Goal: Information Seeking & Learning: Learn about a topic

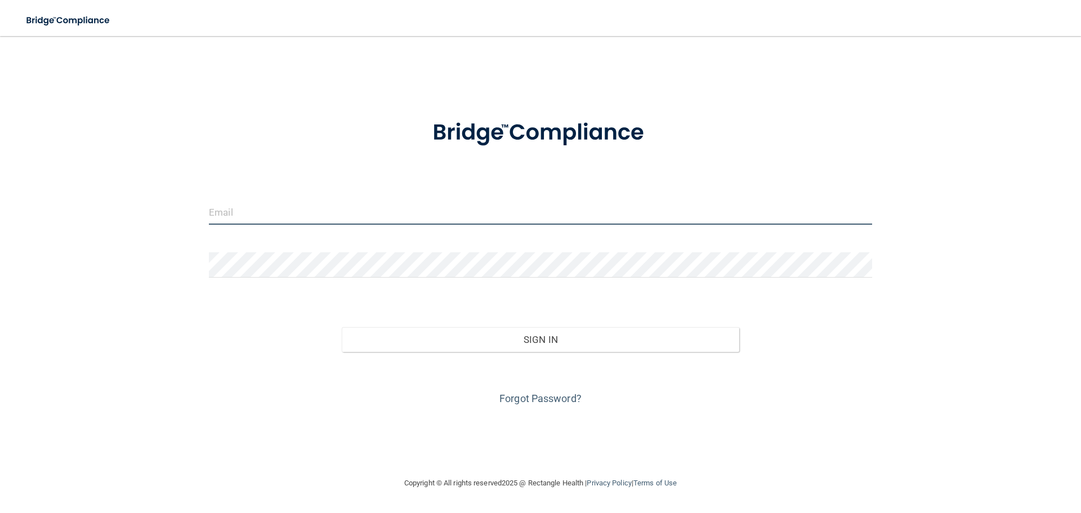
click at [561, 215] on input "email" at bounding box center [540, 211] width 663 height 25
type input "[EMAIL_ADDRESS][DOMAIN_NAME]"
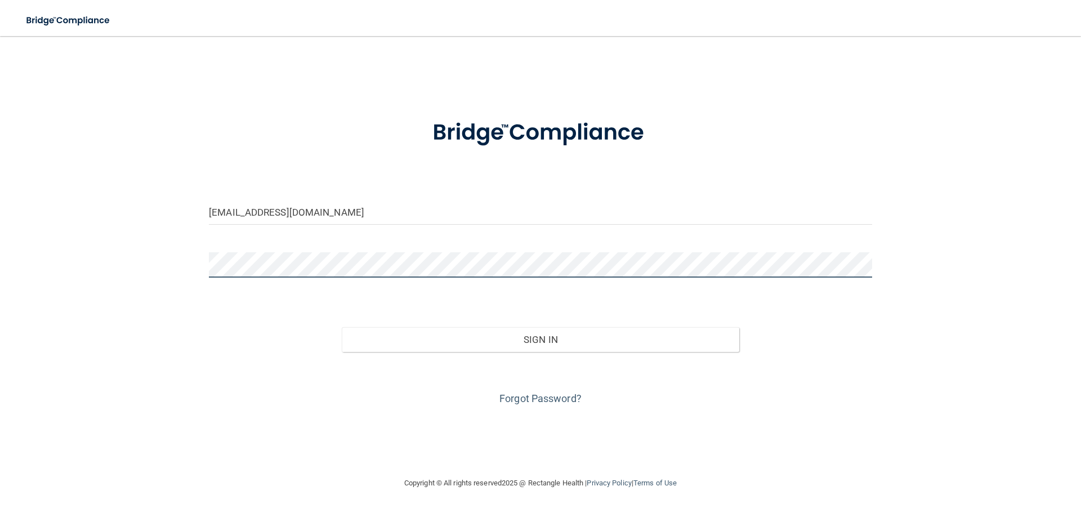
click at [342, 327] on button "Sign In" at bounding box center [541, 339] width 398 height 25
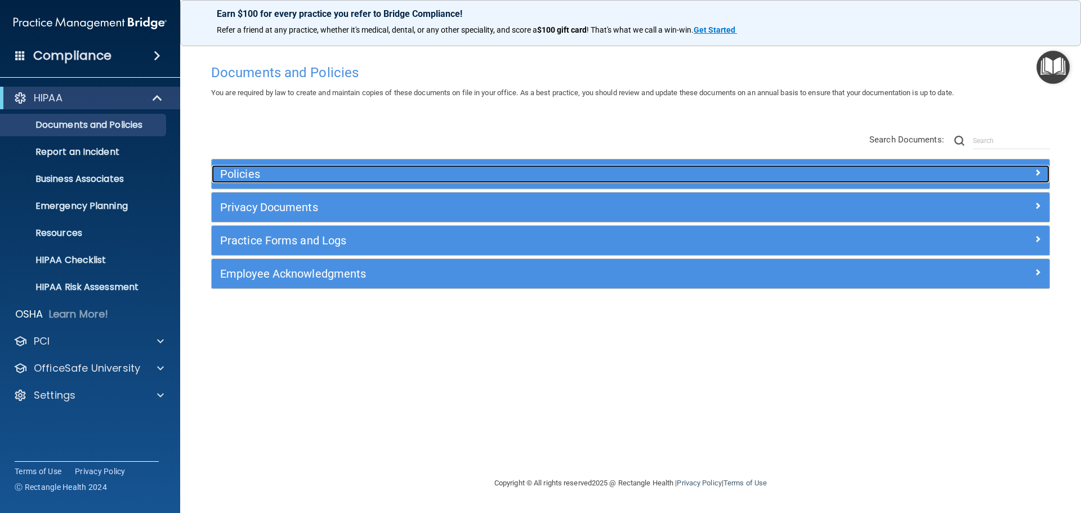
click at [274, 167] on div "Policies" at bounding box center [526, 174] width 628 height 18
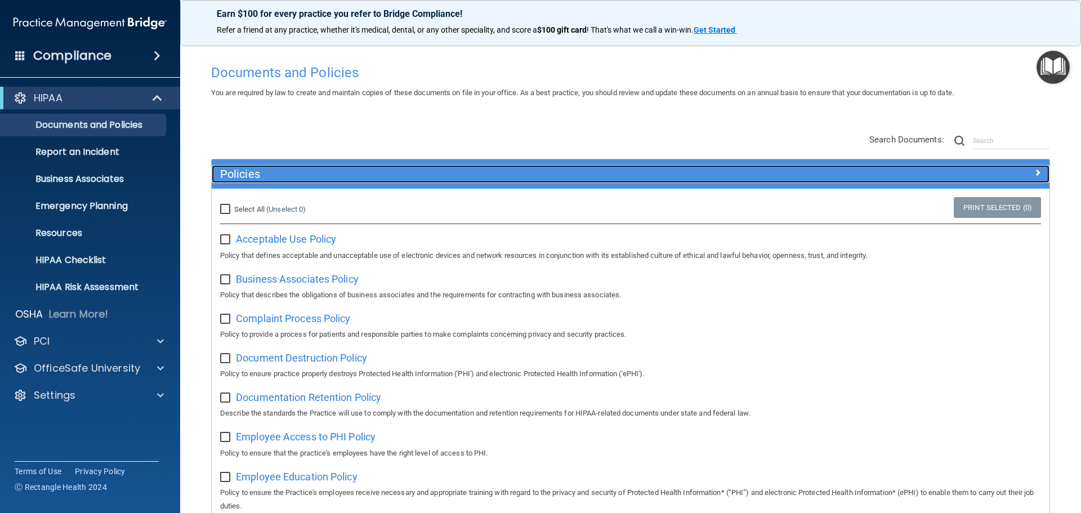
click at [273, 167] on div "Policies" at bounding box center [526, 174] width 628 height 18
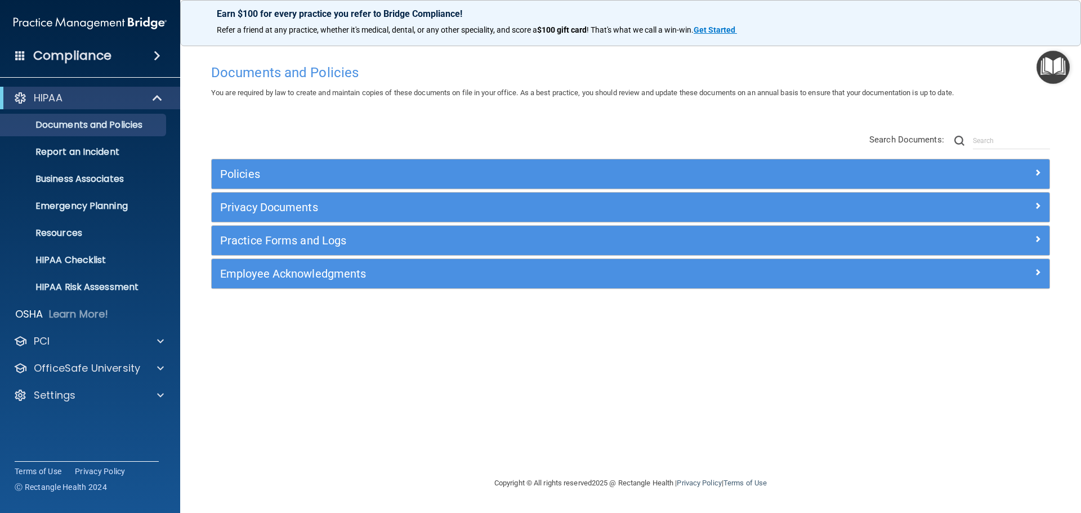
click at [260, 196] on div "Privacy Documents" at bounding box center [631, 207] width 838 height 29
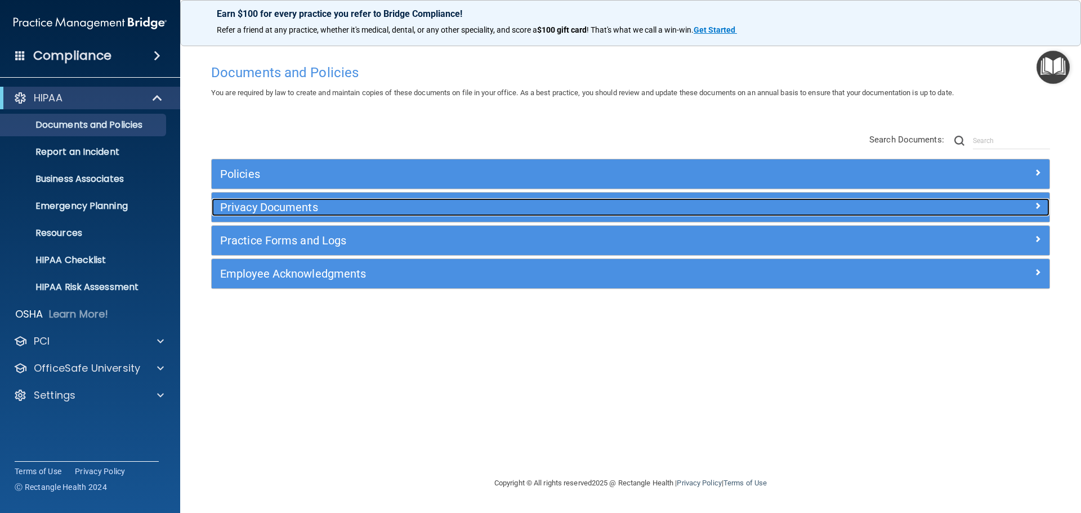
click at [260, 208] on h5 "Privacy Documents" at bounding box center [525, 207] width 611 height 12
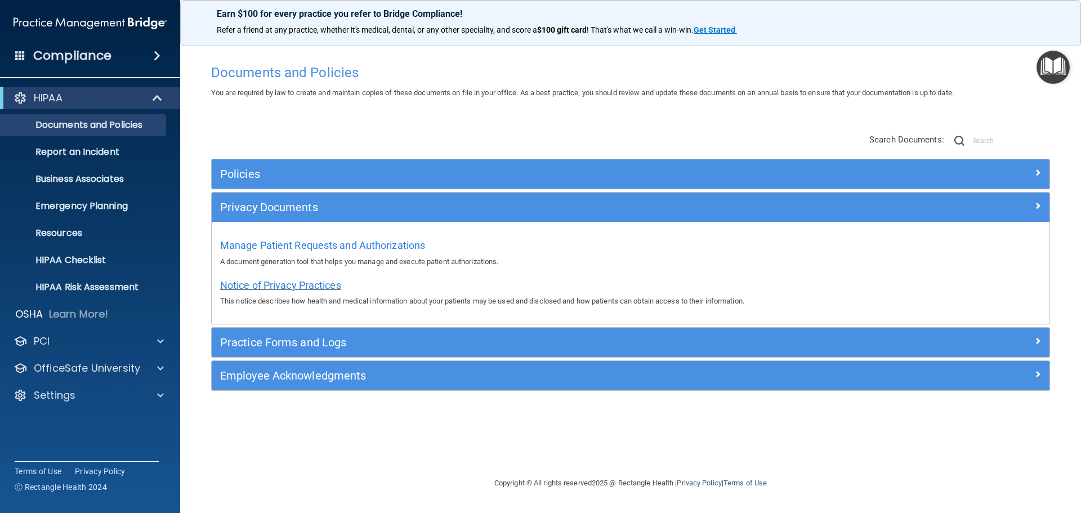
click at [256, 281] on span "Notice of Privacy Practices" at bounding box center [280, 285] width 121 height 12
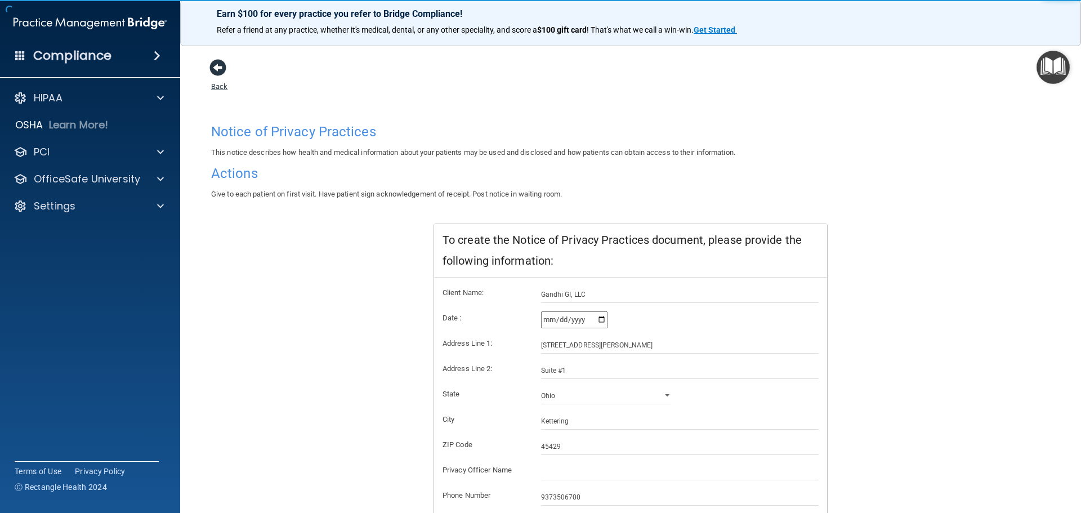
click at [217, 74] on span at bounding box center [217, 67] width 17 height 17
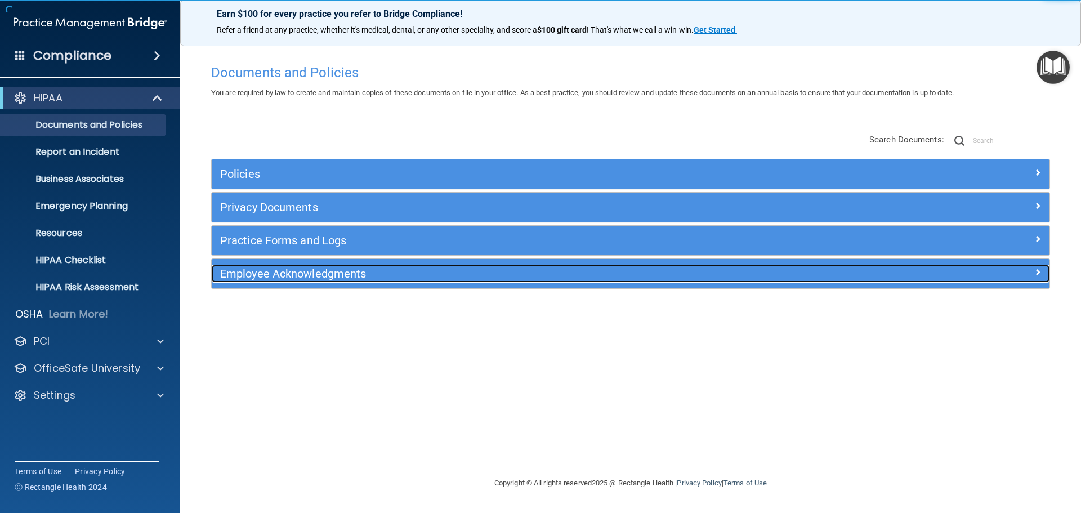
click at [266, 273] on h5 "Employee Acknowledgments" at bounding box center [525, 273] width 611 height 12
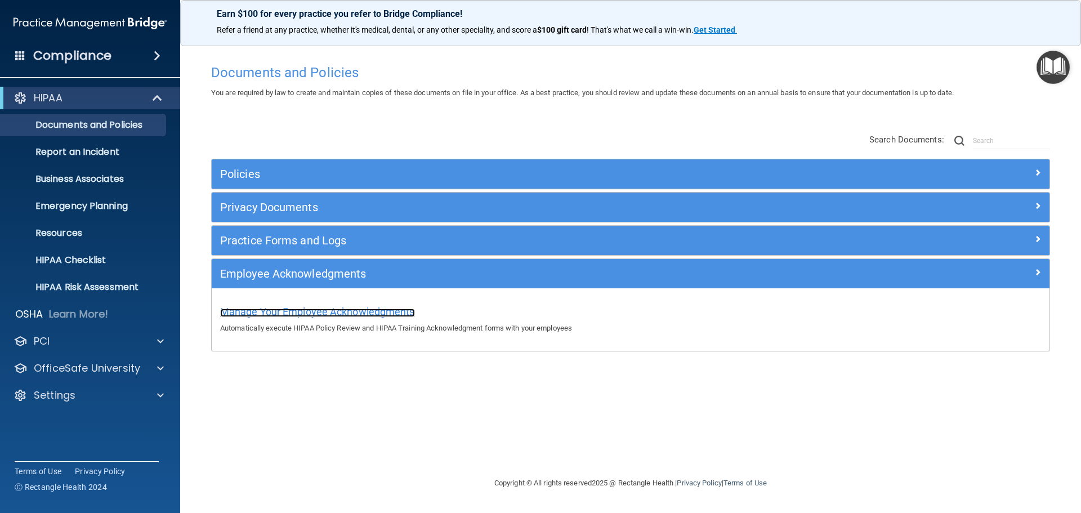
click at [279, 306] on span "Manage Your Employee Acknowledgments" at bounding box center [317, 312] width 195 height 12
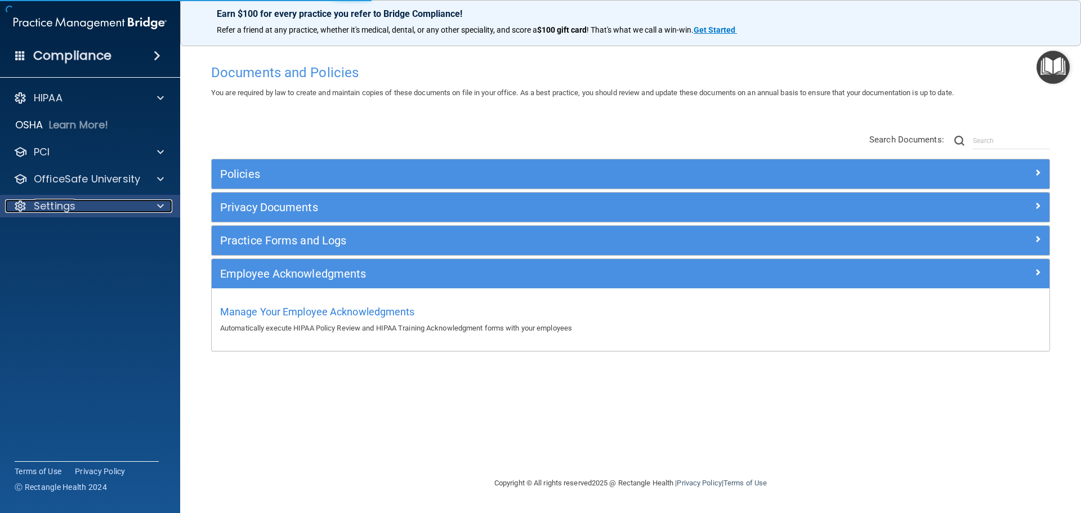
click at [99, 200] on div "Settings" at bounding box center [75, 206] width 140 height 14
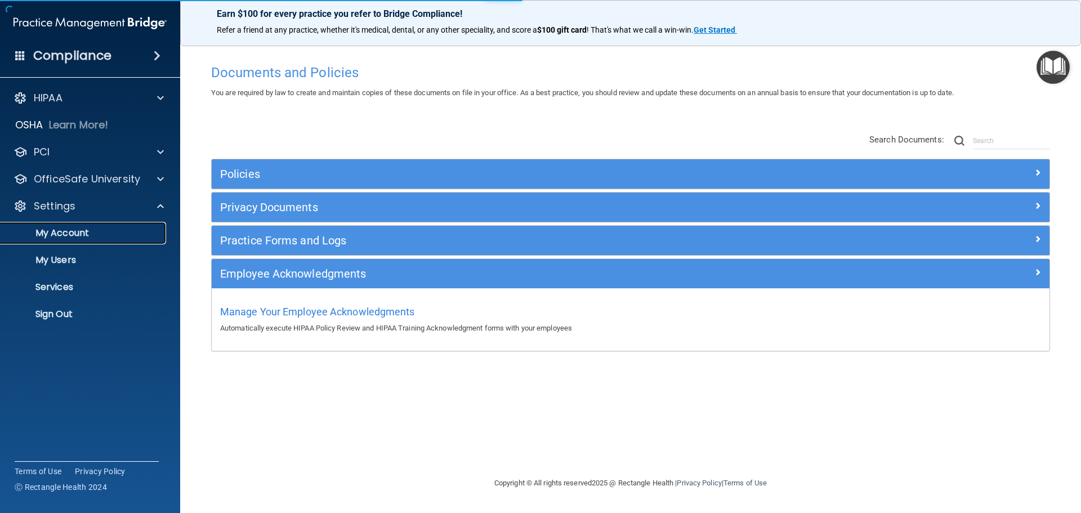
click at [88, 232] on p "My Account" at bounding box center [84, 232] width 154 height 11
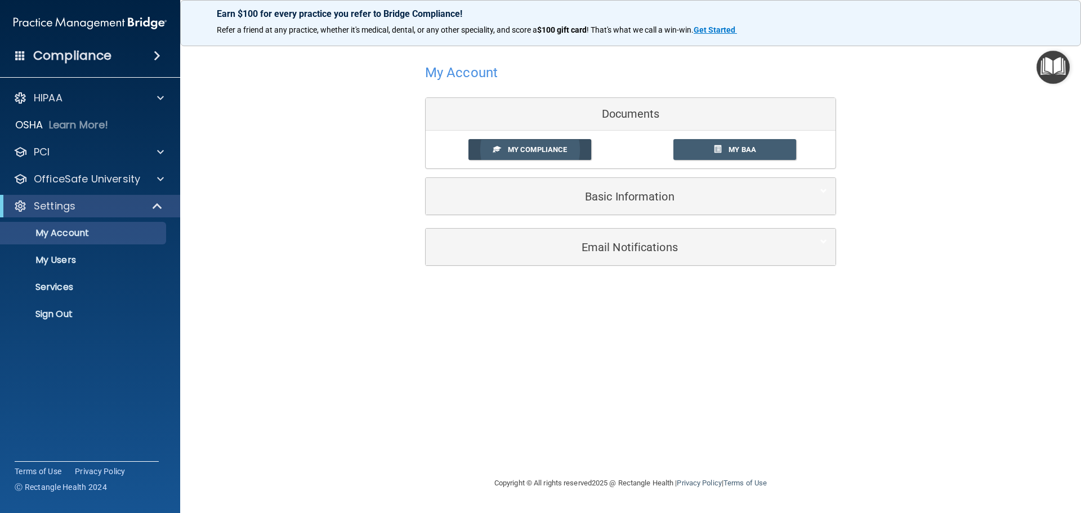
click at [497, 150] on span at bounding box center [496, 148] width 7 height 7
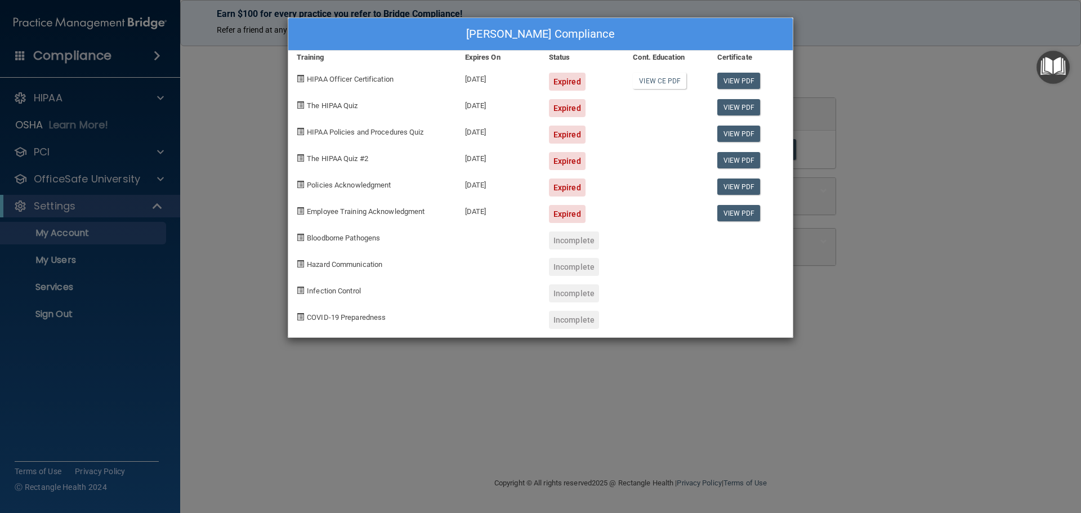
click at [561, 209] on div "Expired" at bounding box center [567, 214] width 37 height 18
click at [300, 211] on span at bounding box center [300, 210] width 7 height 7
click at [919, 165] on div "[PERSON_NAME] Compliance Training Expires On Status Cont. Education Certificate…" at bounding box center [540, 256] width 1081 height 513
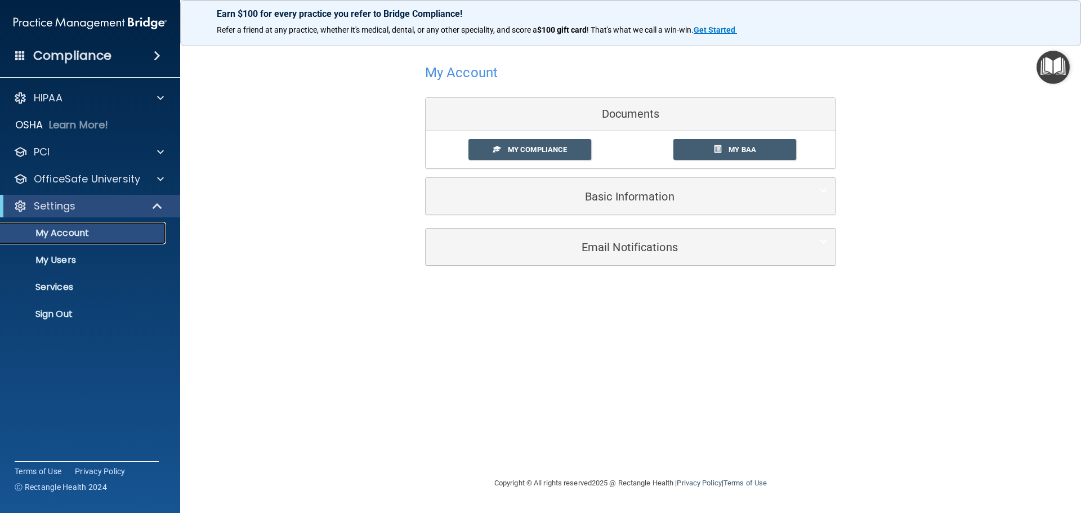
click at [66, 236] on p "My Account" at bounding box center [84, 232] width 154 height 11
click at [62, 101] on p "HIPAA" at bounding box center [48, 98] width 29 height 14
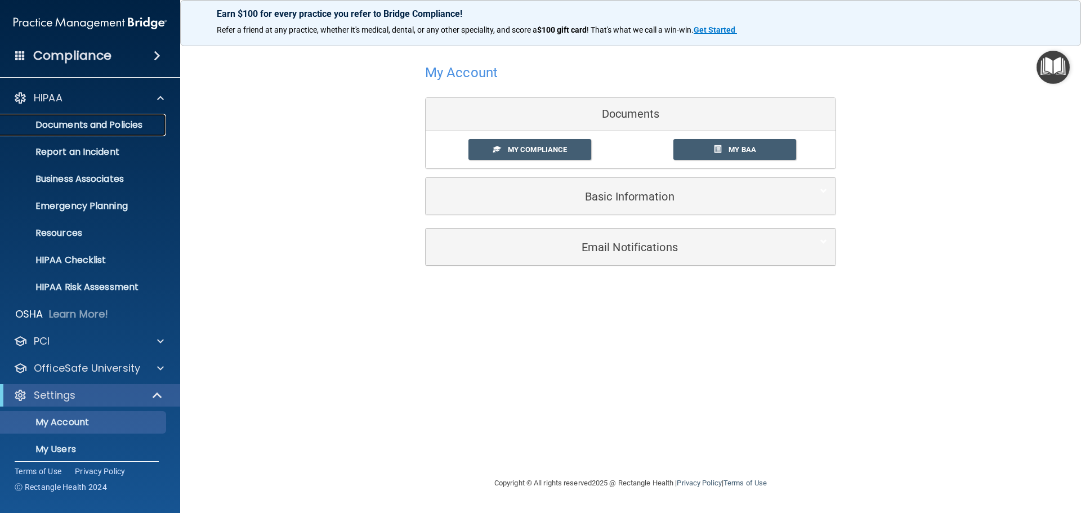
click at [68, 123] on p "Documents and Policies" at bounding box center [84, 124] width 154 height 11
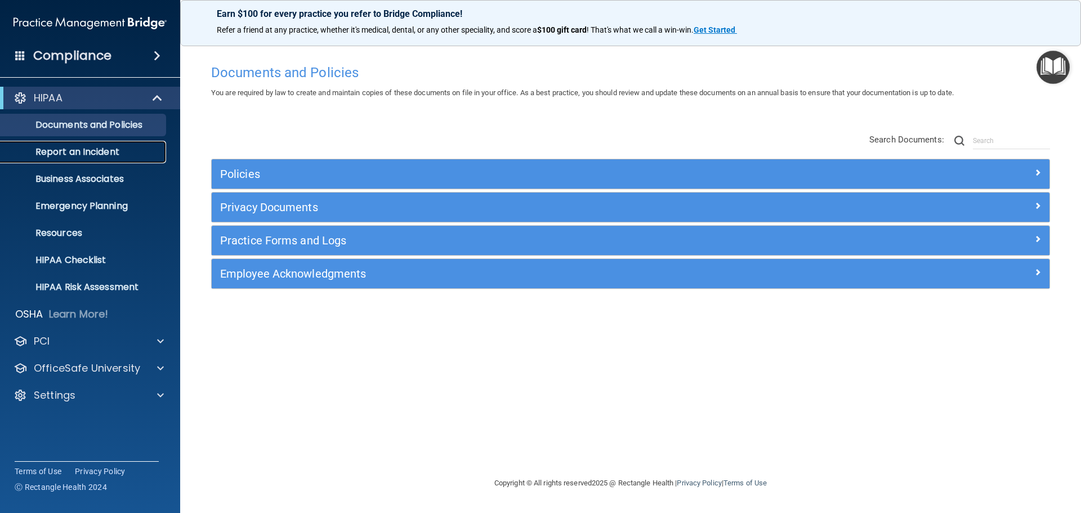
click at [63, 154] on p "Report an Incident" at bounding box center [84, 151] width 154 height 11
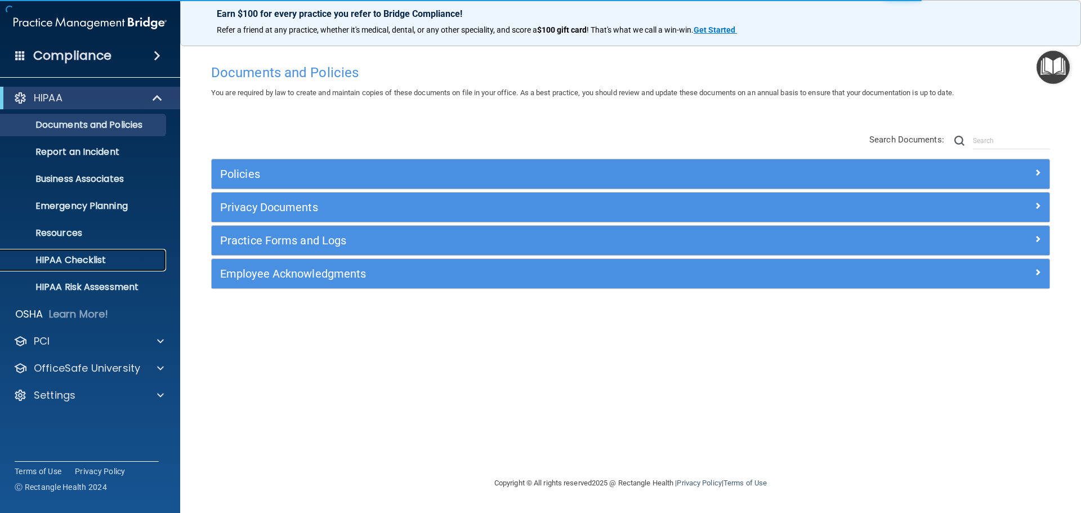
click at [84, 263] on p "HIPAA Checklist" at bounding box center [84, 259] width 154 height 11
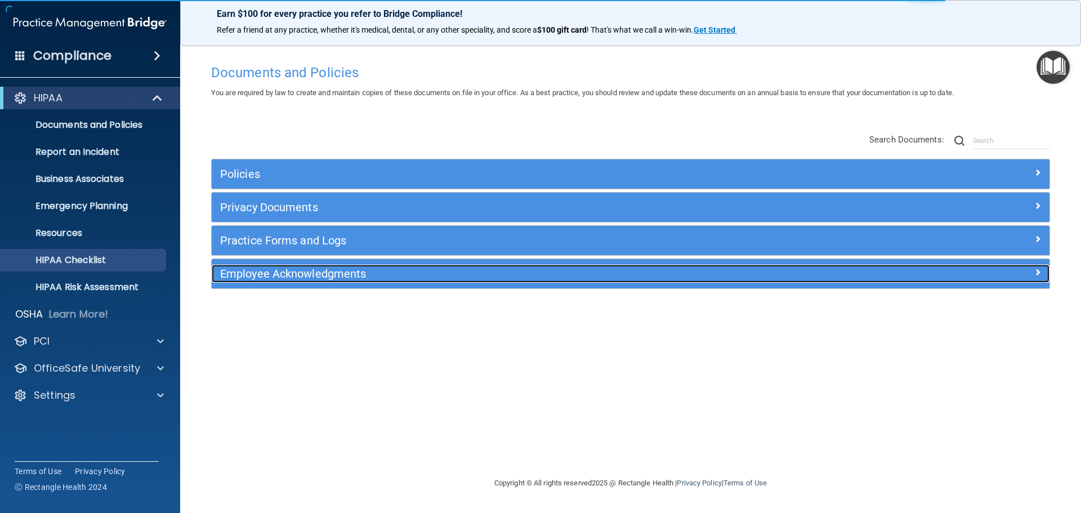
click at [359, 274] on h5 "Employee Acknowledgments" at bounding box center [525, 273] width 611 height 12
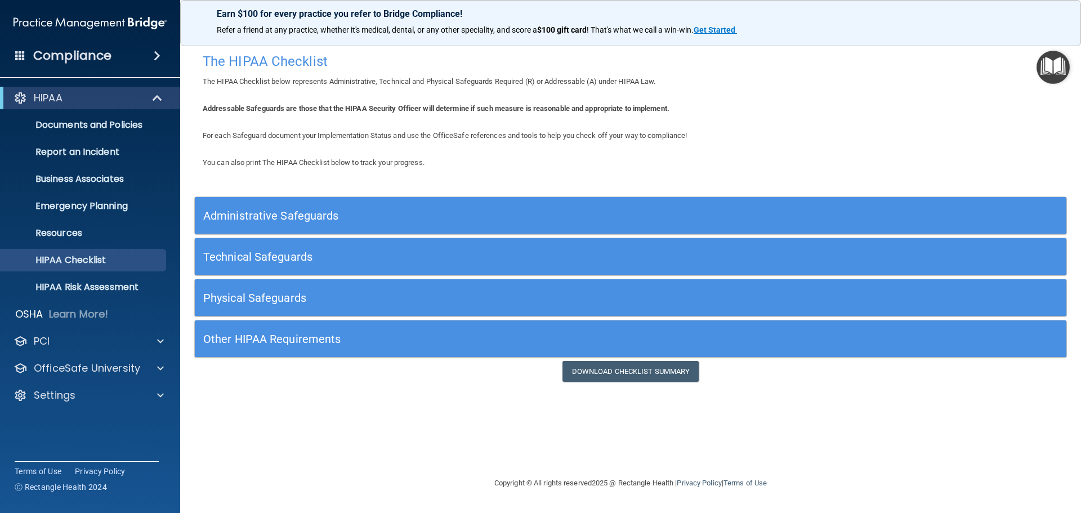
click at [301, 212] on h5 "Administrative Safeguards" at bounding box center [521, 215] width 637 height 12
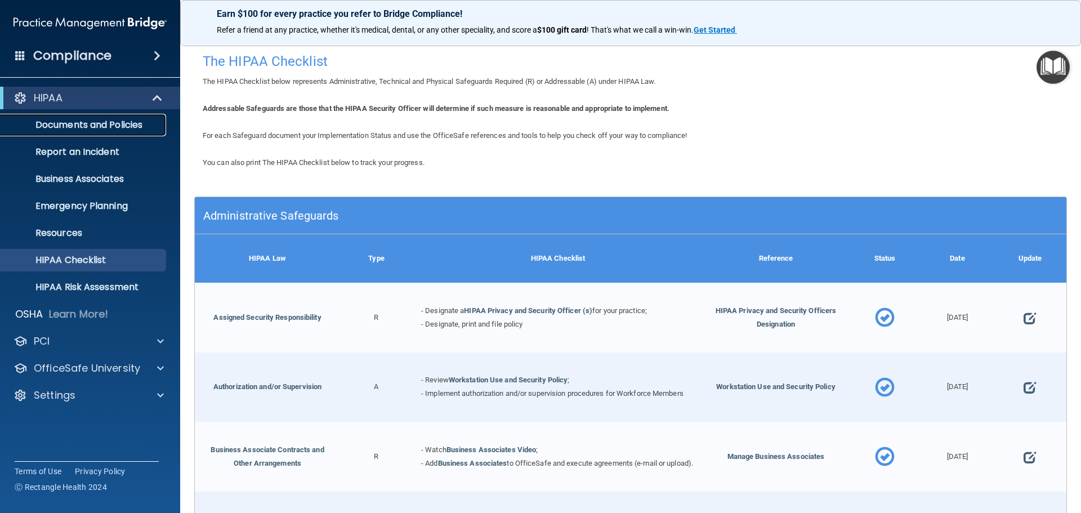
click at [88, 126] on p "Documents and Policies" at bounding box center [84, 124] width 154 height 11
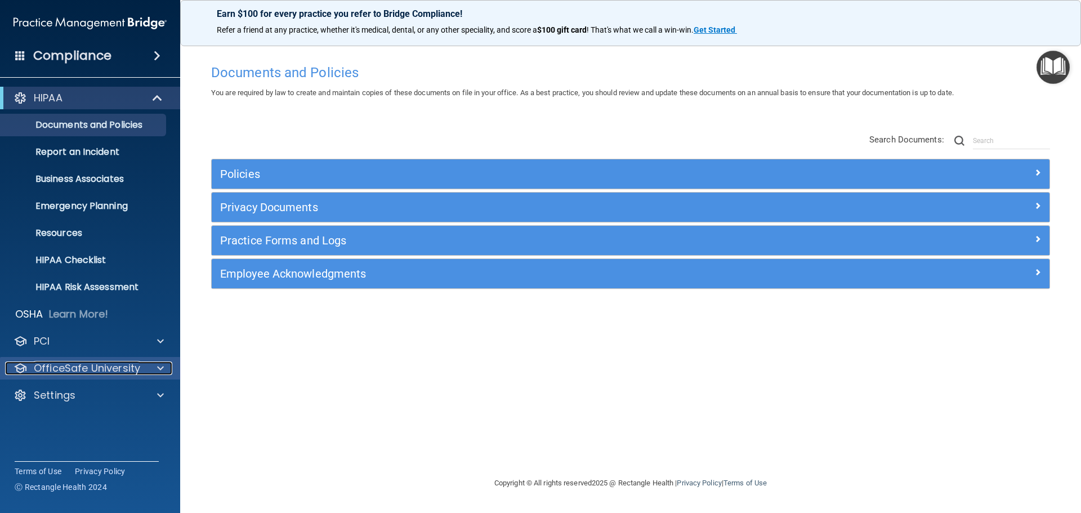
click at [120, 369] on p "OfficeSafe University" at bounding box center [87, 368] width 106 height 14
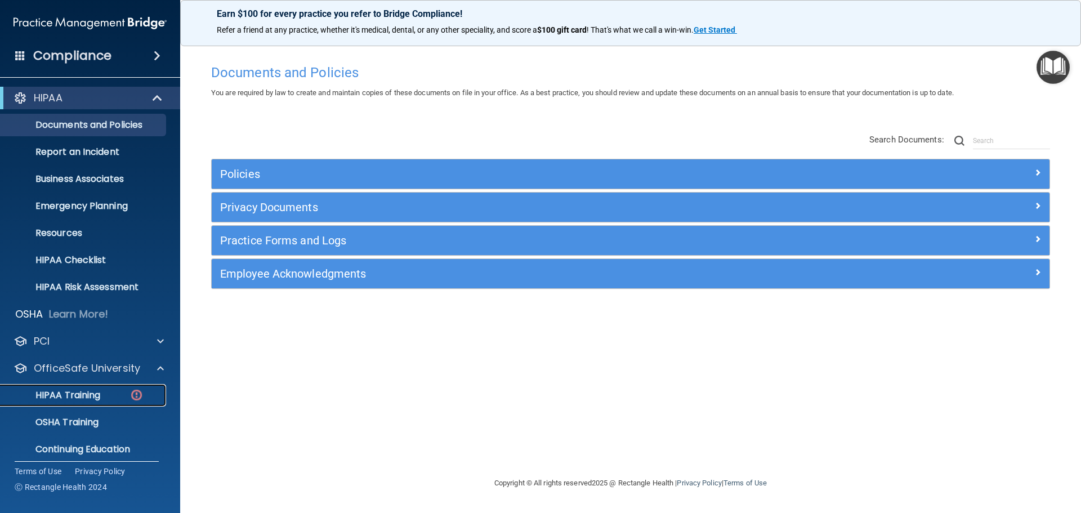
click at [83, 390] on p "HIPAA Training" at bounding box center [53, 395] width 93 height 11
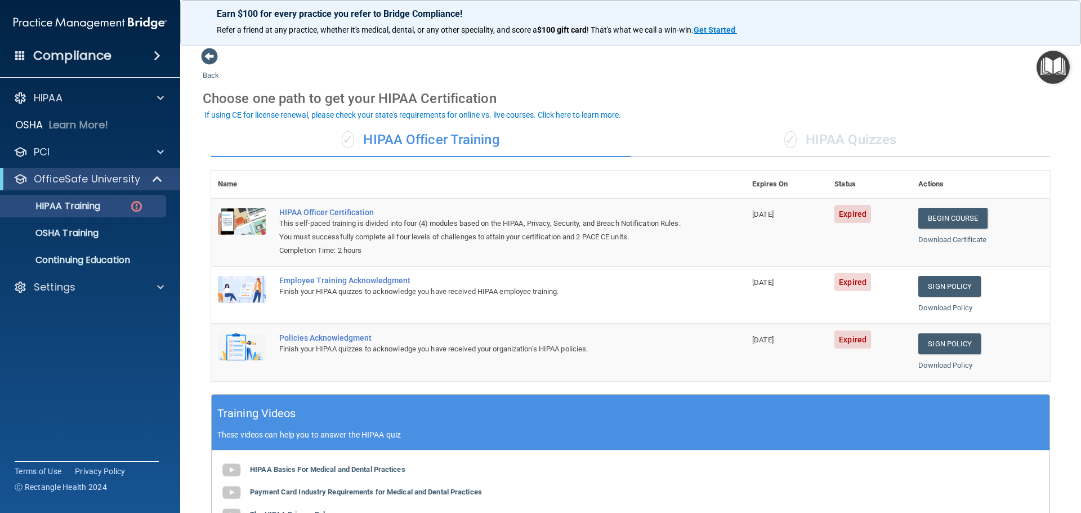
click at [840, 142] on div "✓ HIPAA Quizzes" at bounding box center [839, 140] width 419 height 34
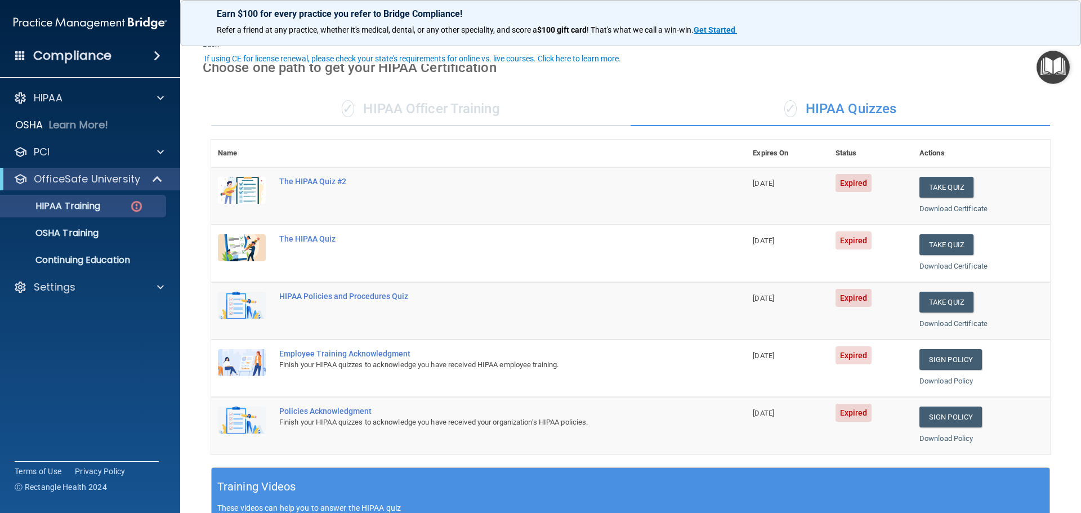
scroll to position [56, 0]
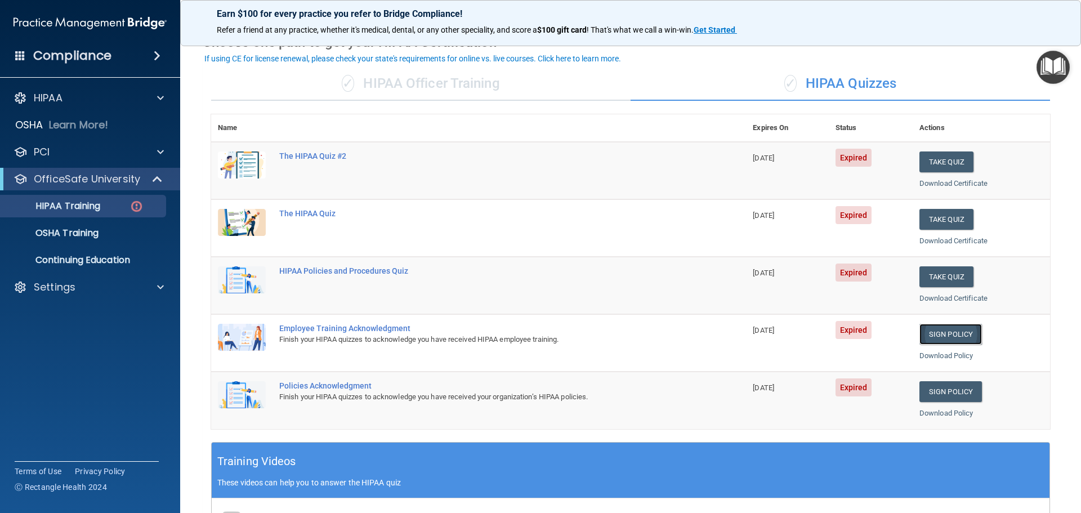
click at [935, 335] on link "Sign Policy" at bounding box center [950, 334] width 62 height 21
click at [945, 394] on link "Sign Policy" at bounding box center [950, 391] width 62 height 21
click at [939, 159] on button "Take Quiz" at bounding box center [946, 161] width 54 height 21
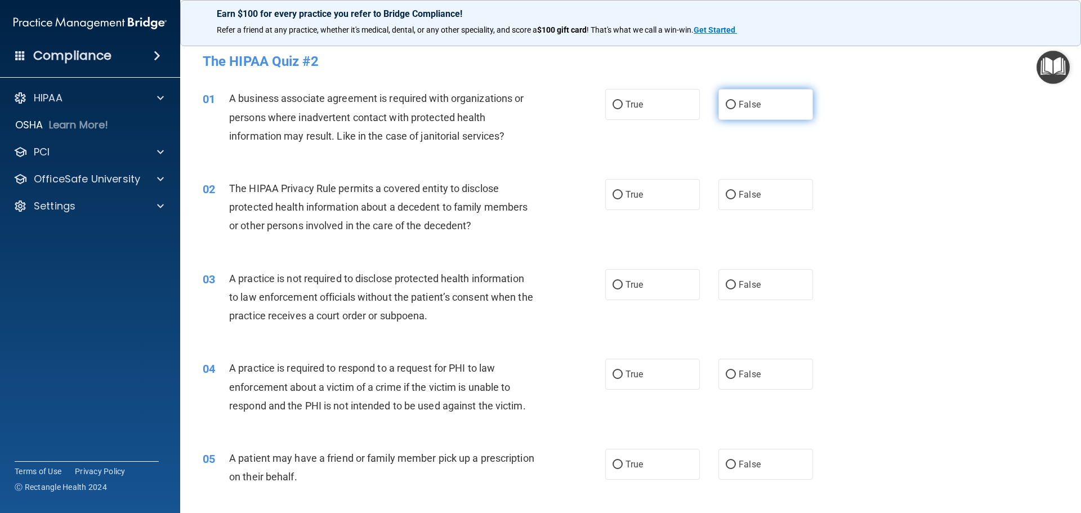
click at [726, 106] on input "False" at bounding box center [731, 105] width 10 height 8
radio input "true"
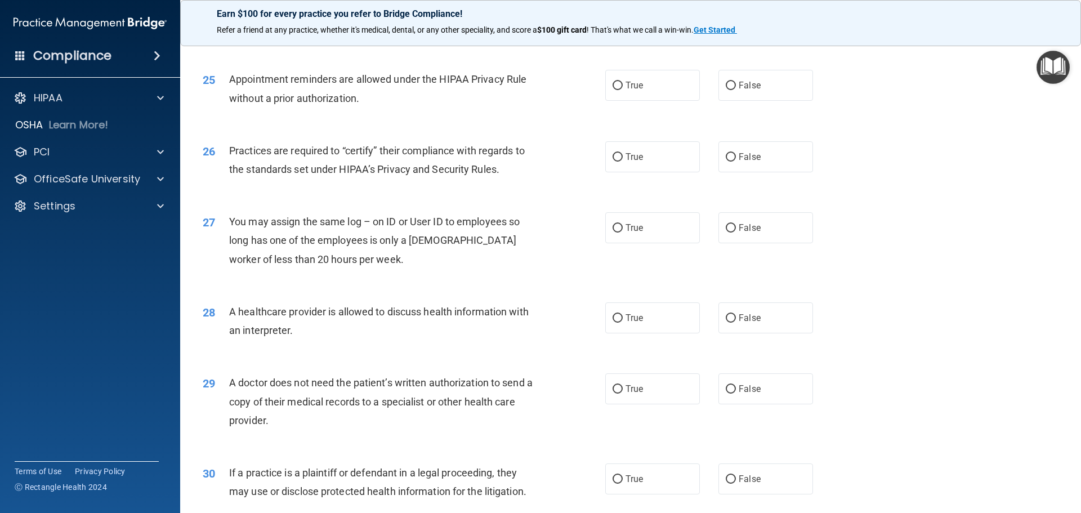
scroll to position [2108, 0]
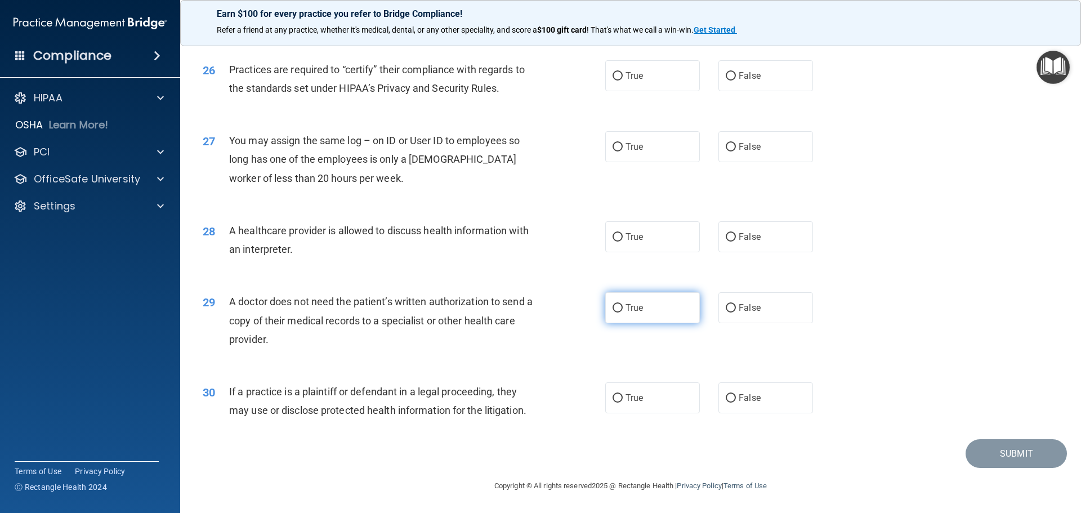
click at [614, 305] on input "True" at bounding box center [617, 308] width 10 height 8
radio input "true"
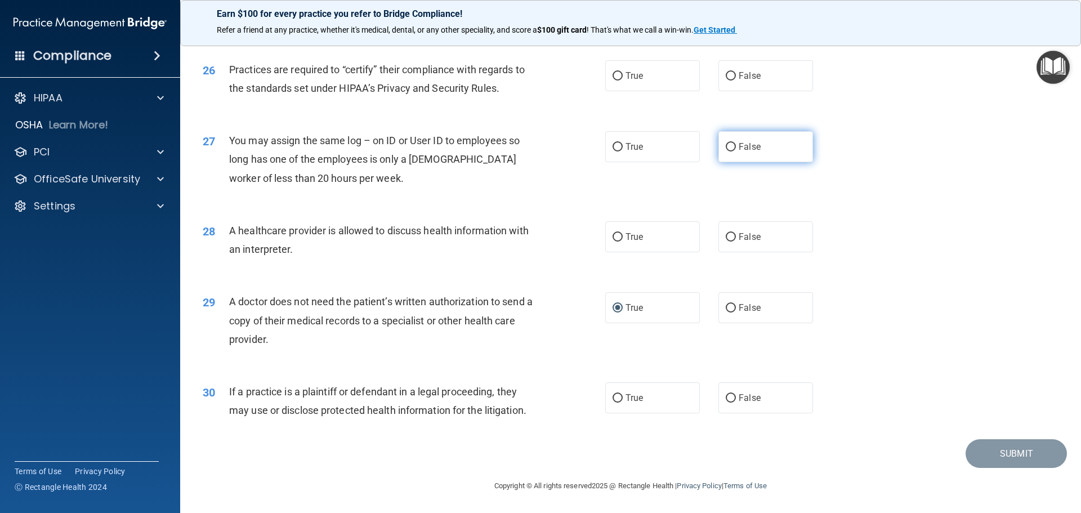
click at [726, 146] on input "False" at bounding box center [731, 147] width 10 height 8
radio input "true"
click at [618, 237] on input "True" at bounding box center [617, 237] width 10 height 8
radio input "true"
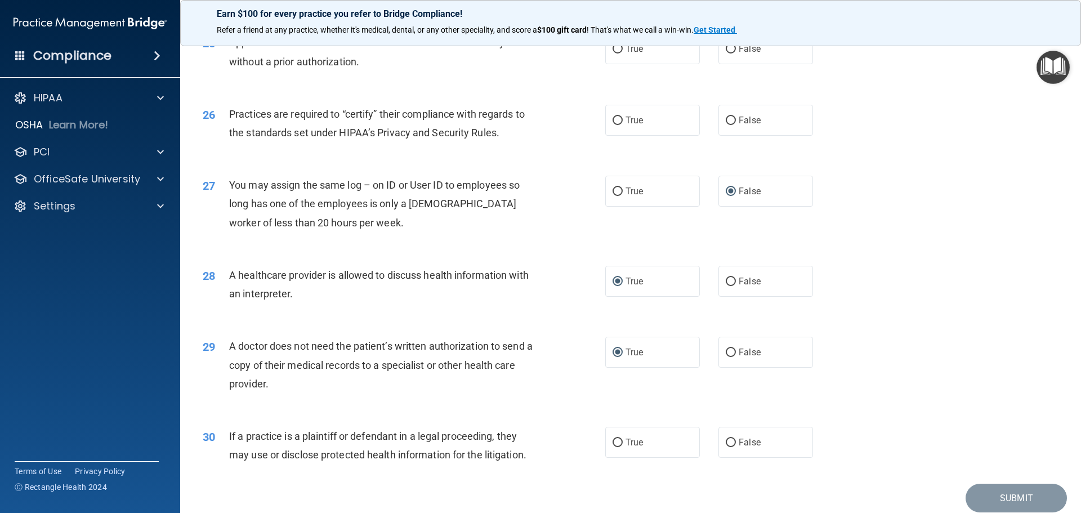
scroll to position [1882, 0]
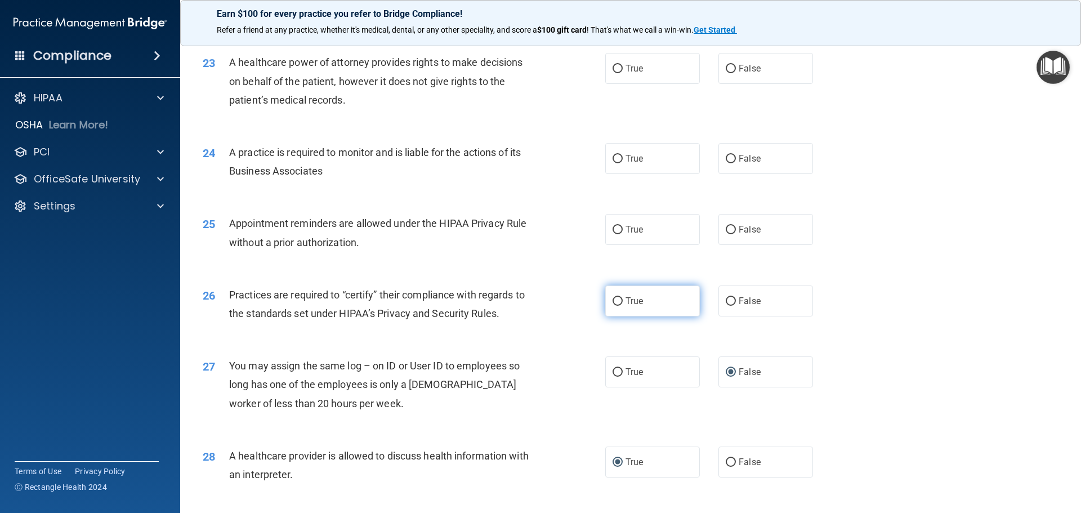
click at [615, 303] on input "True" at bounding box center [617, 301] width 10 height 8
radio input "true"
click at [614, 229] on input "True" at bounding box center [617, 230] width 10 height 8
radio input "true"
click at [612, 162] on input "True" at bounding box center [617, 159] width 10 height 8
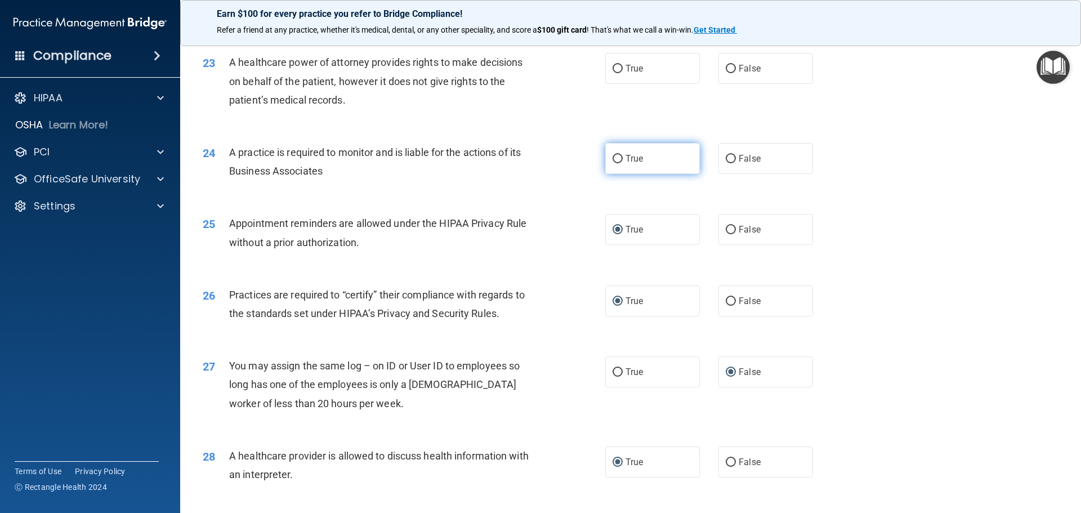
radio input "true"
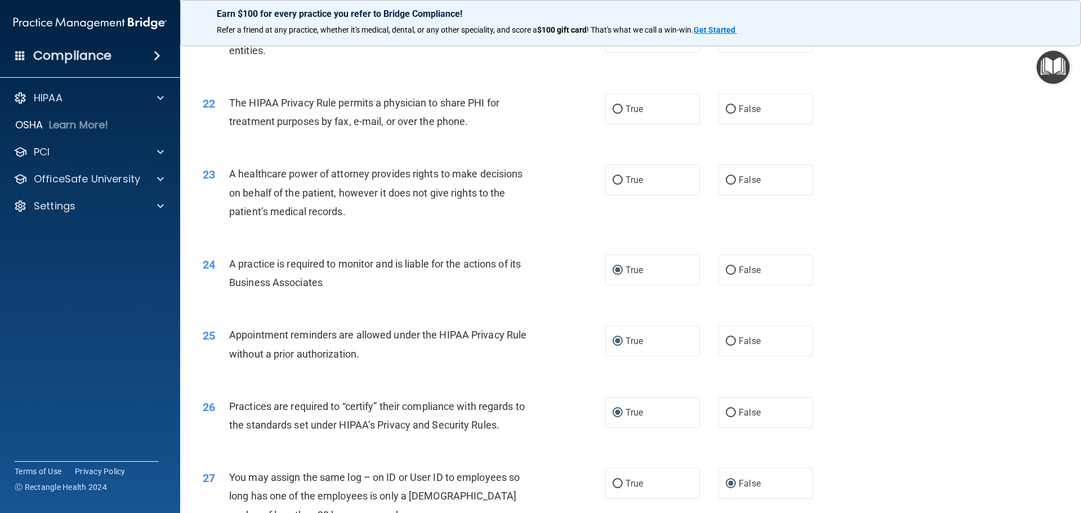
scroll to position [1770, 0]
click at [726, 181] on input "False" at bounding box center [731, 181] width 10 height 8
radio input "true"
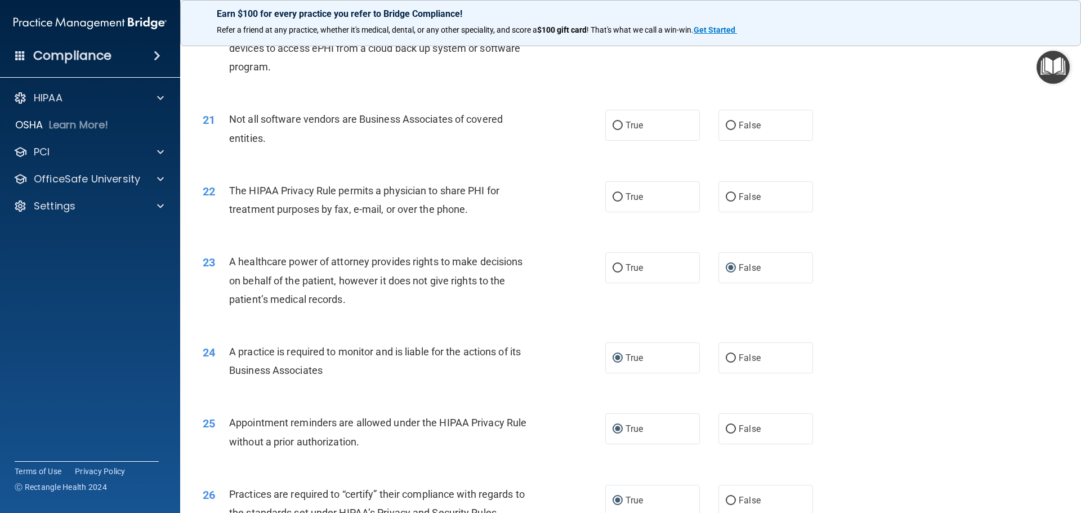
scroll to position [1657, 0]
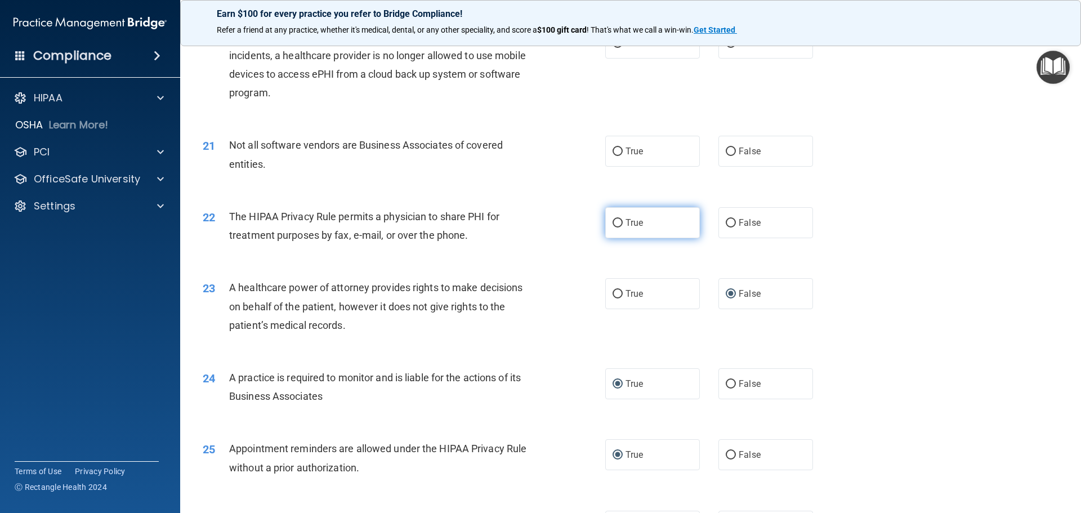
click at [616, 223] on input "True" at bounding box center [617, 223] width 10 height 8
radio input "true"
click at [614, 153] on input "True" at bounding box center [617, 151] width 10 height 8
radio input "true"
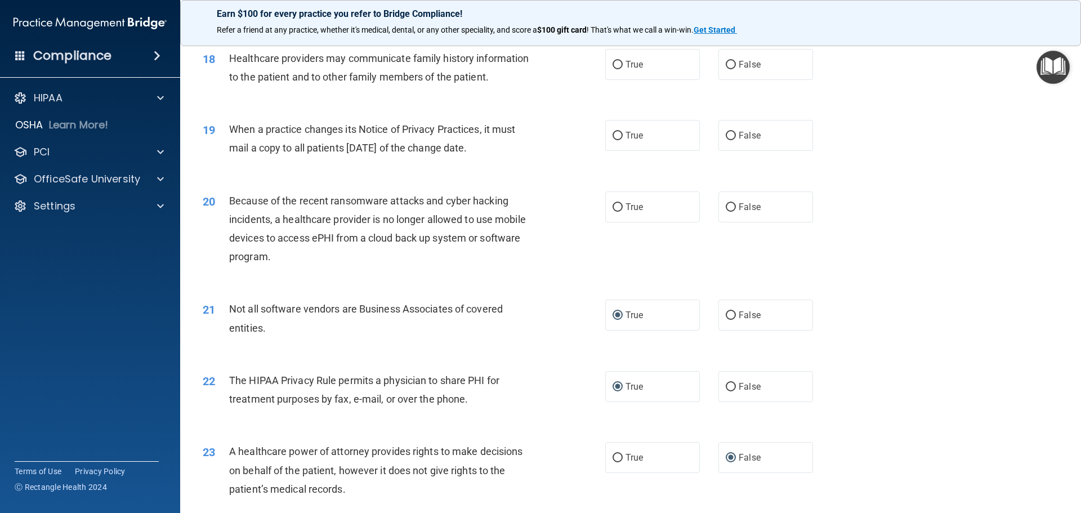
scroll to position [1488, 0]
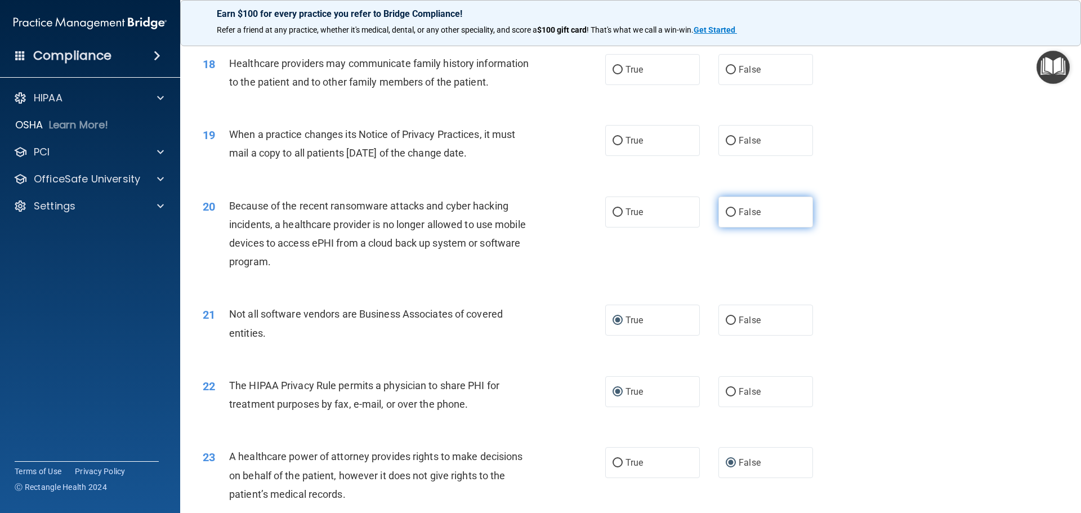
click at [718, 213] on label "False" at bounding box center [765, 211] width 95 height 31
click at [726, 213] on input "False" at bounding box center [731, 212] width 10 height 8
radio input "true"
click at [616, 144] on input "True" at bounding box center [617, 141] width 10 height 8
radio input "true"
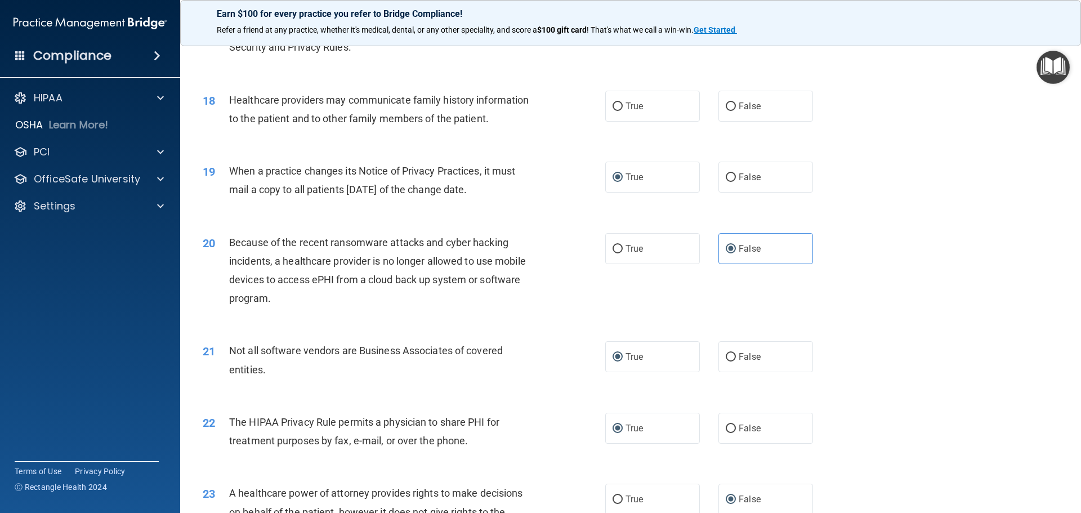
scroll to position [1432, 0]
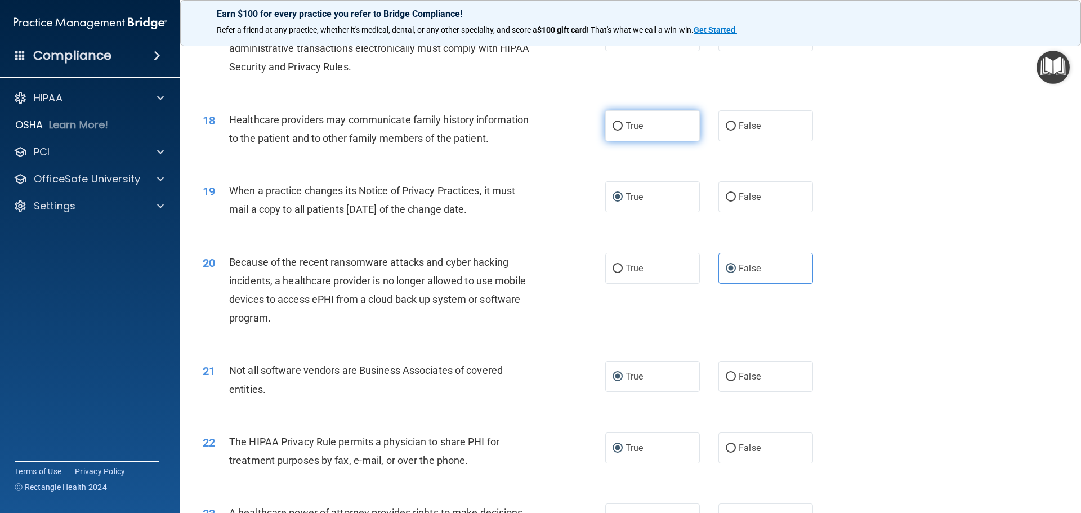
click at [621, 129] on label "True" at bounding box center [652, 125] width 95 height 31
click at [621, 129] on input "True" at bounding box center [617, 126] width 10 height 8
radio input "true"
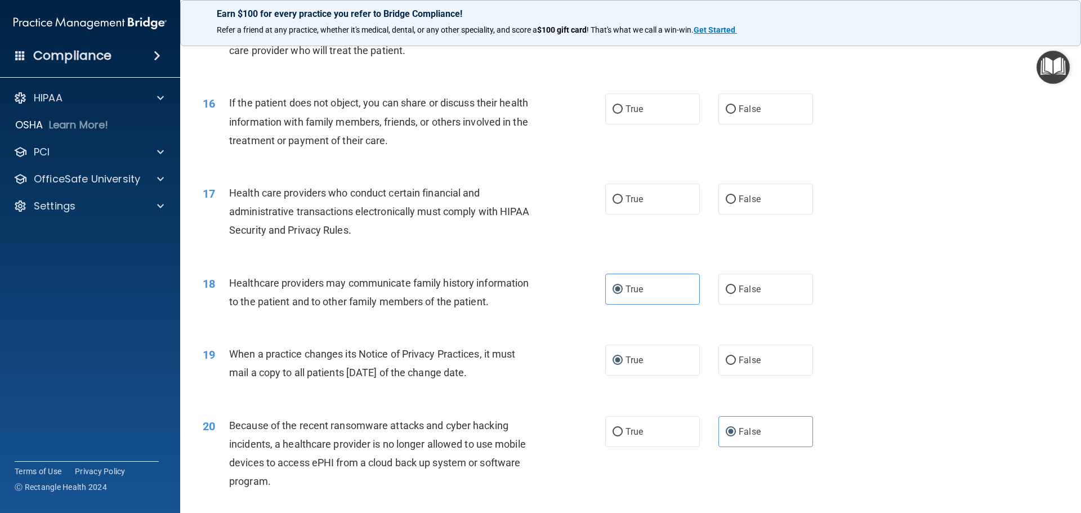
scroll to position [1263, 0]
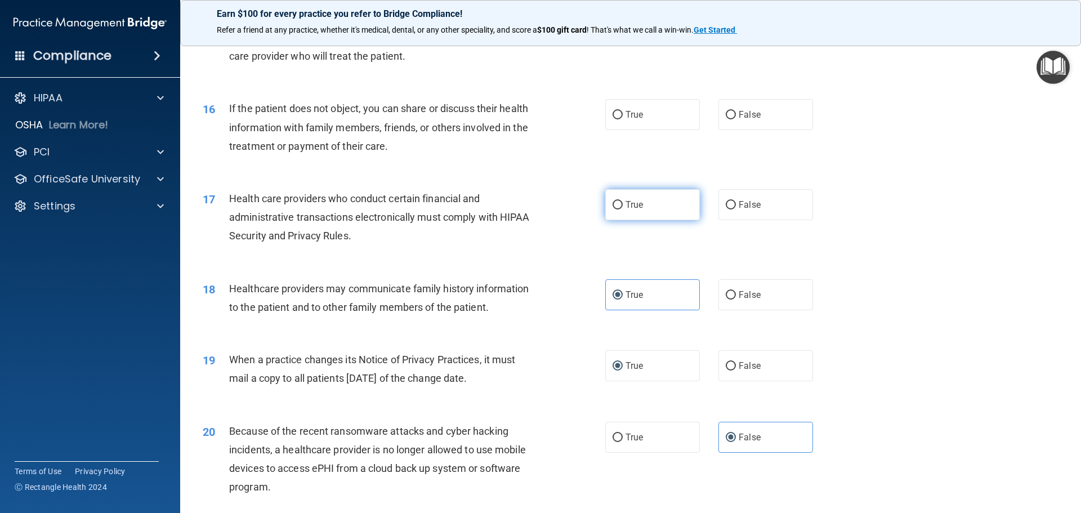
click at [619, 203] on label "True" at bounding box center [652, 204] width 95 height 31
click at [619, 203] on input "True" at bounding box center [617, 205] width 10 height 8
radio input "true"
click at [612, 116] on input "True" at bounding box center [617, 115] width 10 height 8
radio input "true"
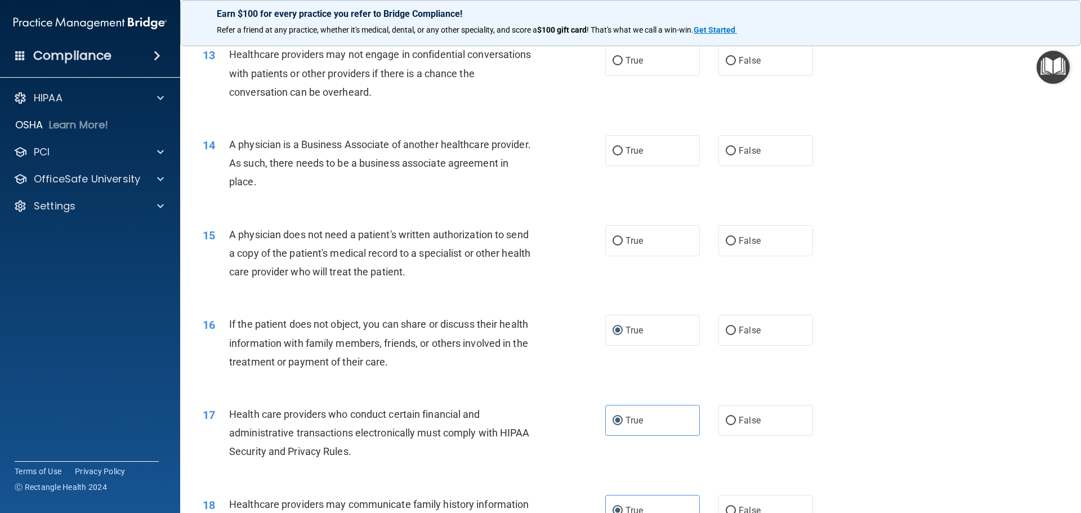
scroll to position [1038, 0]
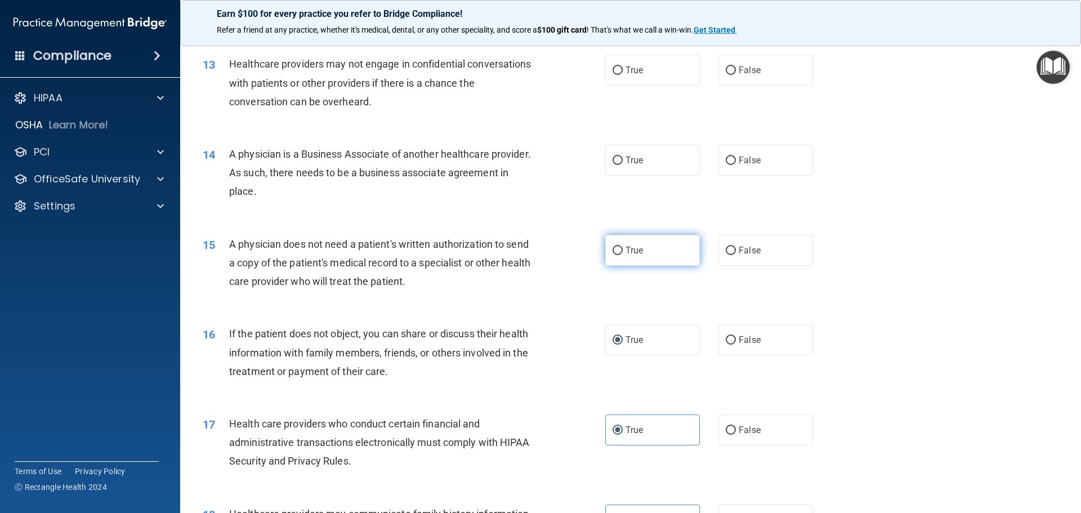
click at [614, 250] on input "True" at bounding box center [617, 251] width 10 height 8
radio input "true"
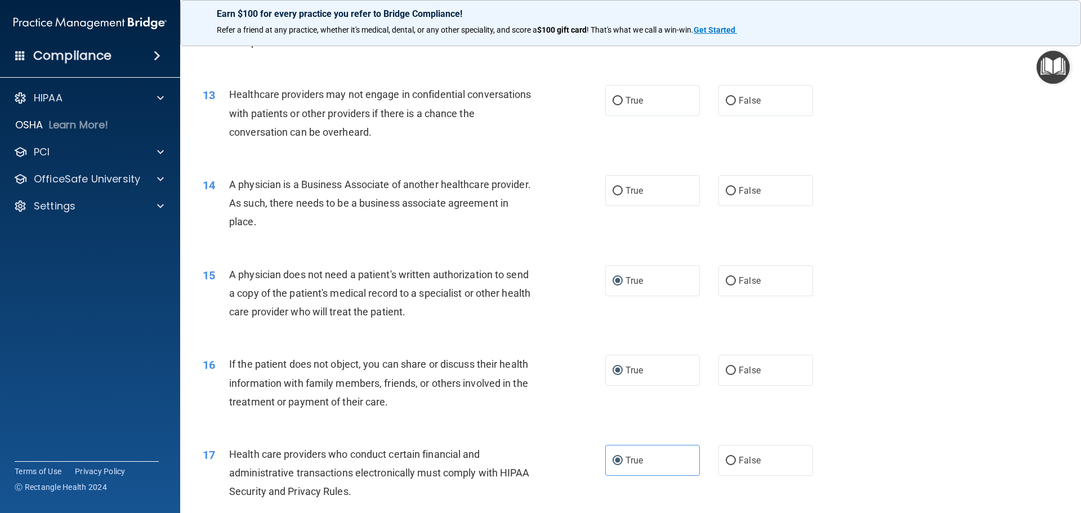
scroll to position [982, 0]
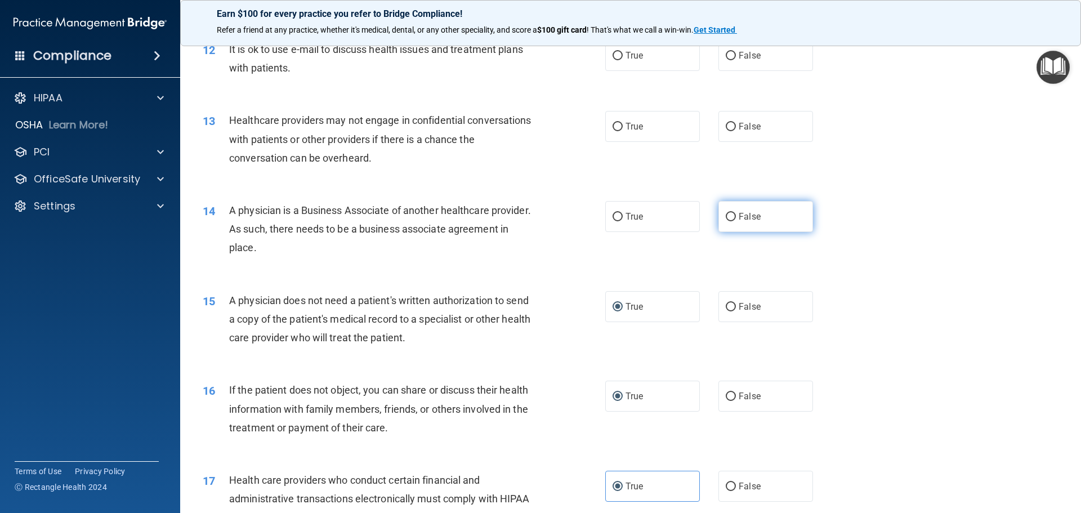
click at [726, 217] on input "False" at bounding box center [731, 217] width 10 height 8
radio input "true"
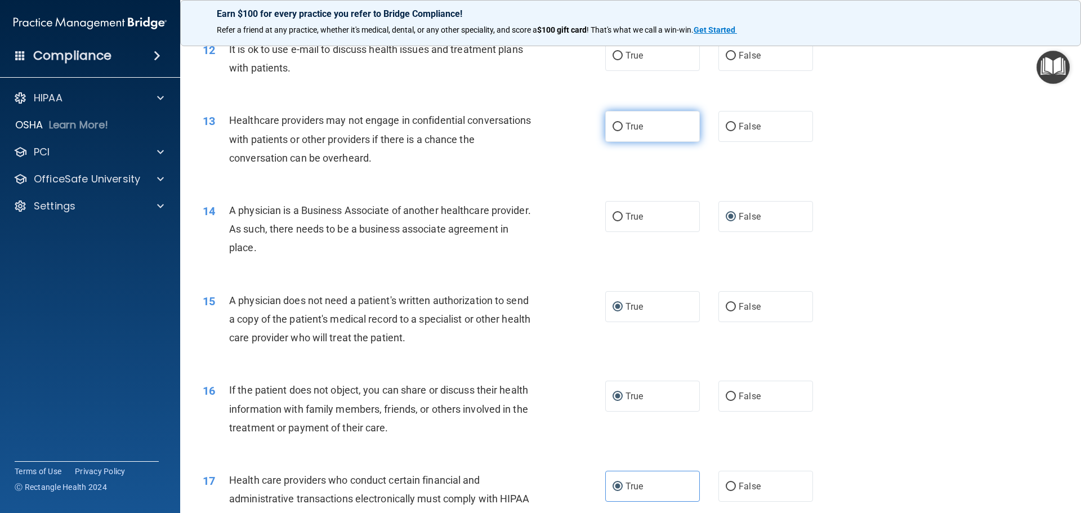
click at [612, 128] on input "True" at bounding box center [617, 127] width 10 height 8
radio input "true"
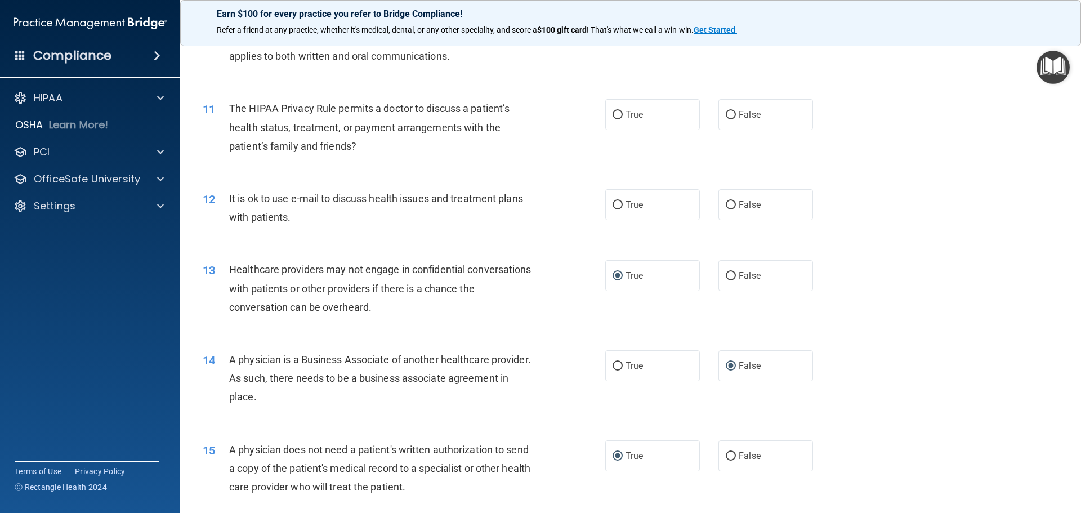
scroll to position [813, 0]
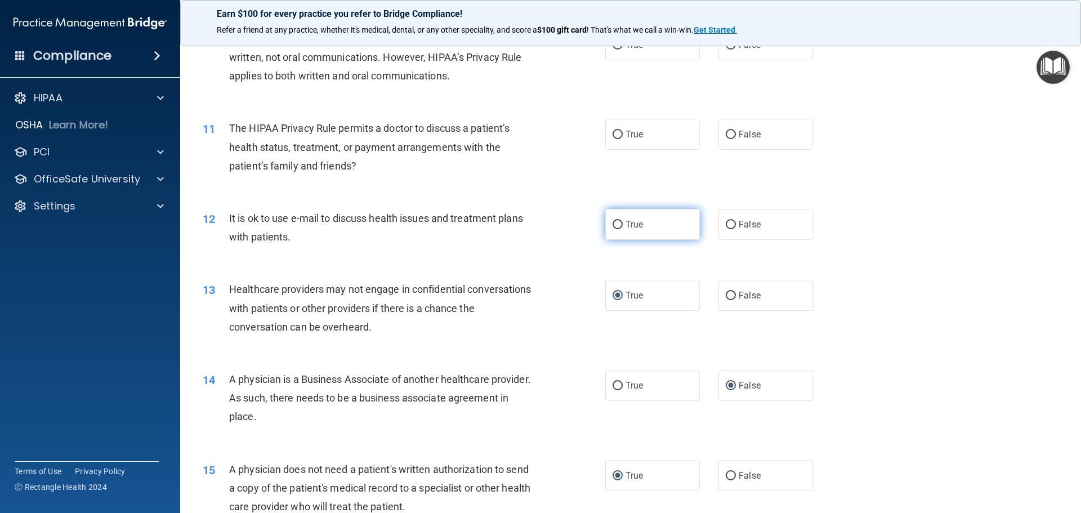
drag, startPoint x: 611, startPoint y: 224, endPoint x: 609, endPoint y: 217, distance: 7.1
click at [612, 223] on input "True" at bounding box center [617, 225] width 10 height 8
radio input "true"
click at [726, 135] on input "False" at bounding box center [731, 135] width 10 height 8
radio input "true"
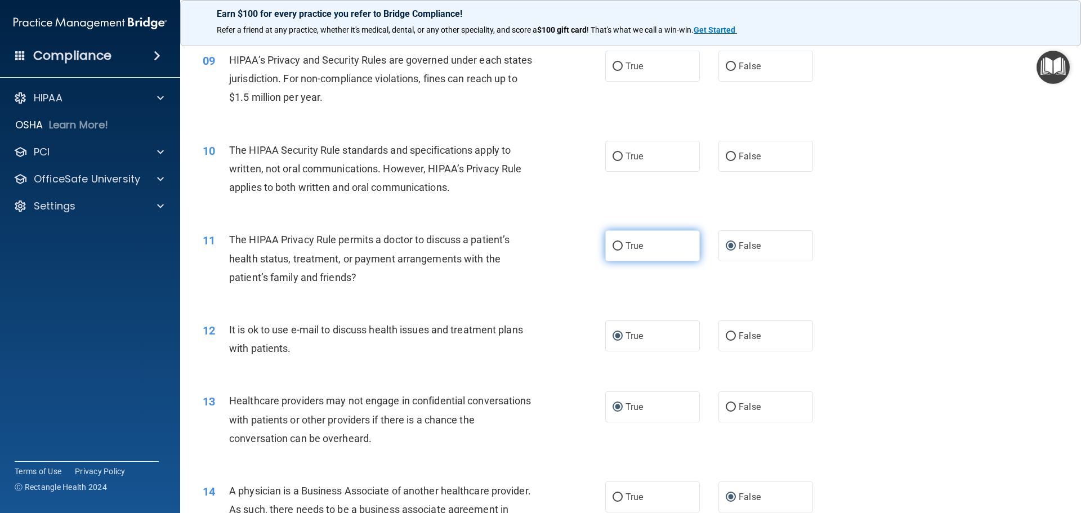
scroll to position [700, 0]
click at [726, 155] on input "False" at bounding box center [731, 158] width 10 height 8
radio input "true"
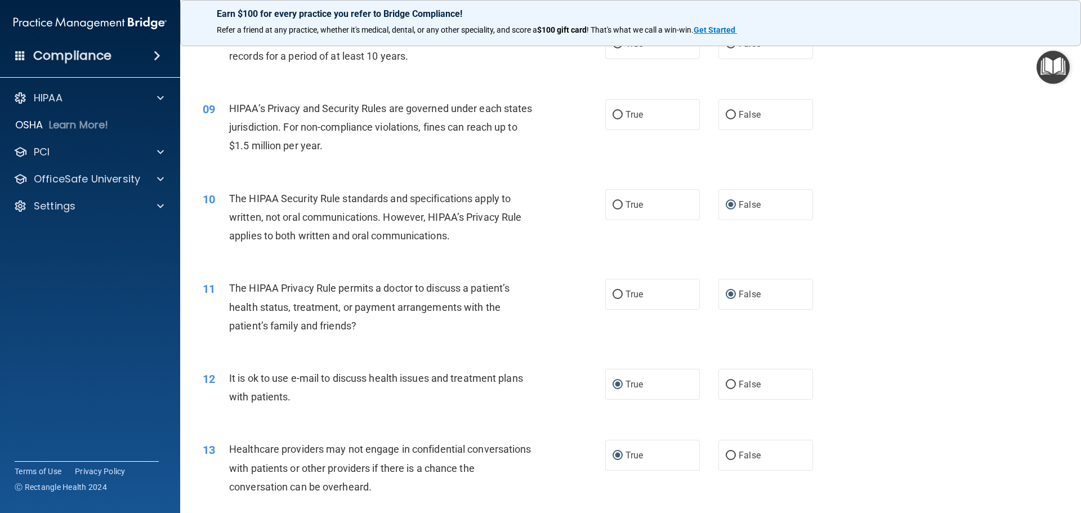
scroll to position [588, 0]
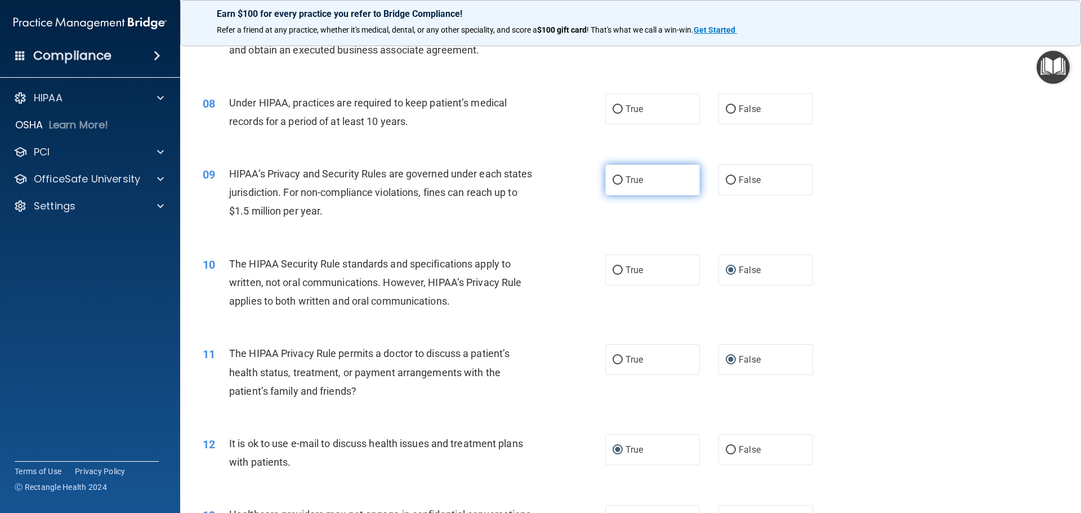
click at [614, 176] on input "True" at bounding box center [617, 180] width 10 height 8
radio input "true"
click at [739, 106] on span "False" at bounding box center [750, 109] width 22 height 11
click at [733, 106] on input "False" at bounding box center [731, 109] width 10 height 8
radio input "true"
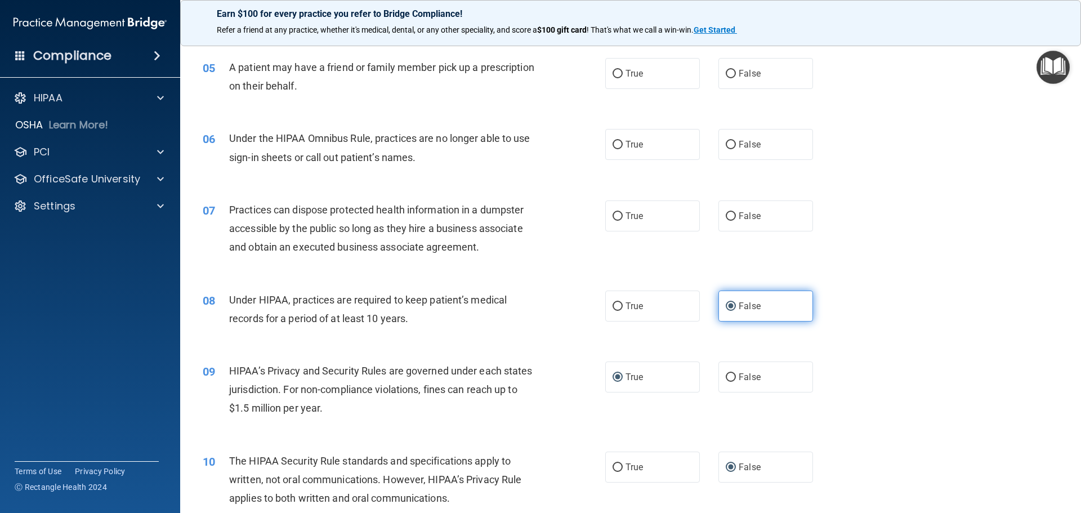
scroll to position [363, 0]
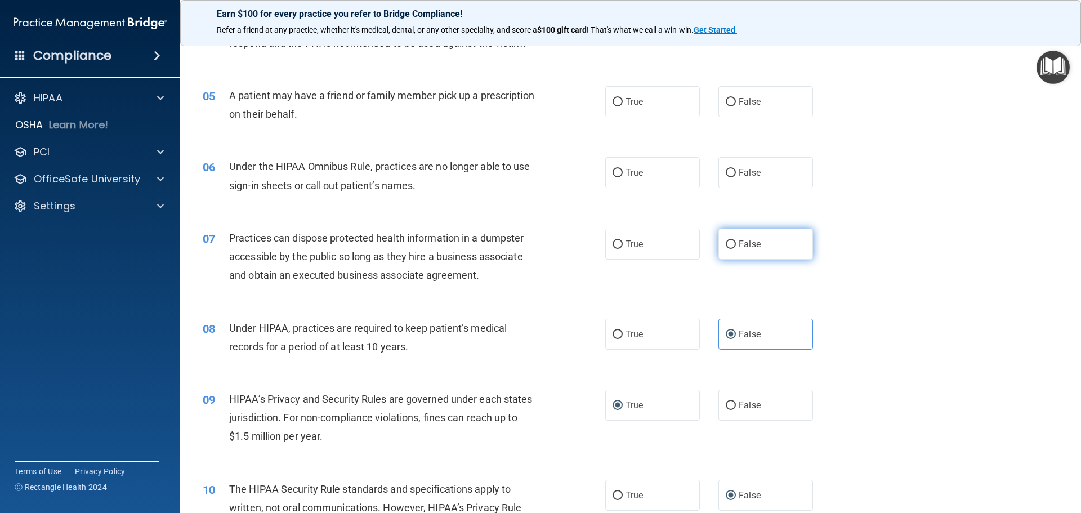
click at [726, 247] on input "False" at bounding box center [731, 244] width 10 height 8
radio input "true"
click at [727, 173] on input "False" at bounding box center [731, 173] width 10 height 8
radio input "true"
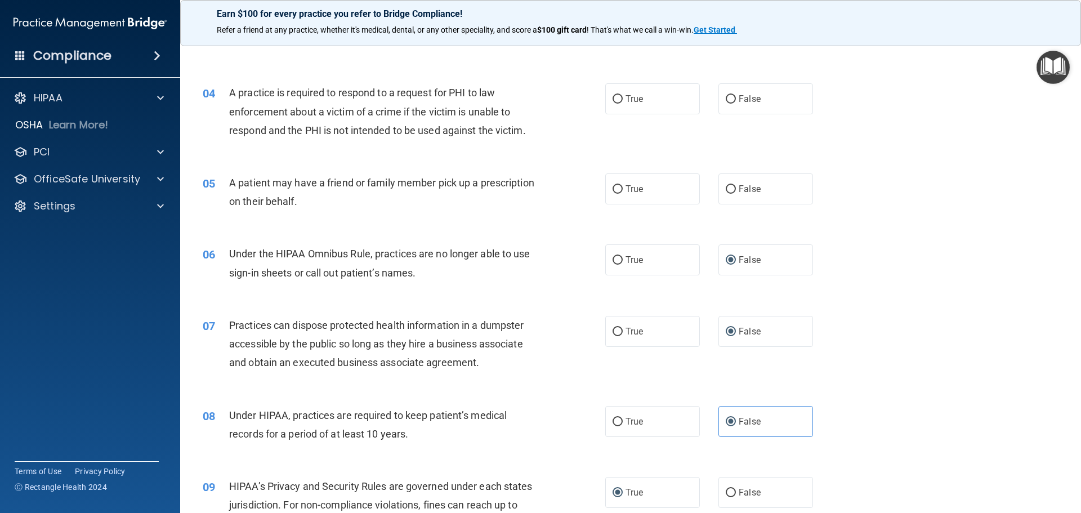
scroll to position [250, 0]
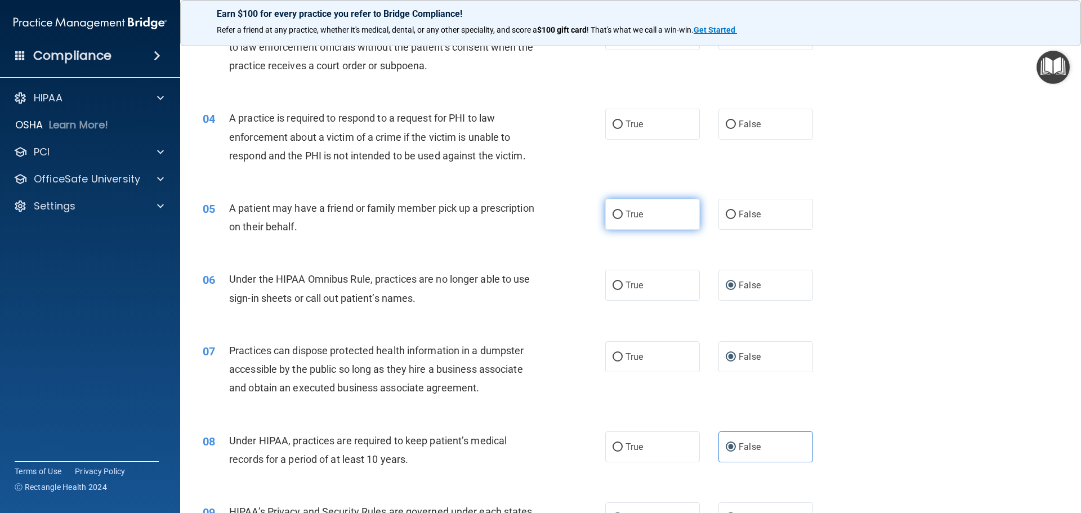
click at [614, 213] on input "True" at bounding box center [617, 215] width 10 height 8
radio input "true"
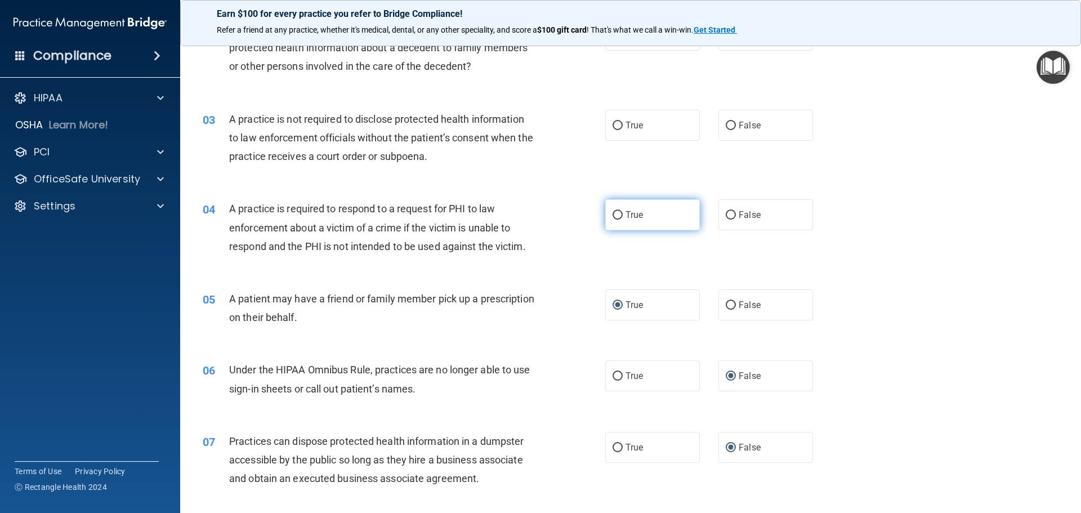
scroll to position [137, 0]
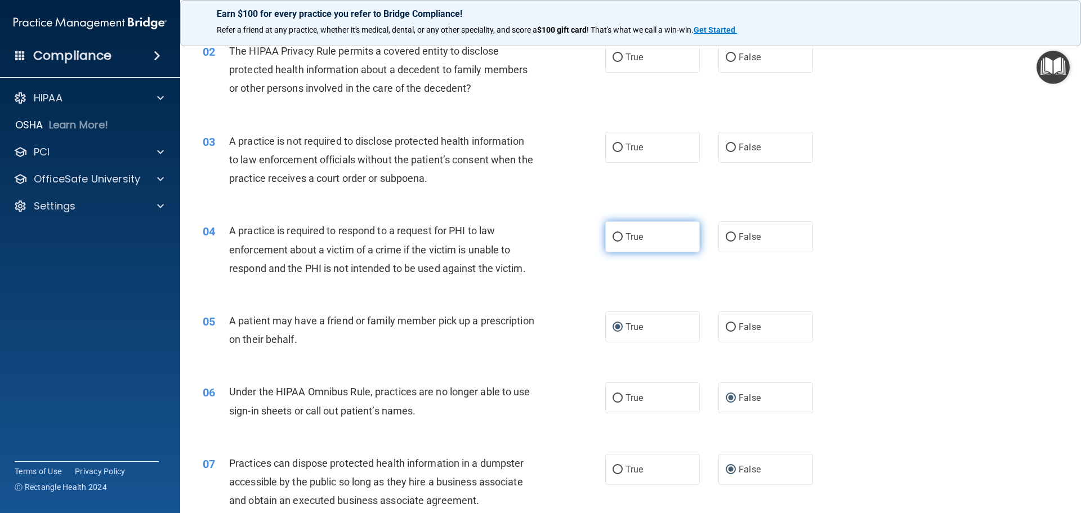
click at [614, 234] on input "True" at bounding box center [617, 237] width 10 height 8
radio input "true"
click at [620, 151] on label "True" at bounding box center [652, 147] width 95 height 31
click at [620, 151] on input "True" at bounding box center [617, 148] width 10 height 8
radio input "true"
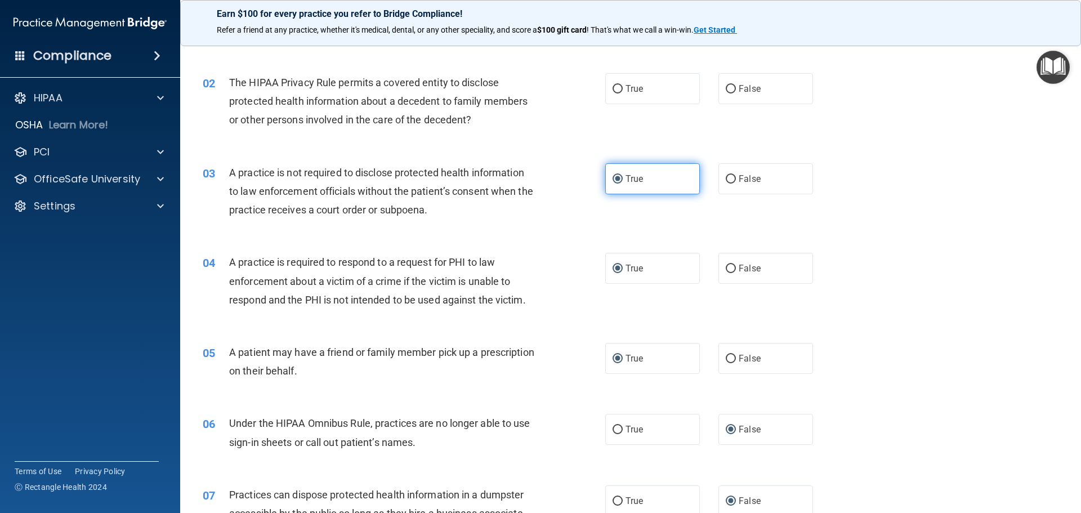
scroll to position [25, 0]
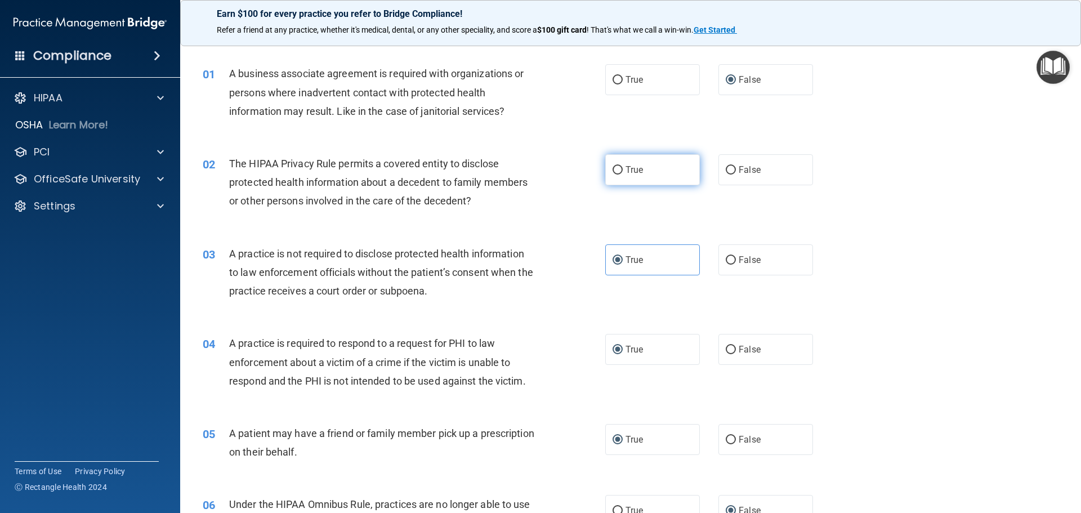
click at [618, 163] on label "True" at bounding box center [652, 169] width 95 height 31
click at [618, 166] on input "True" at bounding box center [617, 170] width 10 height 8
radio input "true"
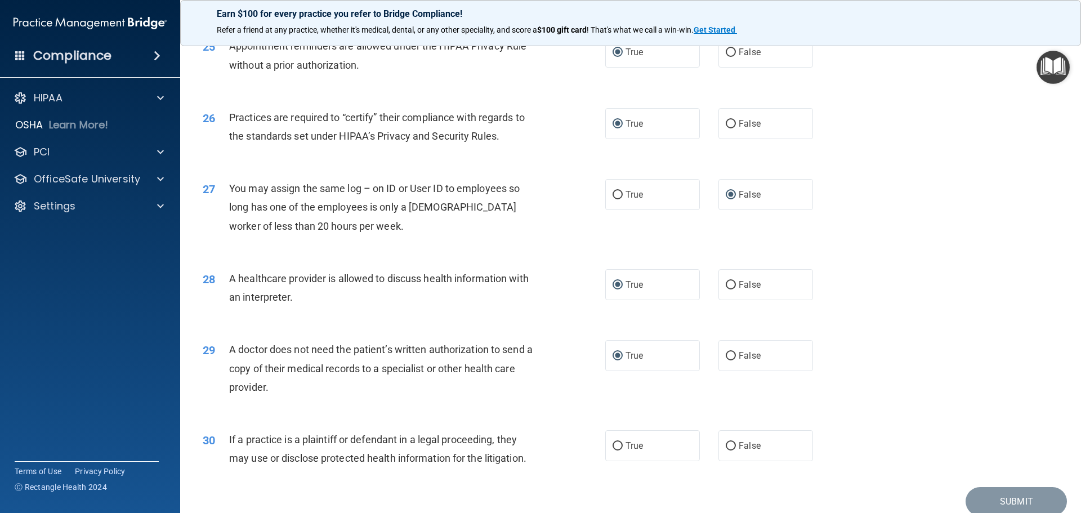
scroll to position [2108, 0]
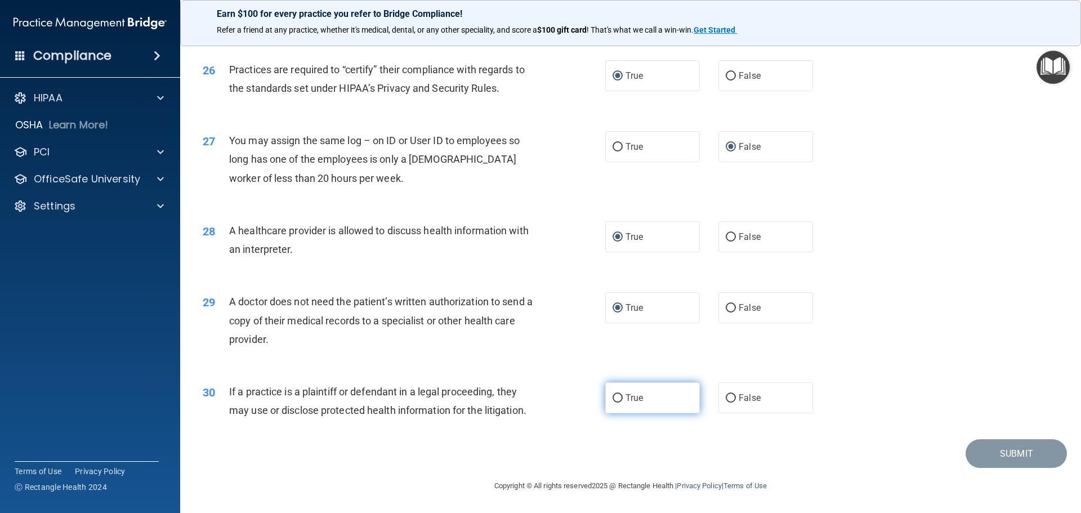
drag, startPoint x: 620, startPoint y: 397, endPoint x: 646, endPoint y: 406, distance: 27.9
click at [619, 399] on label "True" at bounding box center [652, 397] width 95 height 31
click at [619, 399] on input "True" at bounding box center [617, 398] width 10 height 8
radio input "true"
click at [1012, 449] on button "Submit" at bounding box center [1015, 453] width 101 height 29
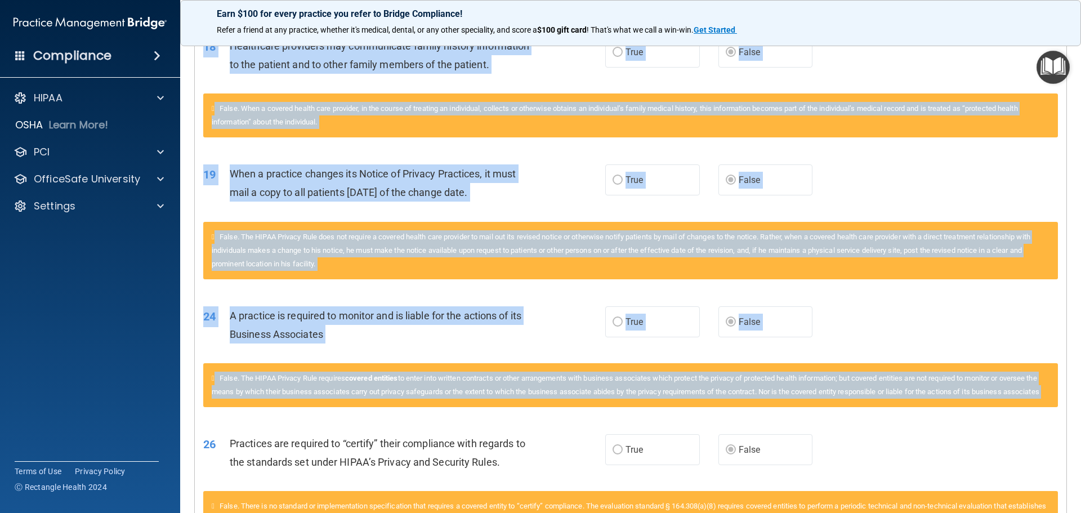
scroll to position [1116, 0]
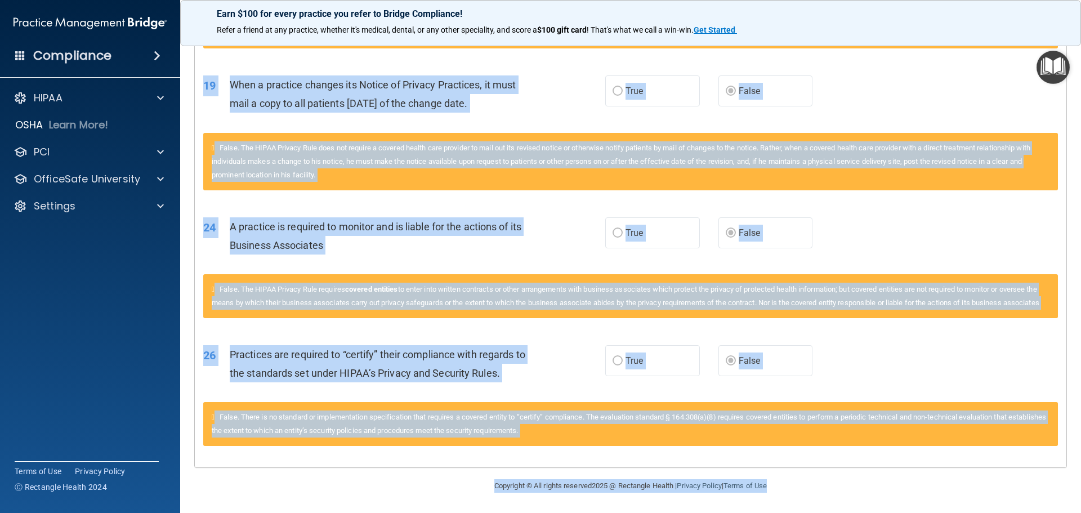
drag, startPoint x: 204, startPoint y: 272, endPoint x: 802, endPoint y: 474, distance: 631.6
click at [802, 474] on main "Calculating your score.... You did not pass the " The HIPAA Quiz #2 ". 70 out o…" at bounding box center [630, 274] width 901 height 477
click at [885, 249] on div "24 A practice is required to monitor and is liable for the actions of its Busin…" at bounding box center [630, 238] width 871 height 71
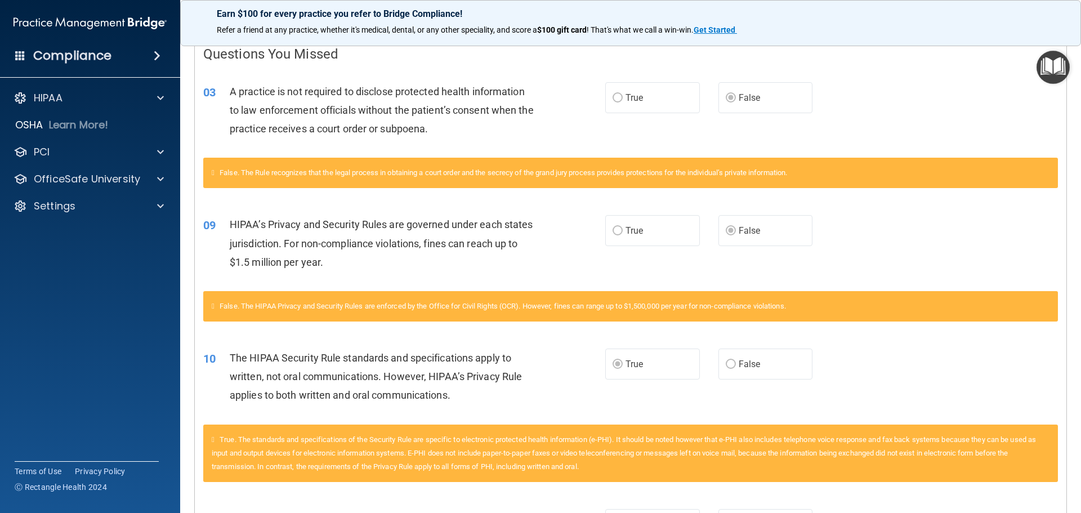
scroll to position [169, 0]
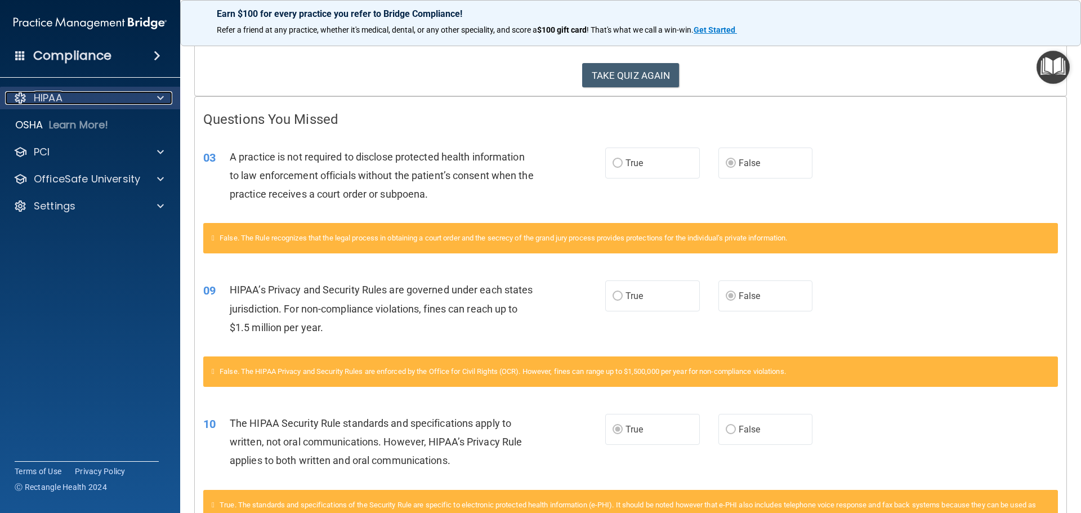
click at [87, 96] on div "HIPAA" at bounding box center [75, 98] width 140 height 14
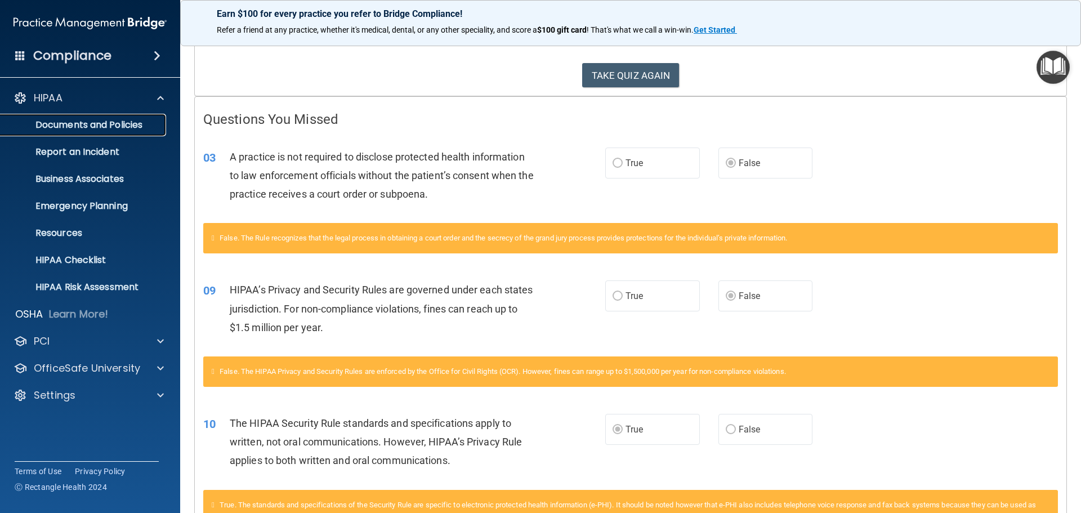
click at [109, 127] on p "Documents and Policies" at bounding box center [84, 124] width 154 height 11
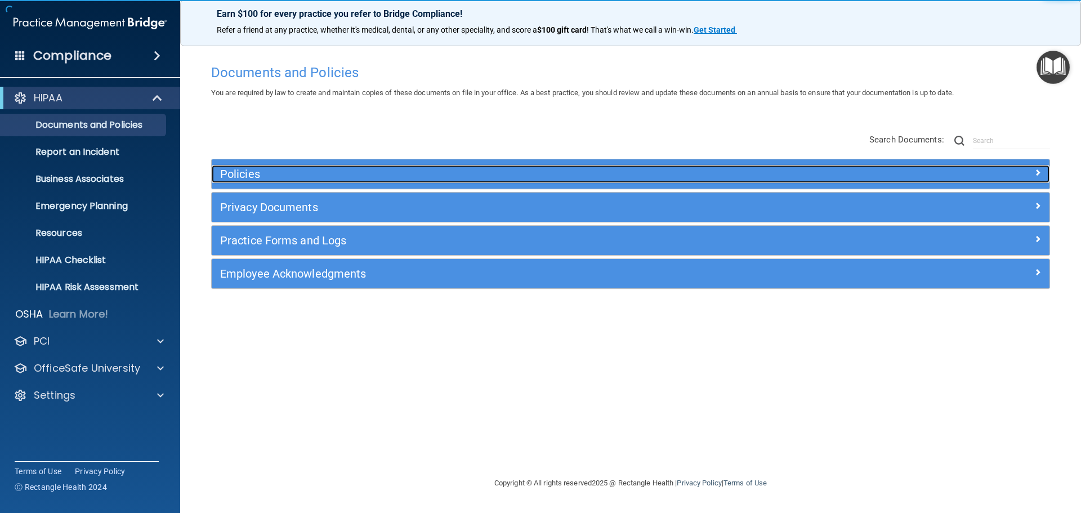
click at [287, 170] on h5 "Policies" at bounding box center [525, 174] width 611 height 12
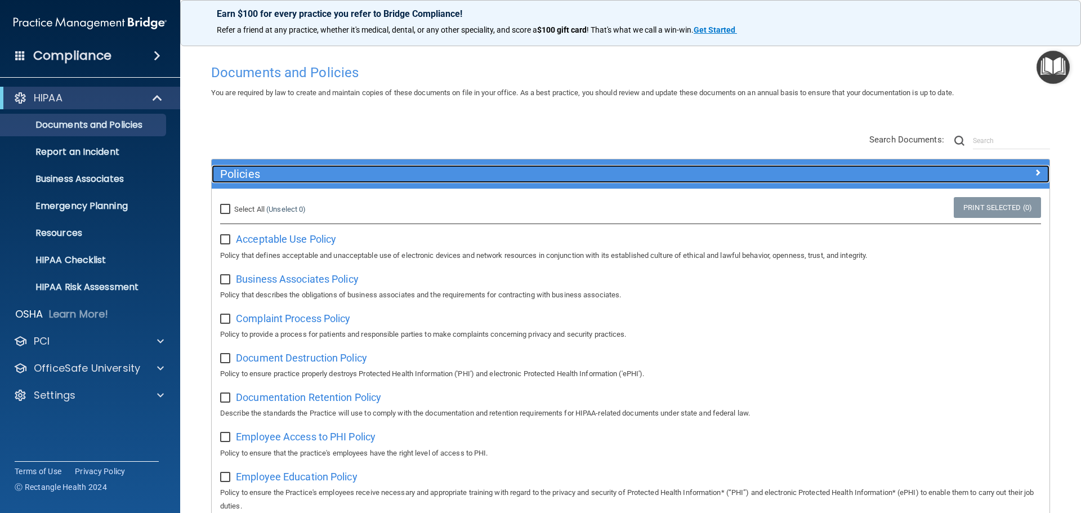
click at [285, 171] on h5 "Policies" at bounding box center [525, 174] width 611 height 12
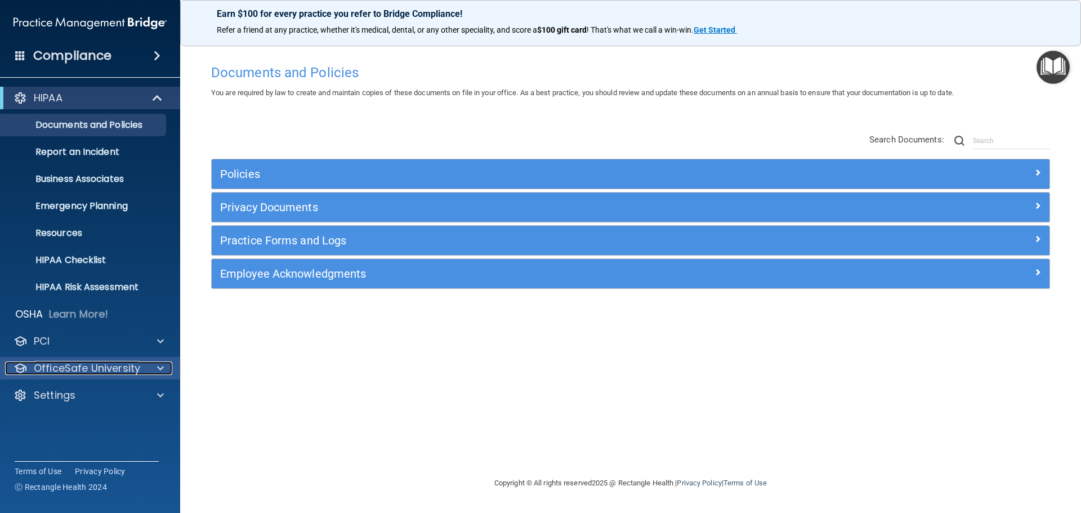
click at [76, 366] on p "OfficeSafe University" at bounding box center [87, 368] width 106 height 14
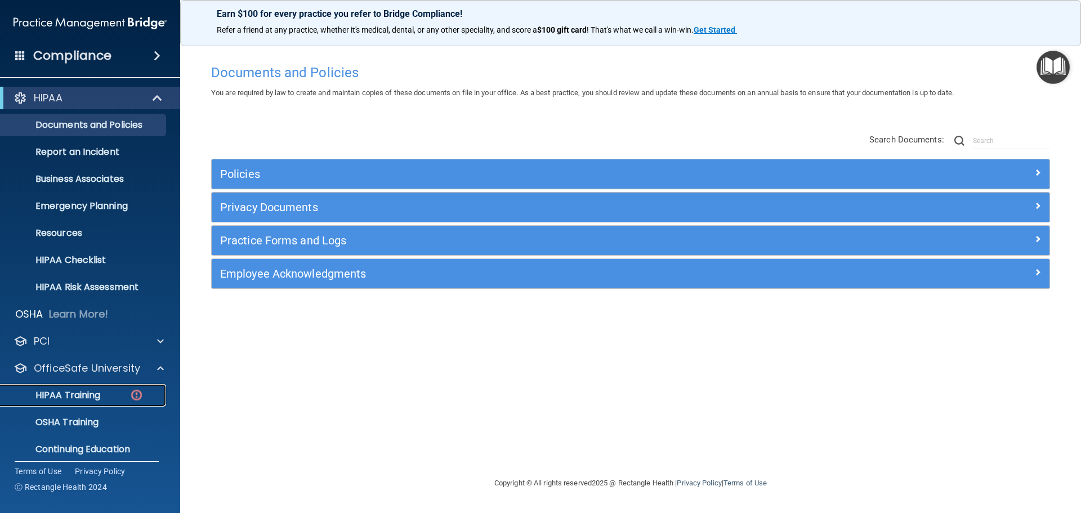
click at [85, 390] on p "HIPAA Training" at bounding box center [53, 395] width 93 height 11
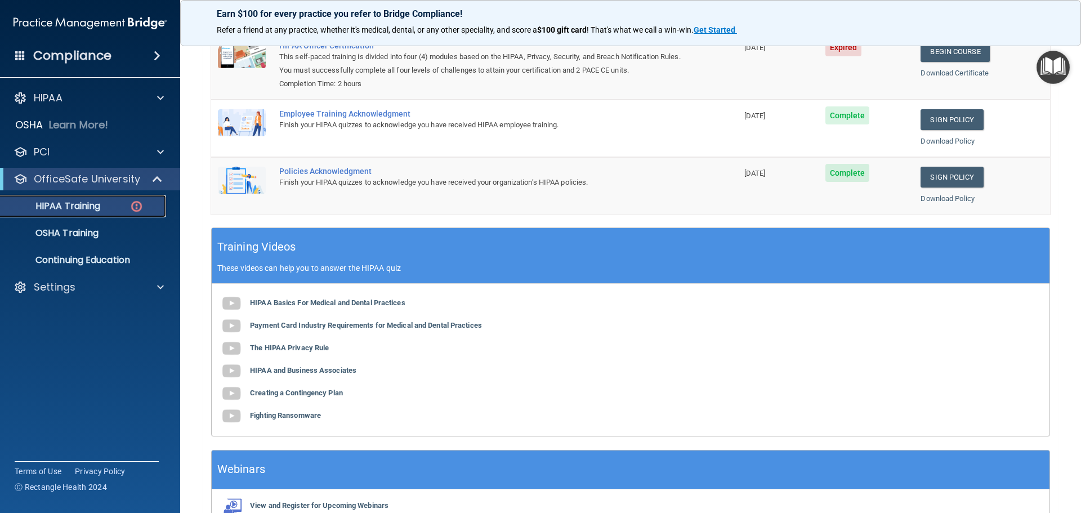
scroll to position [231, 0]
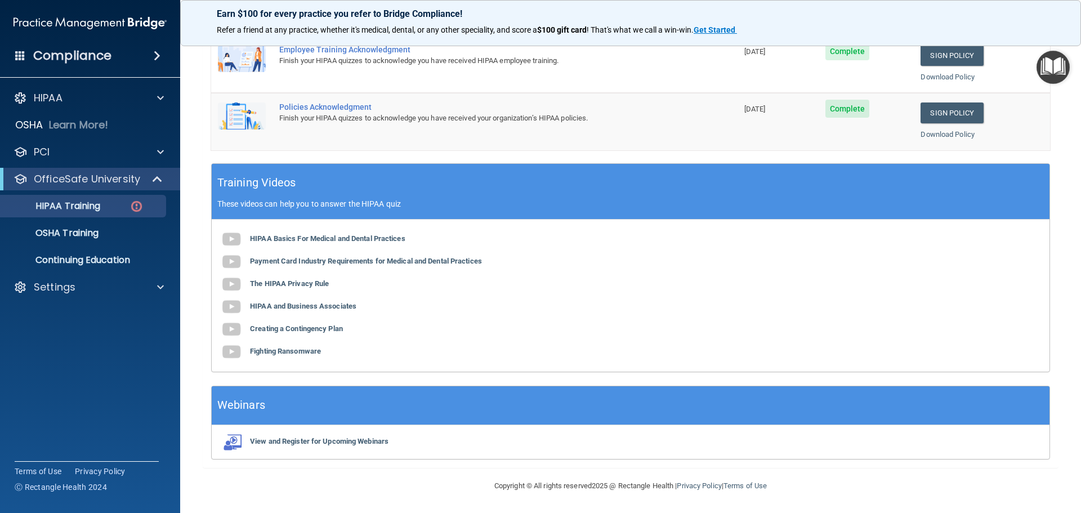
click at [346, 234] on div "HIPAA Basics For Medical and Dental Practices Payment Card Industry Requirement…" at bounding box center [631, 296] width 838 height 152
click at [231, 238] on img at bounding box center [231, 239] width 23 height 23
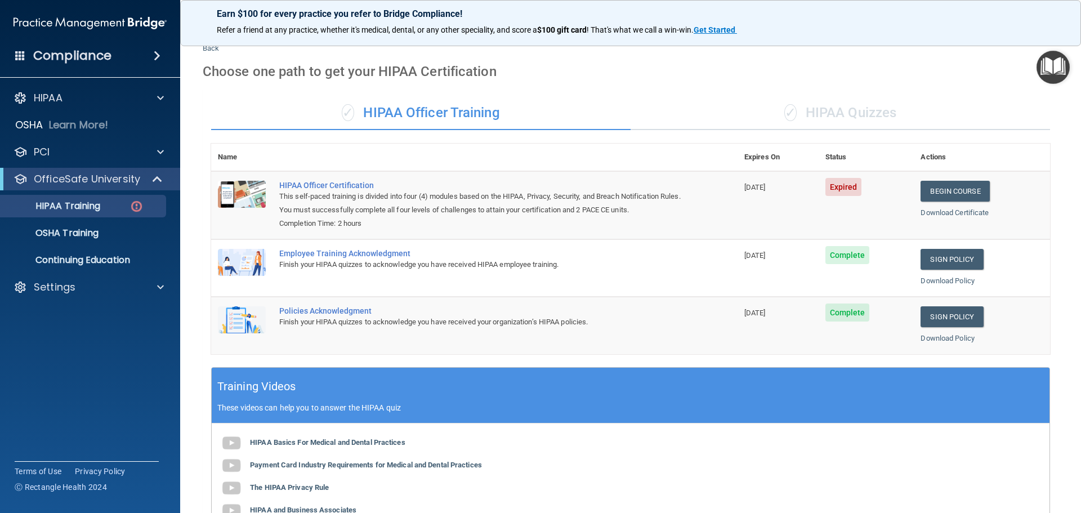
scroll to position [6, 0]
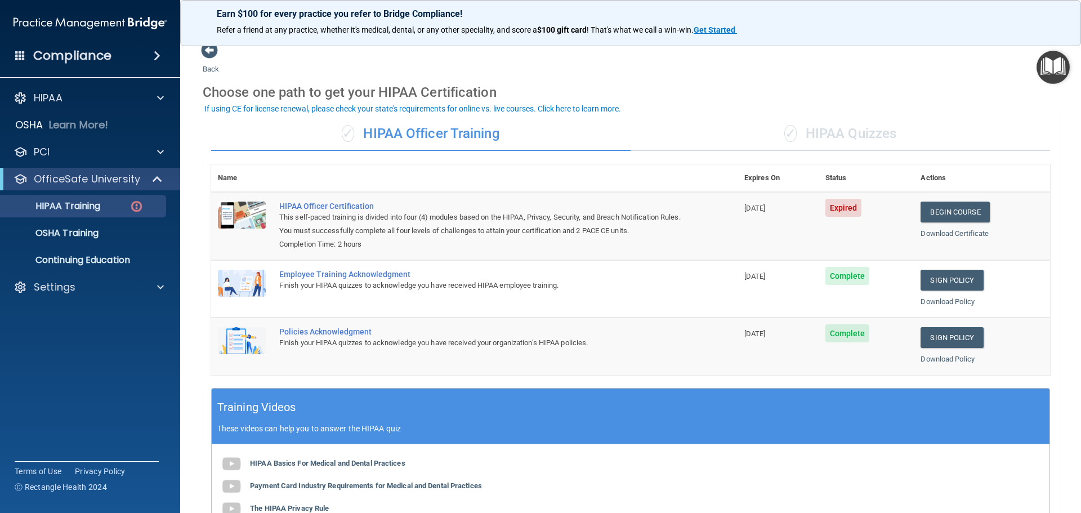
click at [857, 134] on div "✓ HIPAA Quizzes" at bounding box center [839, 134] width 419 height 34
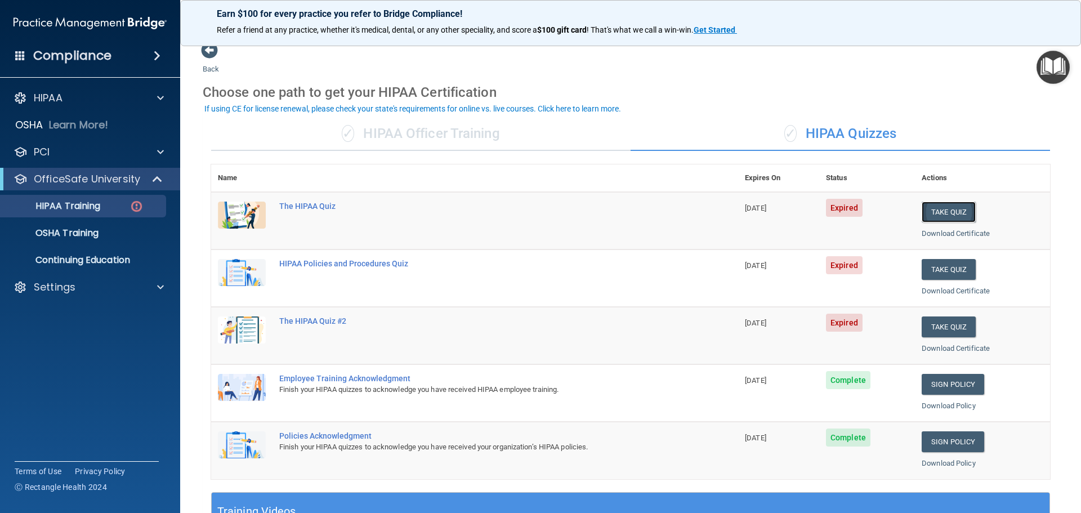
click at [940, 213] on button "Take Quiz" at bounding box center [949, 212] width 54 height 21
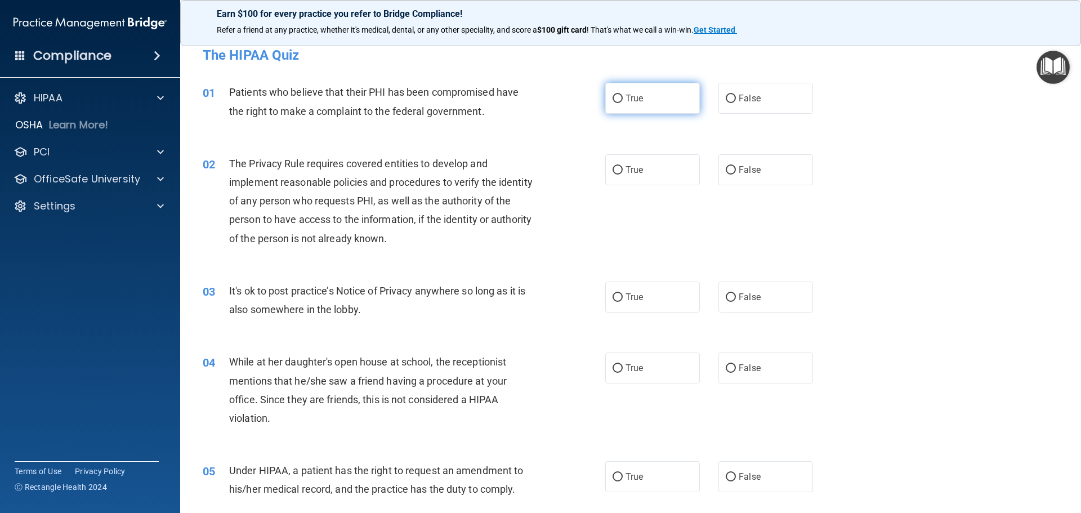
click at [618, 101] on input "True" at bounding box center [617, 99] width 10 height 8
radio input "true"
click at [606, 177] on label "True" at bounding box center [652, 169] width 95 height 31
click at [612, 175] on input "True" at bounding box center [617, 170] width 10 height 8
radio input "true"
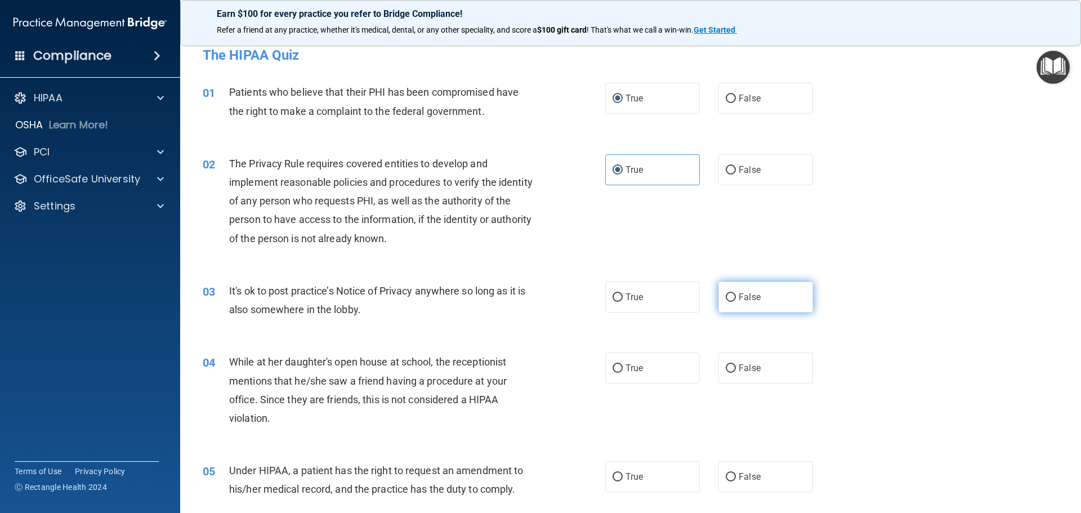
click at [730, 297] on input "False" at bounding box center [731, 297] width 10 height 8
radio input "true"
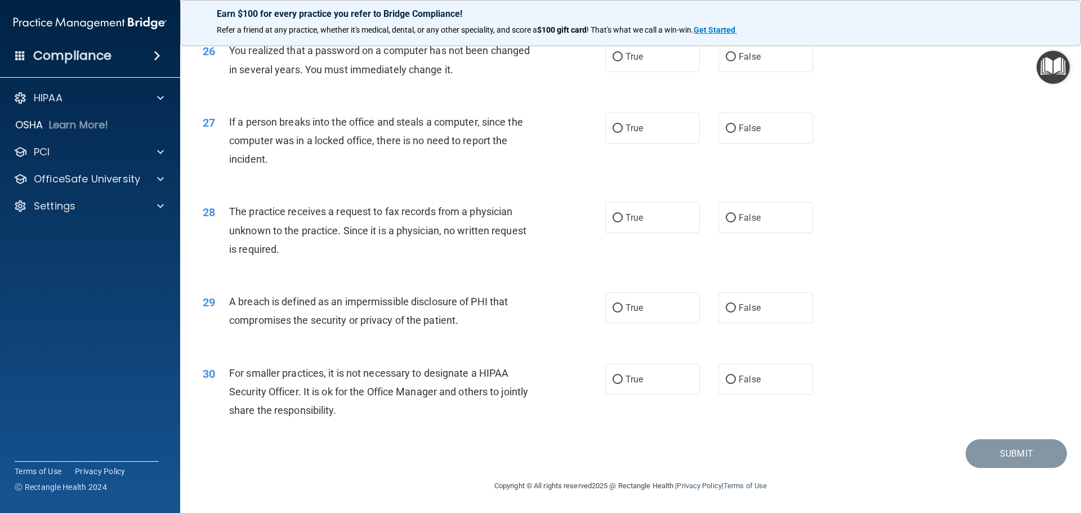
scroll to position [2095, 0]
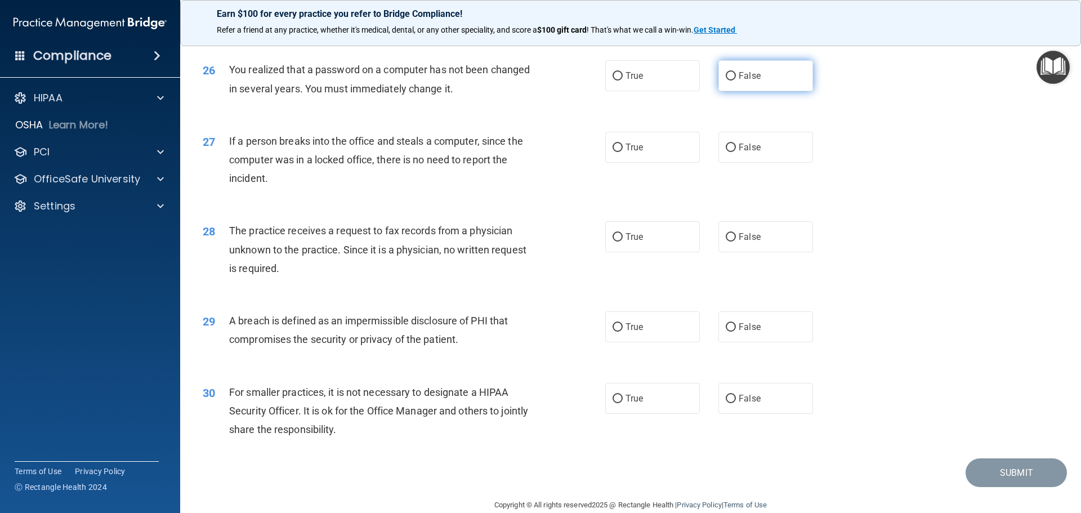
click at [739, 81] on span "False" at bounding box center [750, 75] width 22 height 11
click at [736, 80] on input "False" at bounding box center [731, 76] width 10 height 8
radio input "true"
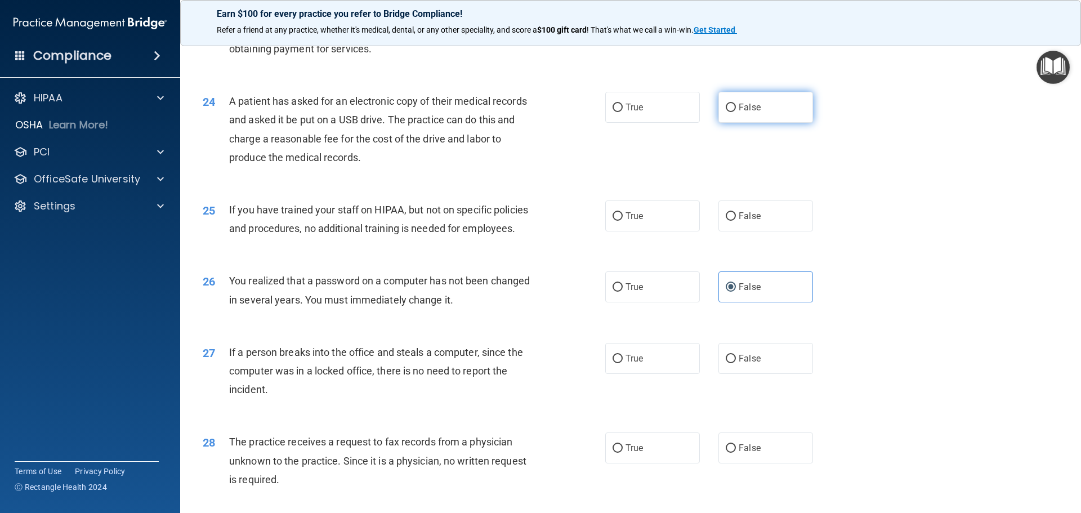
scroll to position [1870, 0]
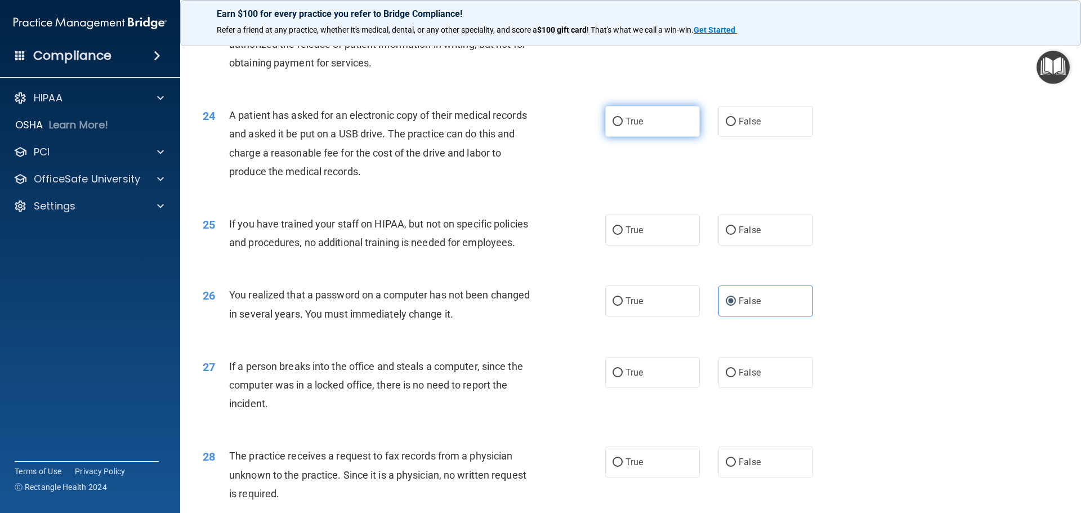
click at [625, 127] on span "True" at bounding box center [633, 121] width 17 height 11
click at [623, 126] on input "True" at bounding box center [617, 122] width 10 height 8
radio input "true"
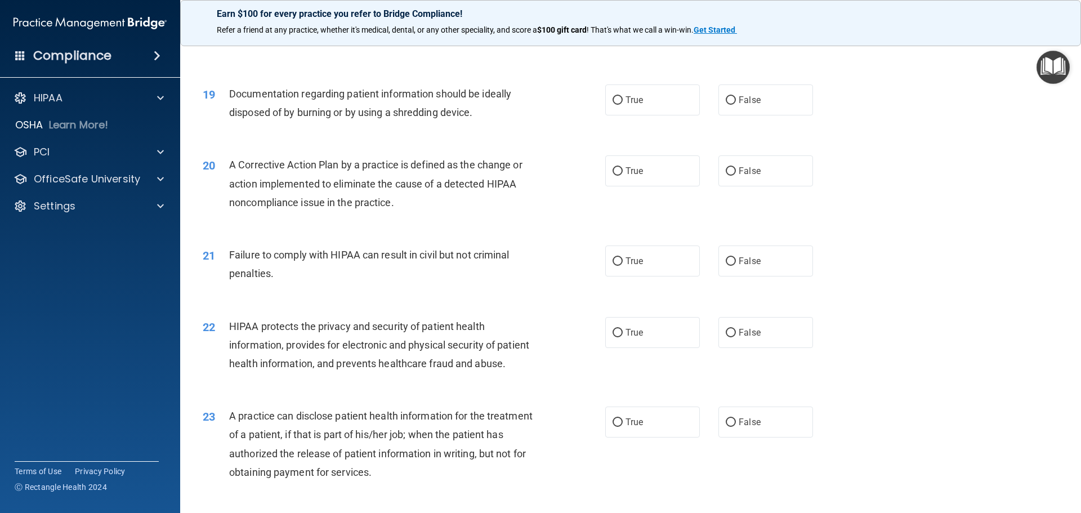
scroll to position [1420, 0]
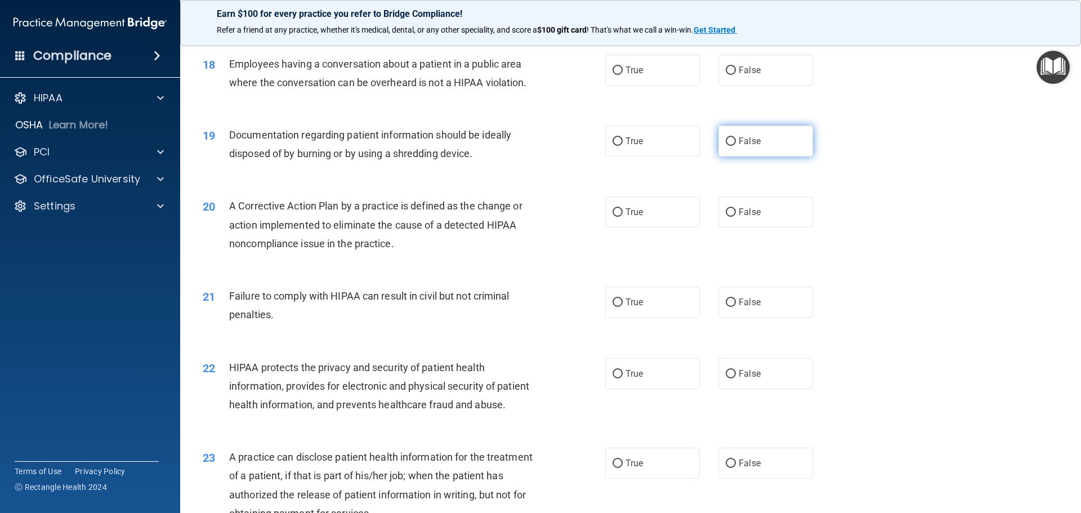
click at [726, 146] on input "False" at bounding box center [731, 141] width 10 height 8
radio input "true"
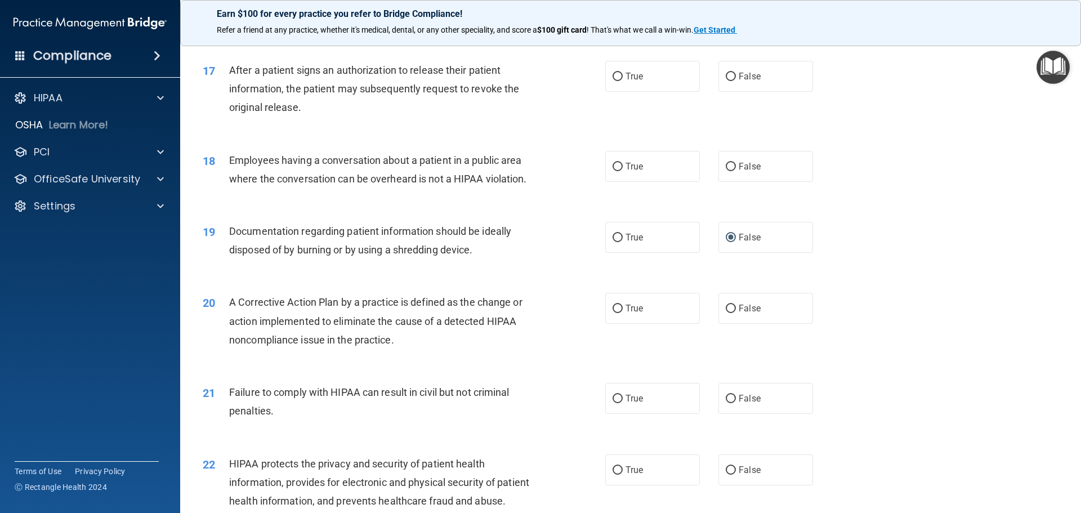
scroll to position [1307, 0]
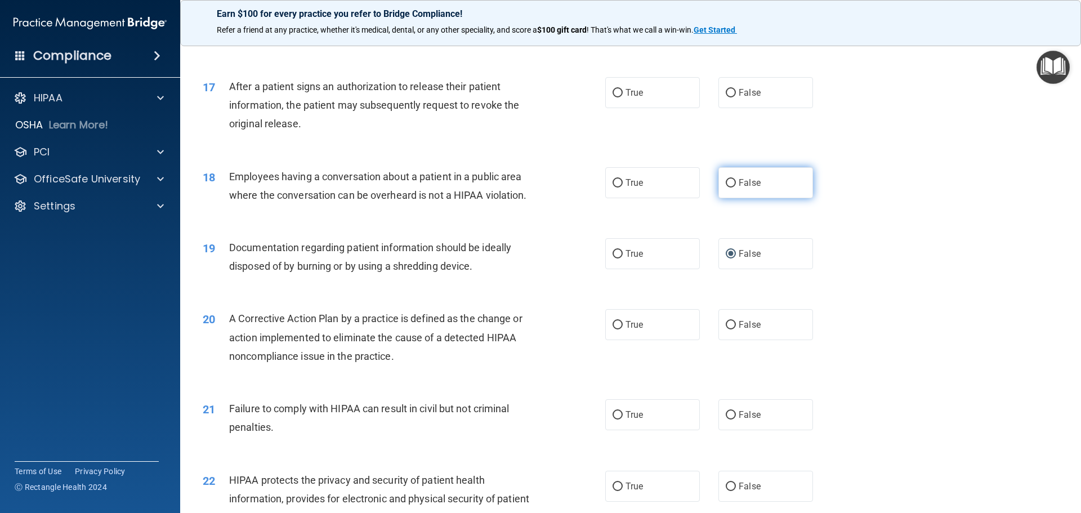
click at [729, 195] on label "False" at bounding box center [765, 182] width 95 height 31
click at [729, 187] on input "False" at bounding box center [731, 183] width 10 height 8
radio input "true"
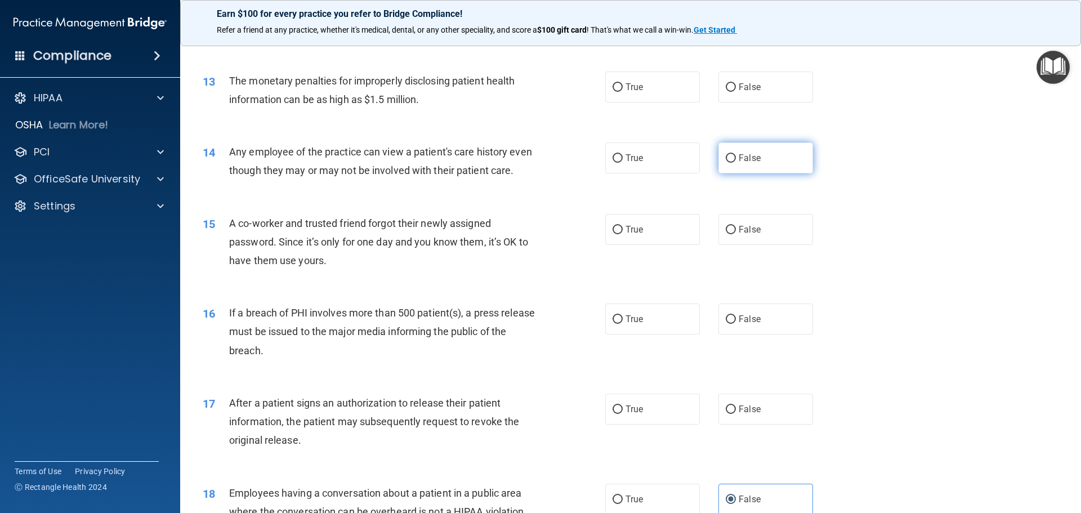
scroll to position [913, 0]
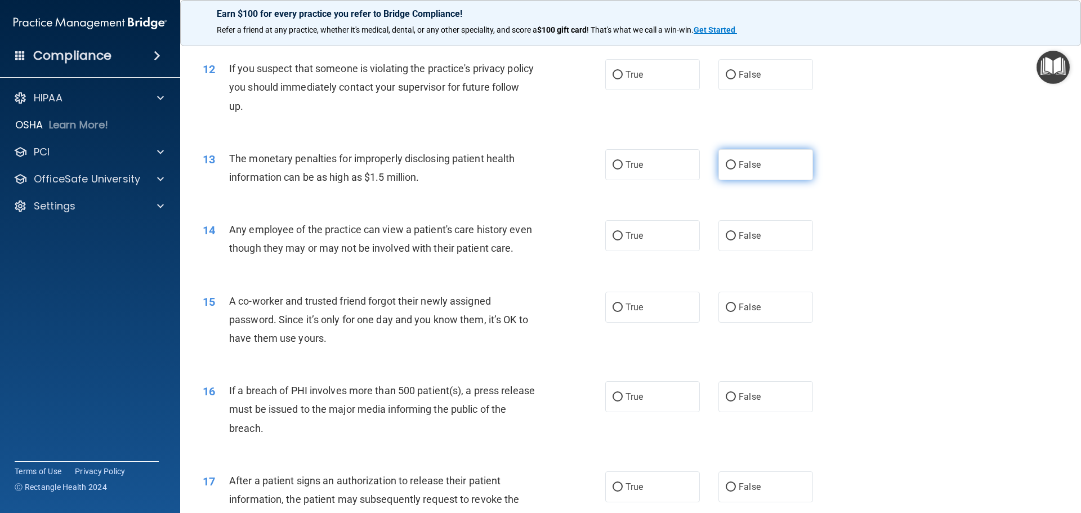
click at [728, 163] on input "False" at bounding box center [731, 165] width 10 height 8
radio input "true"
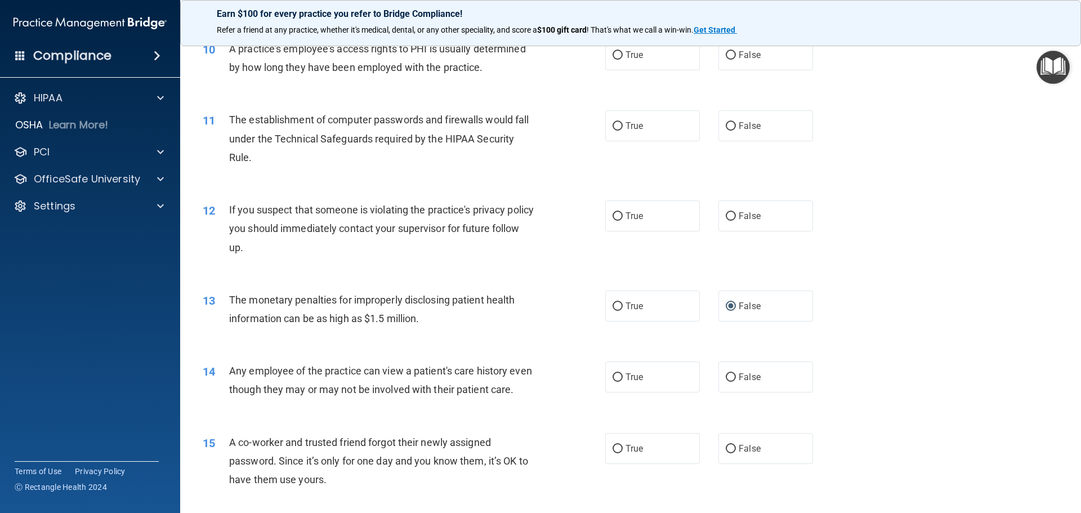
scroll to position [744, 0]
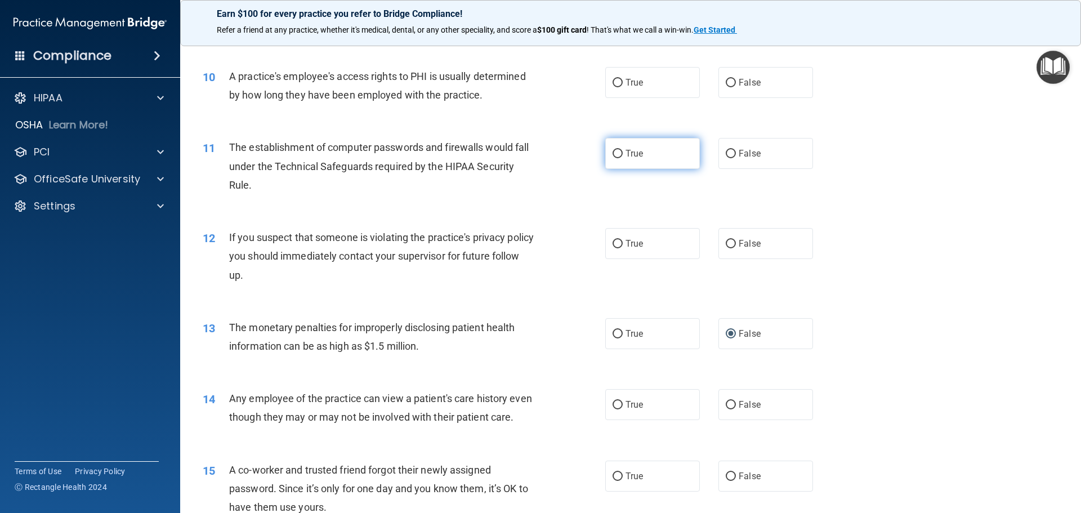
click at [625, 154] on span "True" at bounding box center [633, 153] width 17 height 11
click at [622, 154] on input "True" at bounding box center [617, 154] width 10 height 8
radio input "true"
click at [612, 86] on input "True" at bounding box center [617, 83] width 10 height 8
radio input "true"
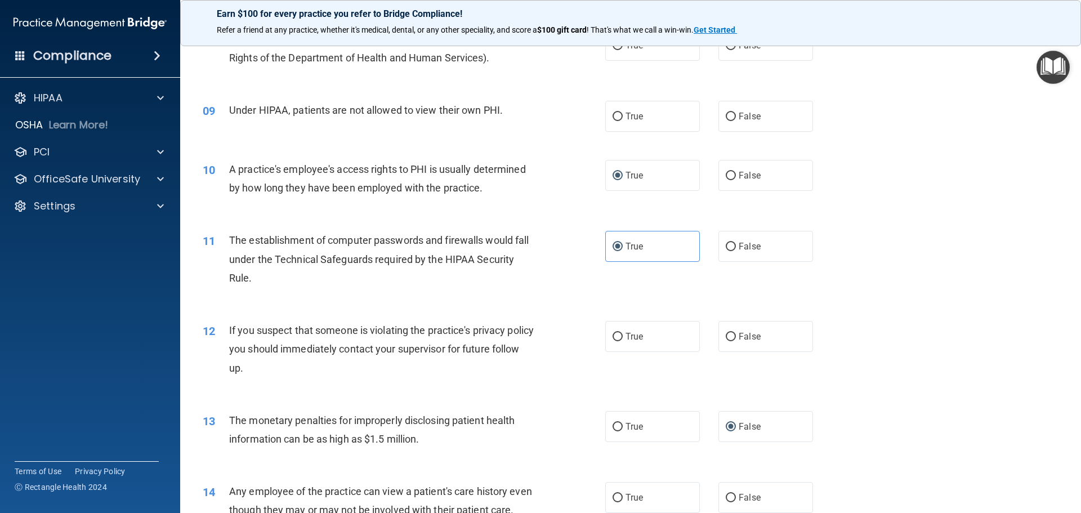
scroll to position [632, 0]
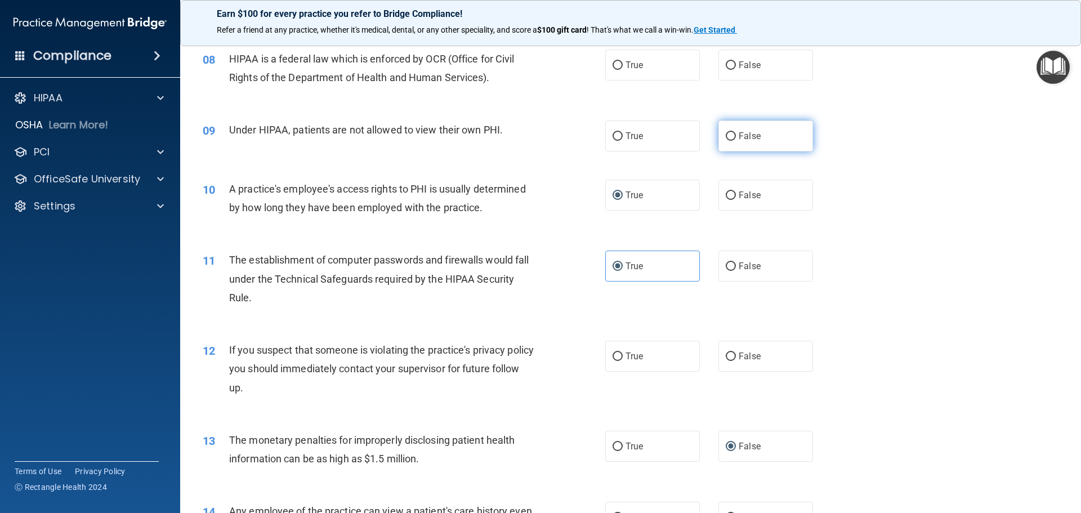
click at [739, 135] on span "False" at bounding box center [750, 136] width 22 height 11
click at [733, 135] on input "False" at bounding box center [731, 136] width 10 height 8
radio input "true"
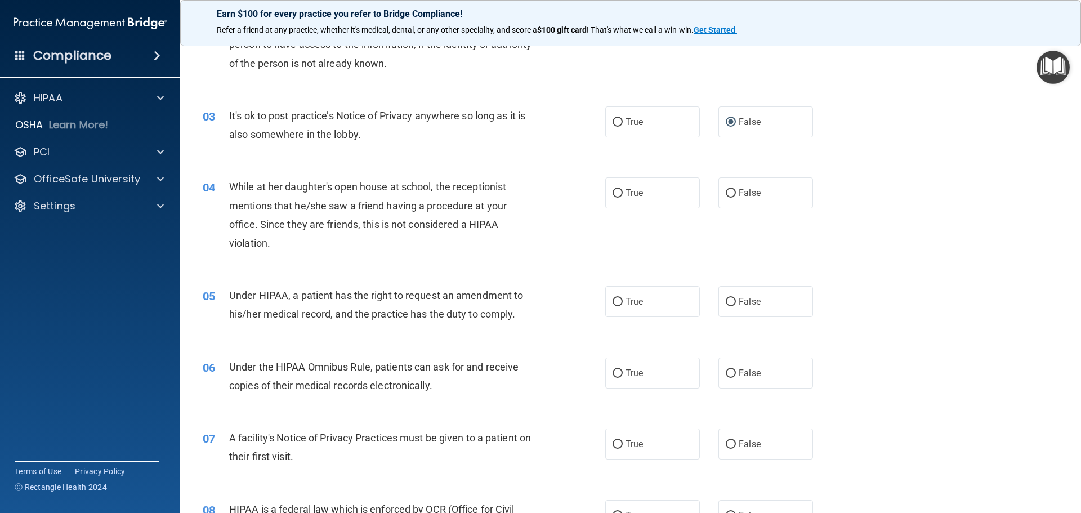
scroll to position [225, 0]
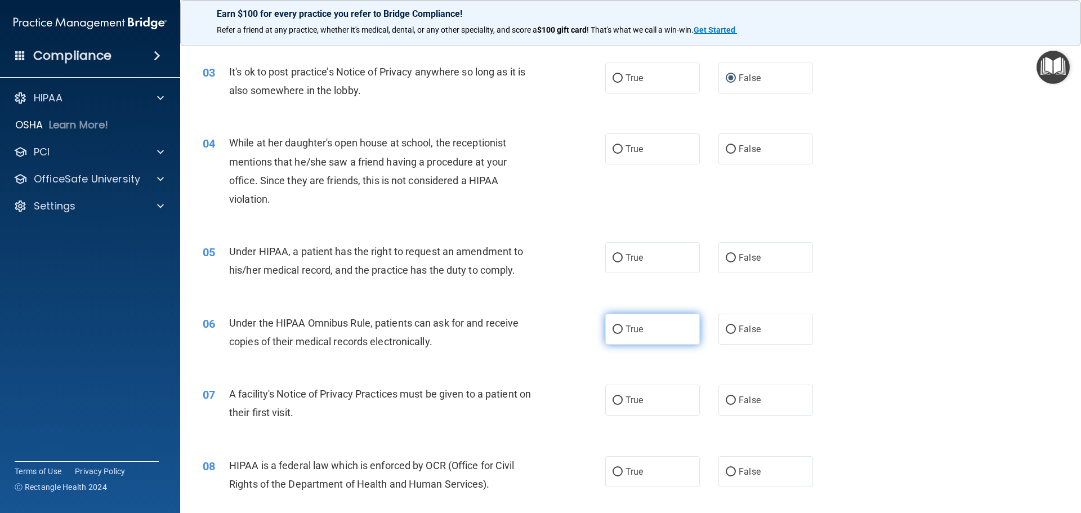
click at [612, 329] on input "True" at bounding box center [617, 329] width 10 height 8
radio input "true"
click at [613, 261] on input "True" at bounding box center [617, 258] width 10 height 8
radio input "true"
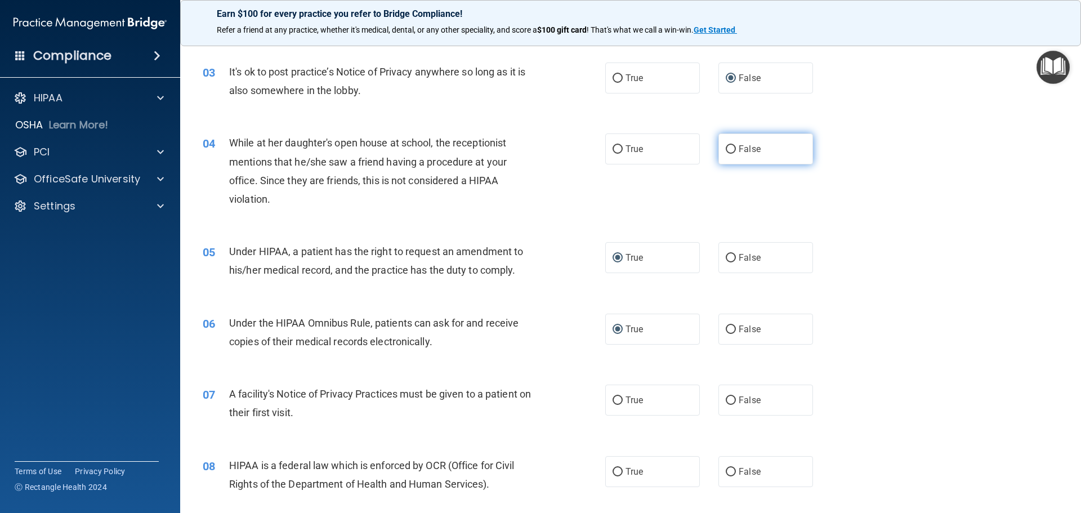
click at [726, 147] on input "False" at bounding box center [731, 149] width 10 height 8
radio input "true"
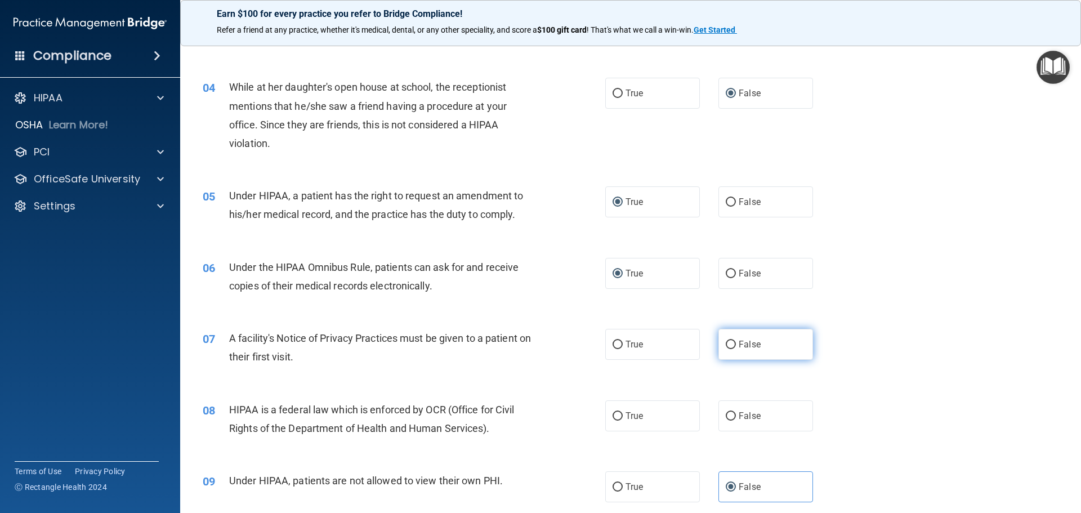
scroll to position [281, 0]
click at [612, 348] on input "True" at bounding box center [617, 344] width 10 height 8
radio input "true"
click at [614, 414] on input "True" at bounding box center [617, 415] width 10 height 8
radio input "true"
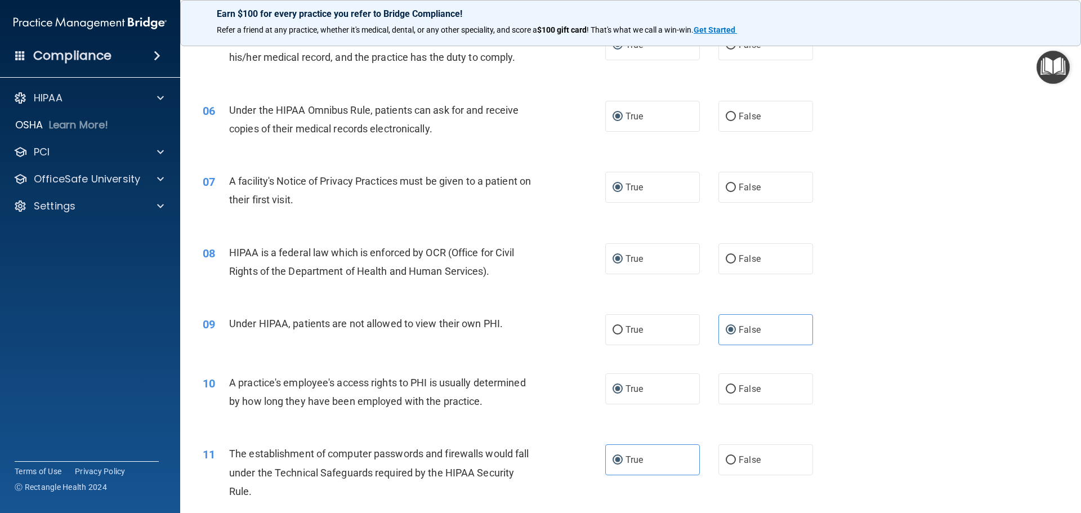
scroll to position [563, 0]
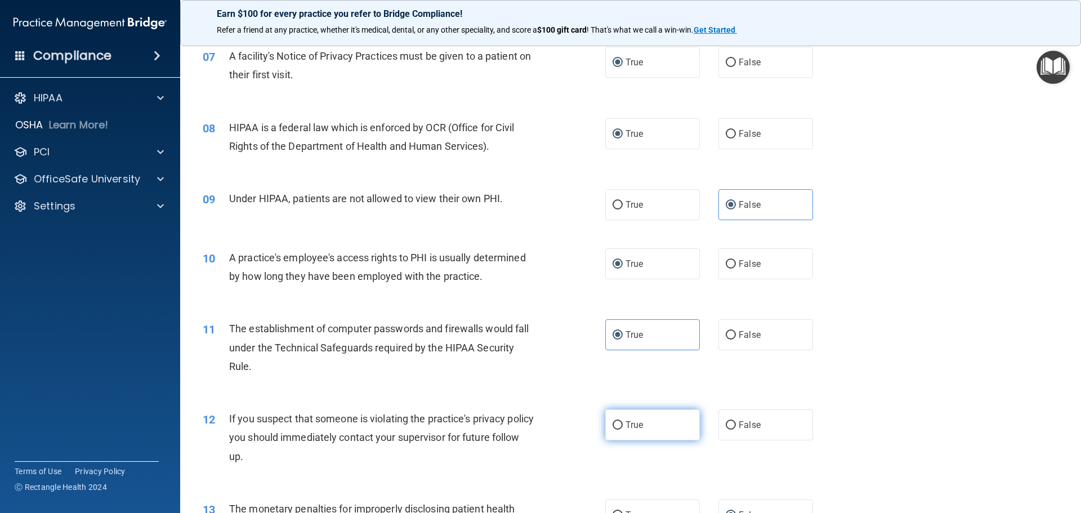
click at [625, 420] on span "True" at bounding box center [633, 424] width 17 height 11
click at [623, 421] on input "True" at bounding box center [617, 425] width 10 height 8
radio input "true"
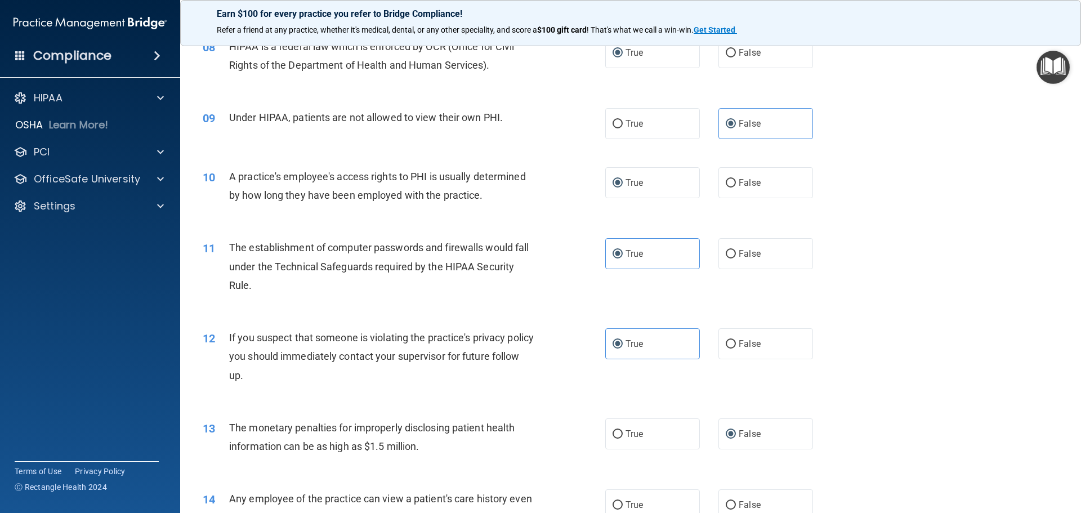
scroll to position [788, 0]
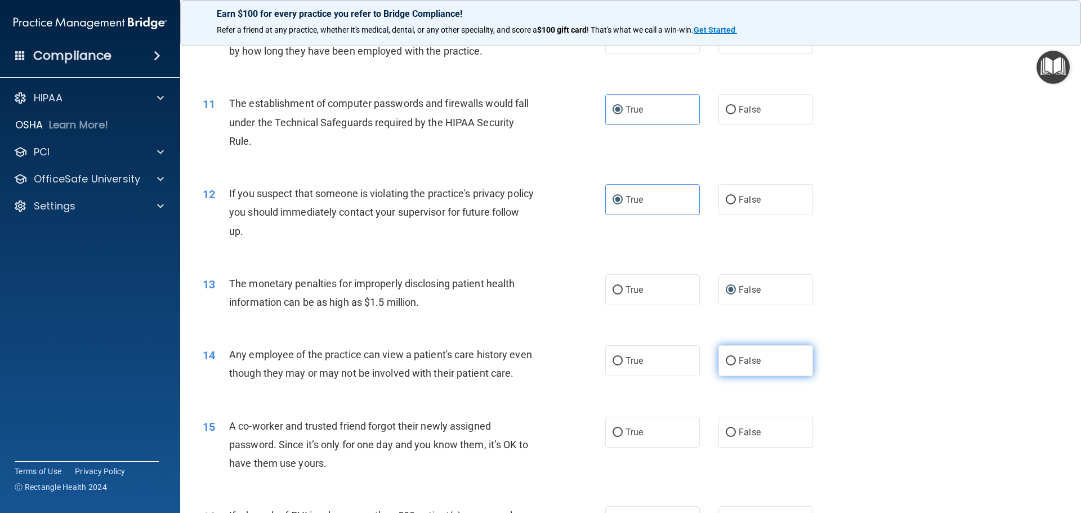
click at [730, 366] on label "False" at bounding box center [765, 360] width 95 height 31
click at [730, 365] on input "False" at bounding box center [731, 361] width 10 height 8
radio input "true"
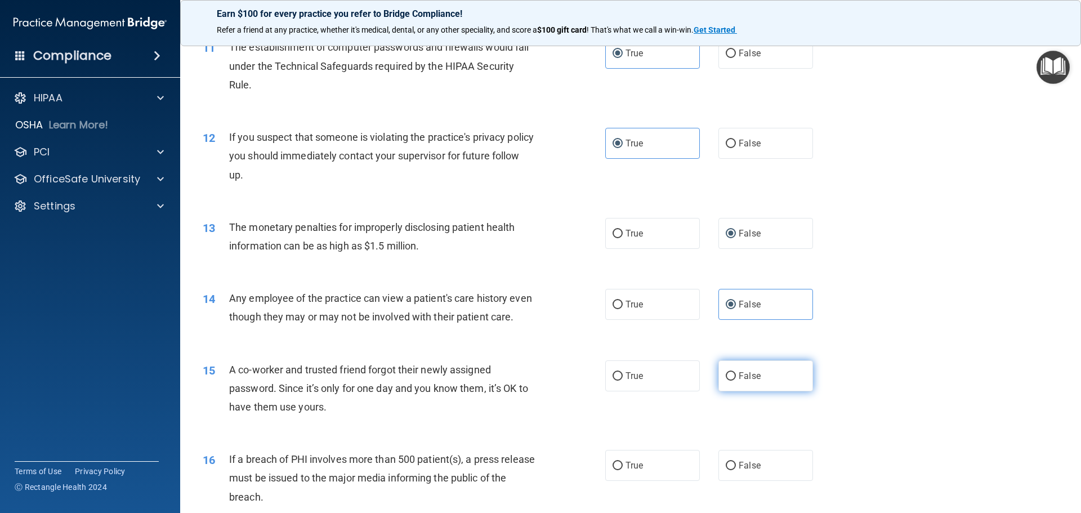
click at [732, 391] on label "False" at bounding box center [765, 375] width 95 height 31
click at [732, 381] on input "False" at bounding box center [731, 376] width 10 height 8
radio input "true"
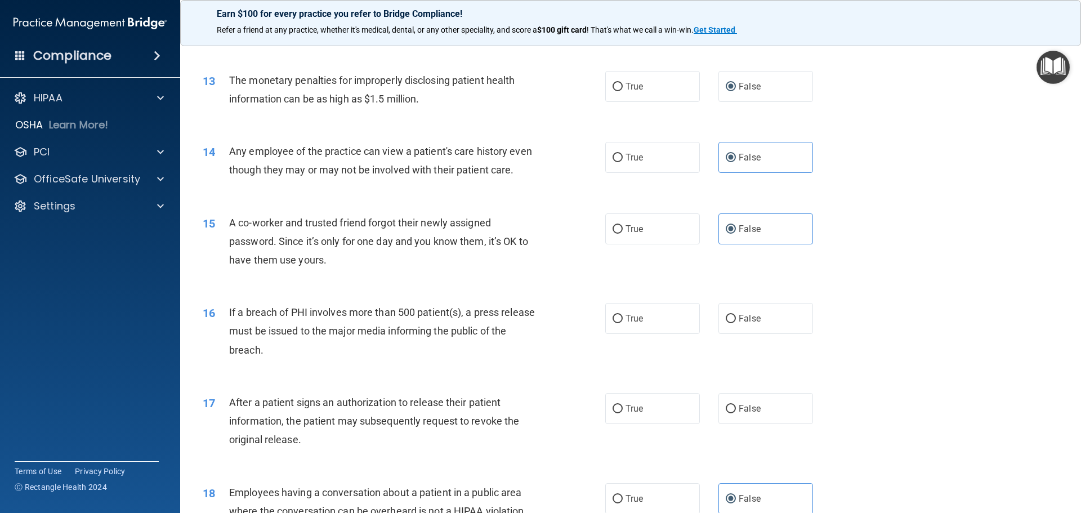
scroll to position [1013, 0]
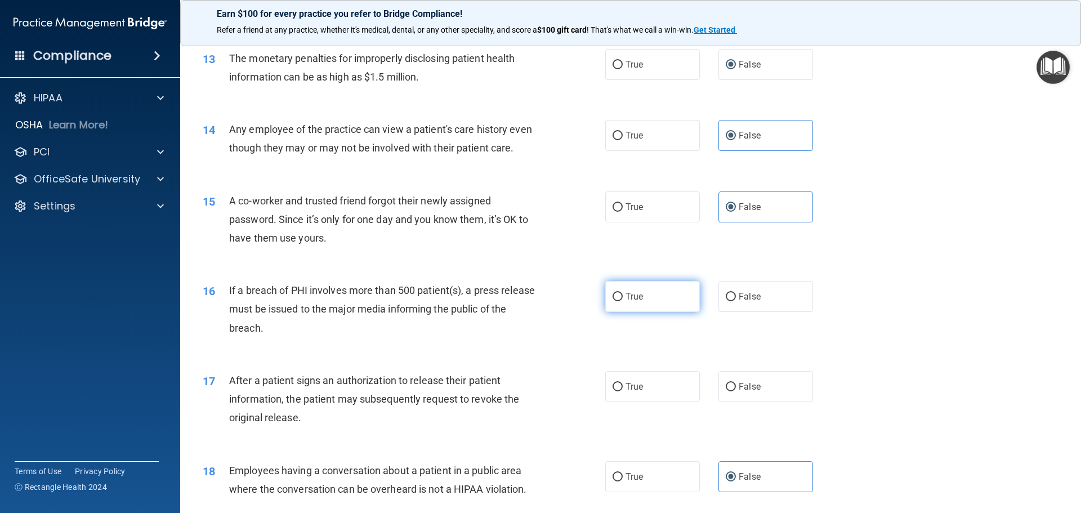
click at [637, 302] on span "True" at bounding box center [633, 296] width 17 height 11
click at [623, 301] on input "True" at bounding box center [617, 297] width 10 height 8
radio input "true"
click at [632, 392] on span "True" at bounding box center [633, 386] width 17 height 11
click at [623, 391] on input "True" at bounding box center [617, 387] width 10 height 8
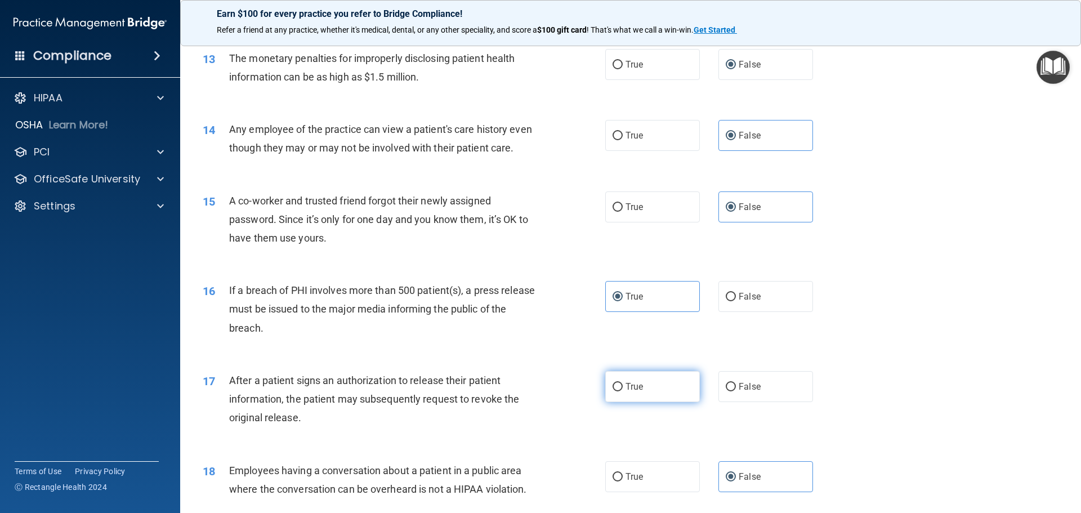
radio input "true"
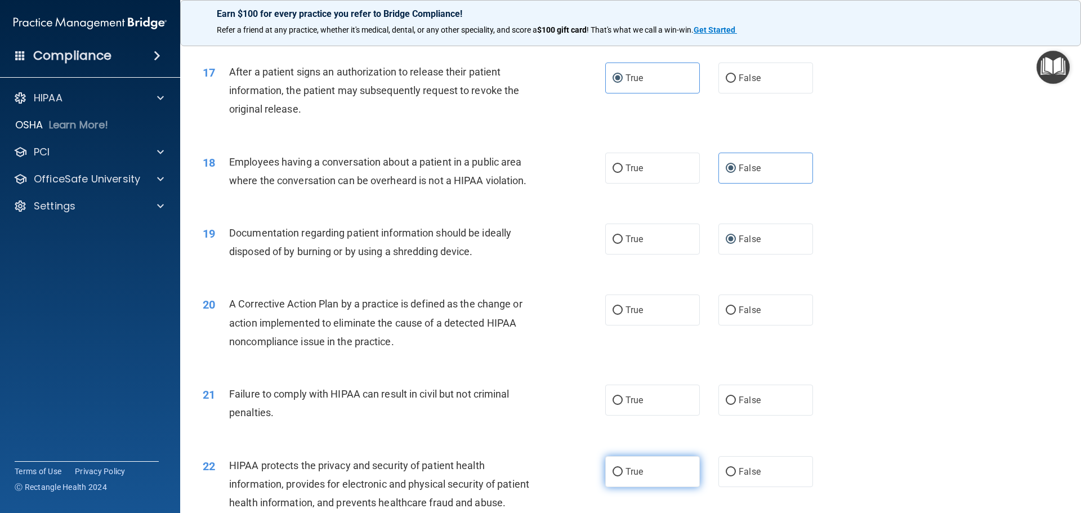
scroll to position [1407, 0]
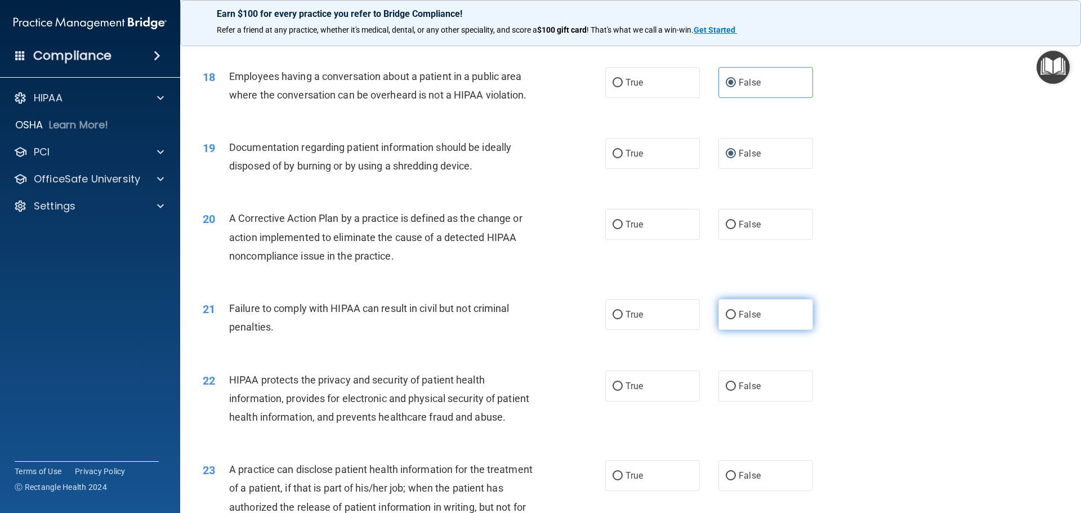
click at [718, 327] on label "False" at bounding box center [765, 314] width 95 height 31
click at [726, 319] on input "False" at bounding box center [731, 315] width 10 height 8
radio input "true"
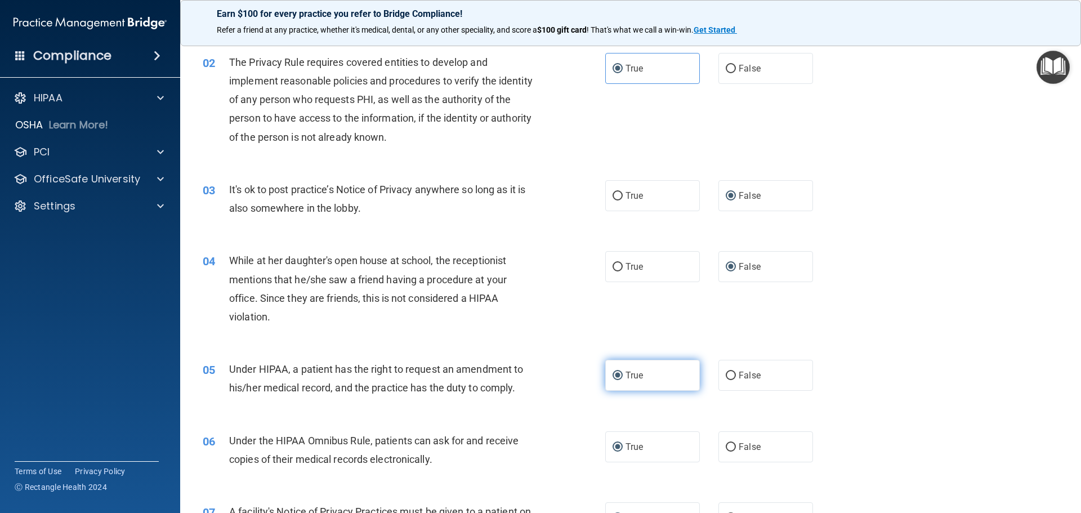
scroll to position [0, 0]
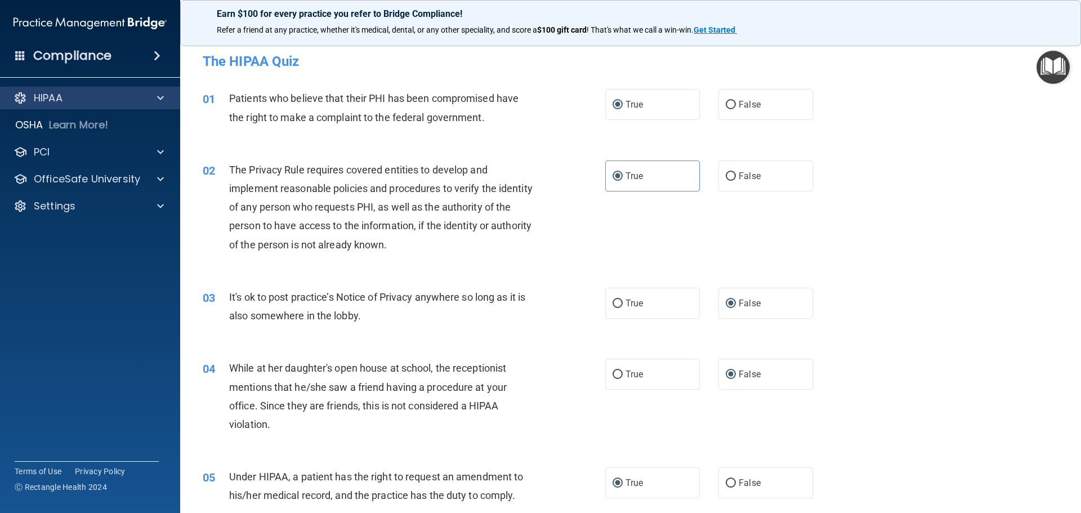
click at [126, 88] on div "HIPAA" at bounding box center [90, 98] width 181 height 23
click at [78, 97] on div "HIPAA" at bounding box center [75, 98] width 140 height 14
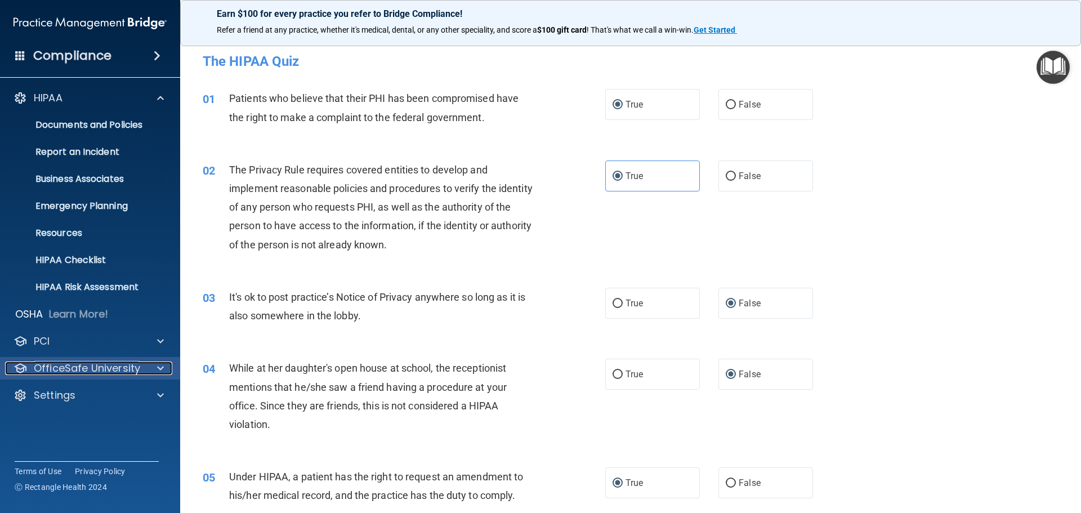
click at [106, 363] on p "OfficeSafe University" at bounding box center [87, 368] width 106 height 14
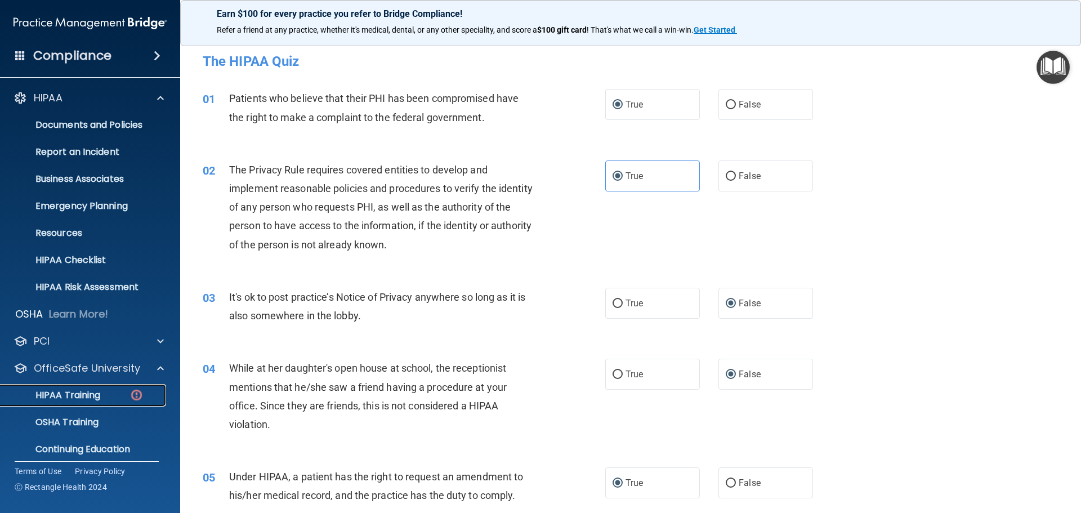
click at [104, 396] on div "HIPAA Training" at bounding box center [84, 395] width 154 height 11
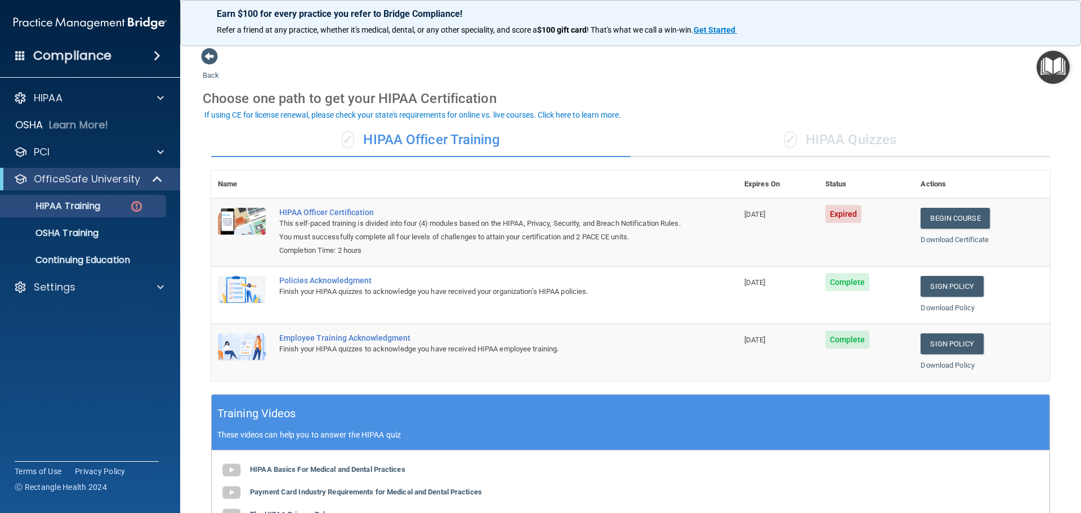
click at [847, 143] on div "✓ HIPAA Quizzes" at bounding box center [839, 140] width 419 height 34
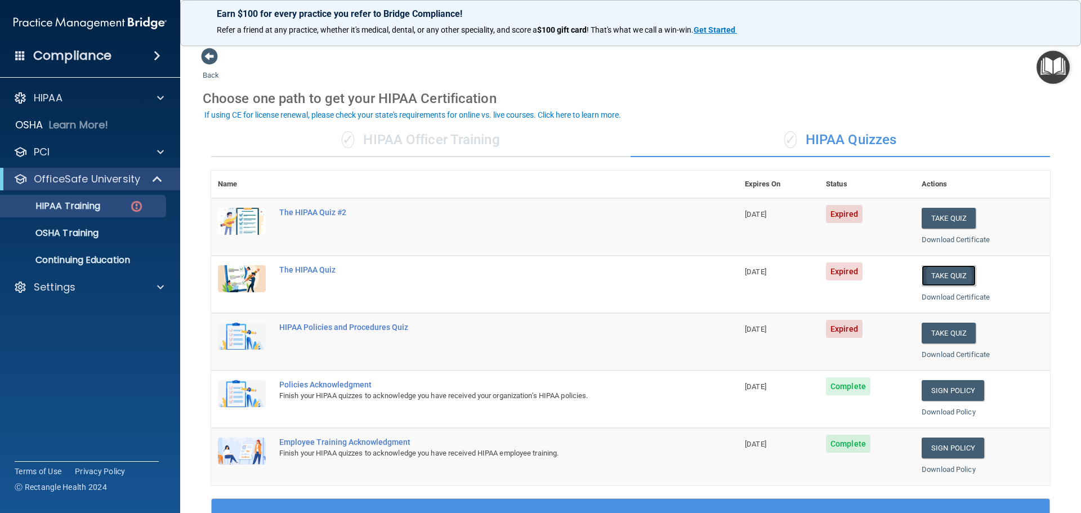
click at [941, 278] on button "Take Quiz" at bounding box center [949, 275] width 54 height 21
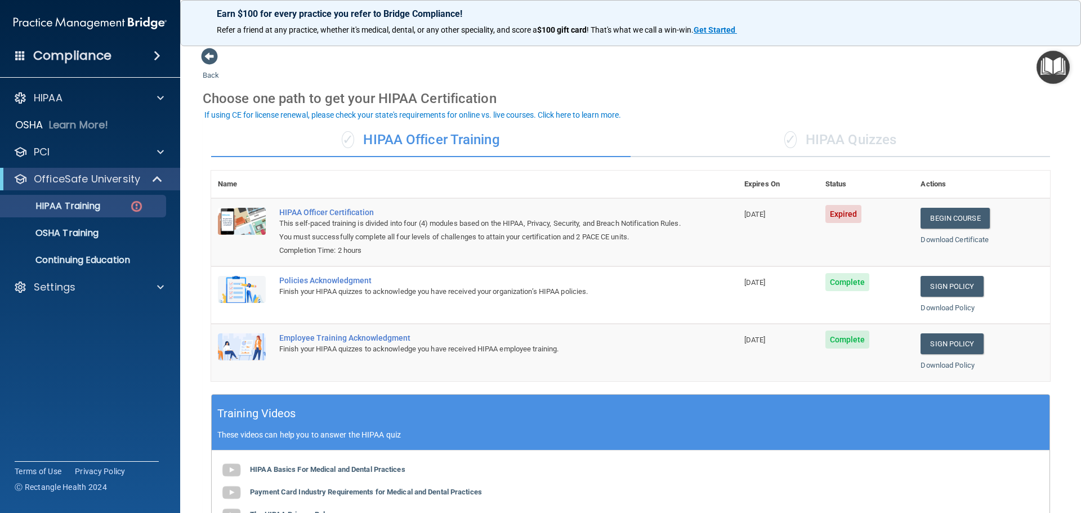
click at [805, 146] on div "✓ HIPAA Quizzes" at bounding box center [839, 140] width 419 height 34
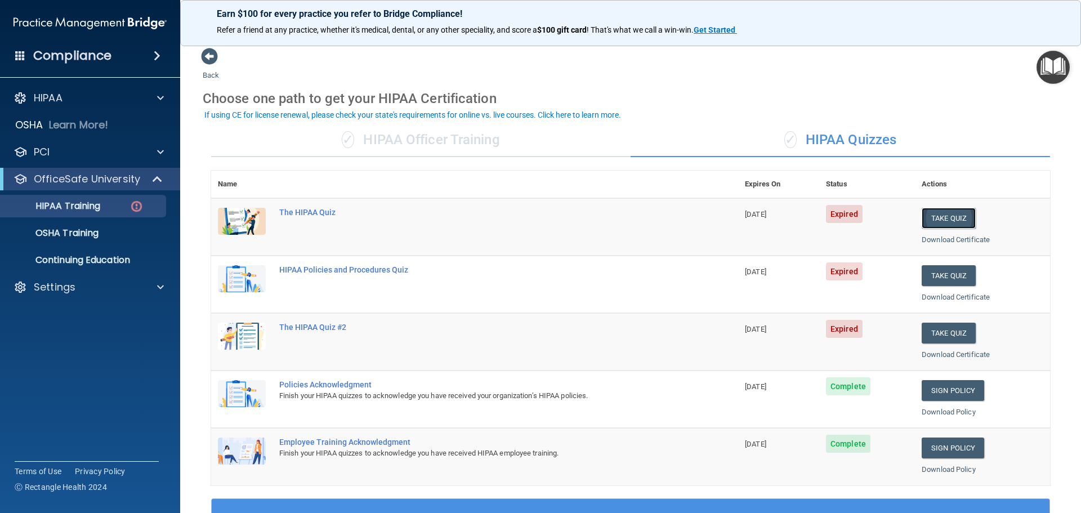
click at [943, 213] on button "Take Quiz" at bounding box center [949, 218] width 54 height 21
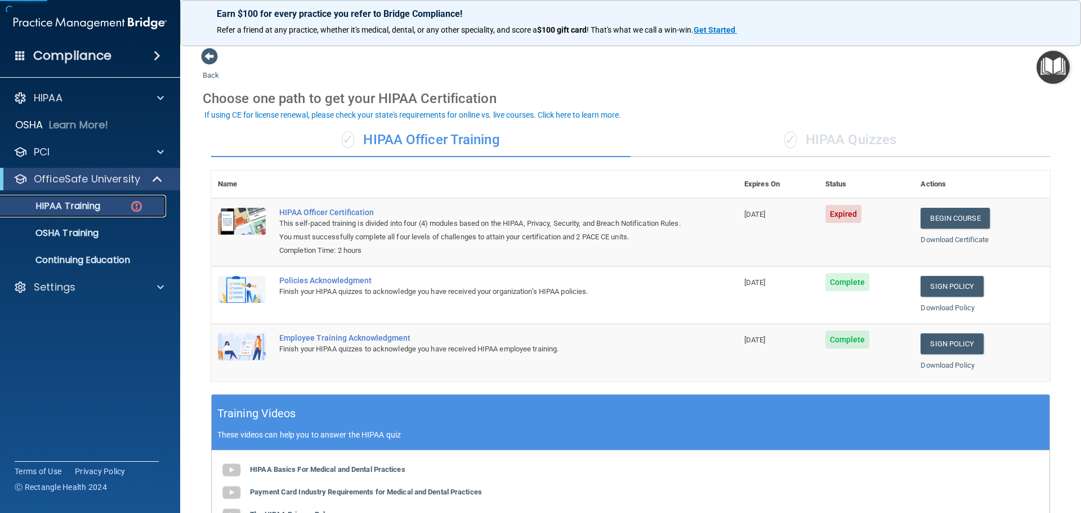
click at [95, 210] on p "HIPAA Training" at bounding box center [53, 205] width 93 height 11
click at [874, 138] on div "✓ HIPAA Quizzes" at bounding box center [839, 140] width 419 height 34
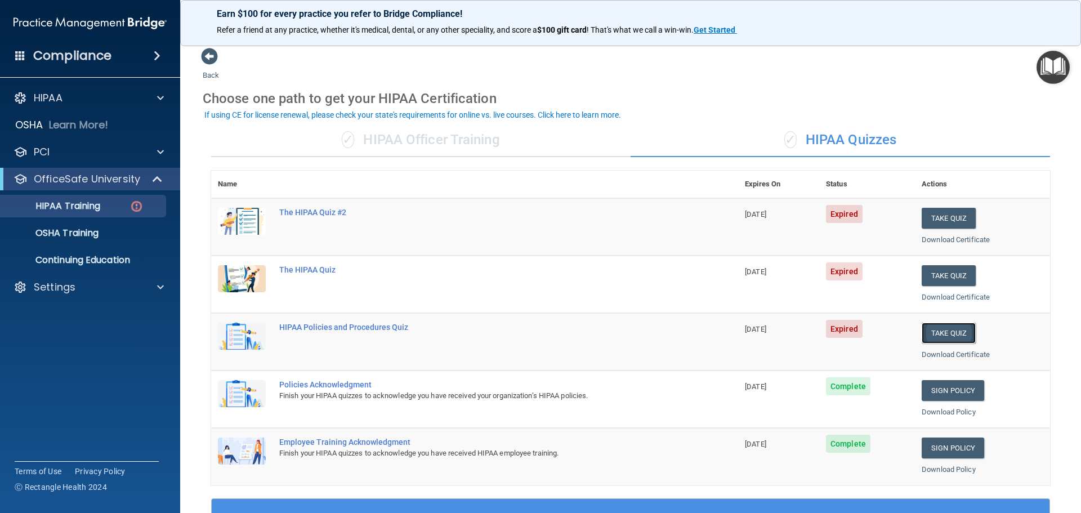
click at [955, 332] on button "Take Quiz" at bounding box center [949, 333] width 54 height 21
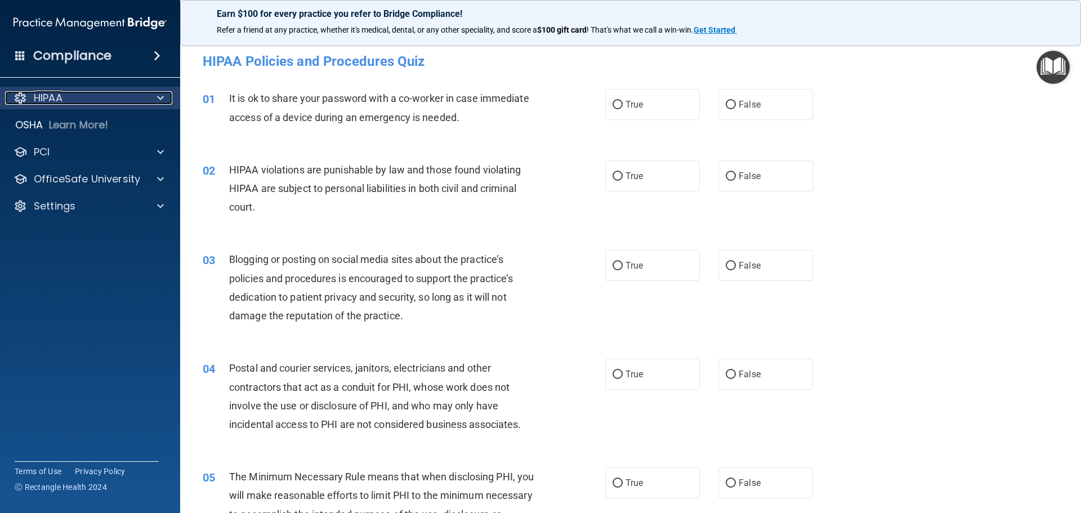
click at [83, 101] on div "HIPAA" at bounding box center [75, 98] width 140 height 14
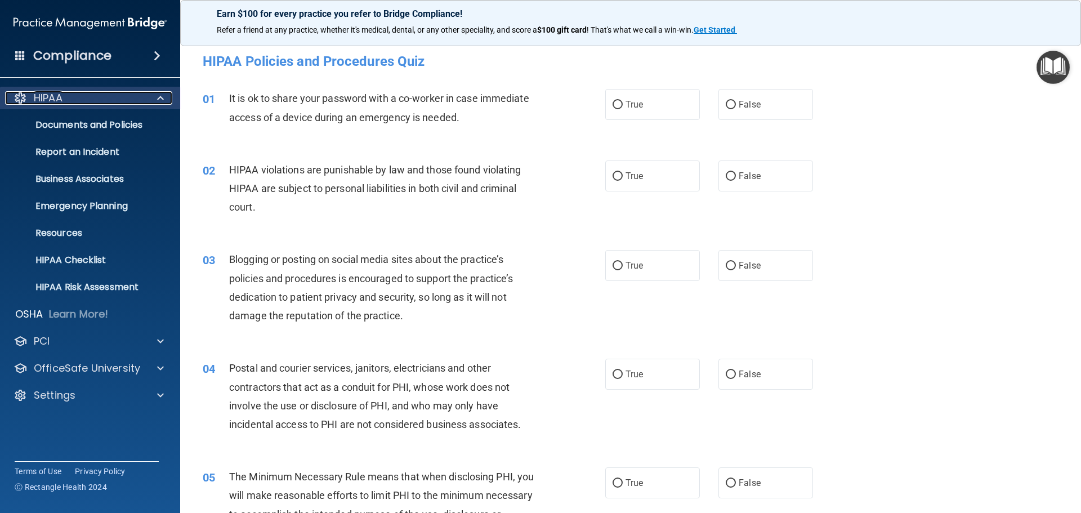
click at [84, 101] on div "HIPAA" at bounding box center [75, 98] width 140 height 14
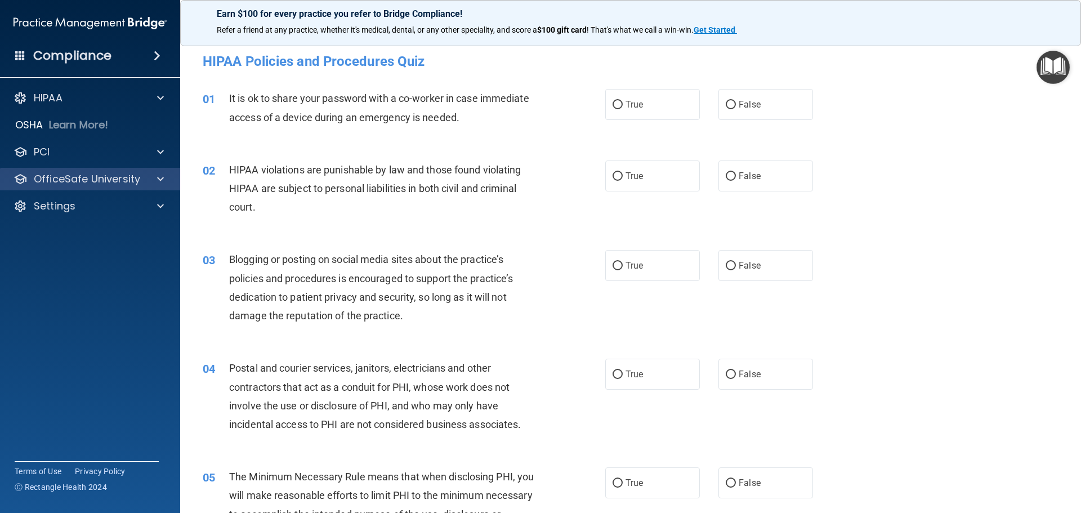
click at [103, 187] on div "OfficeSafe University" at bounding box center [90, 179] width 181 height 23
click at [107, 185] on p "OfficeSafe University" at bounding box center [87, 179] width 106 height 14
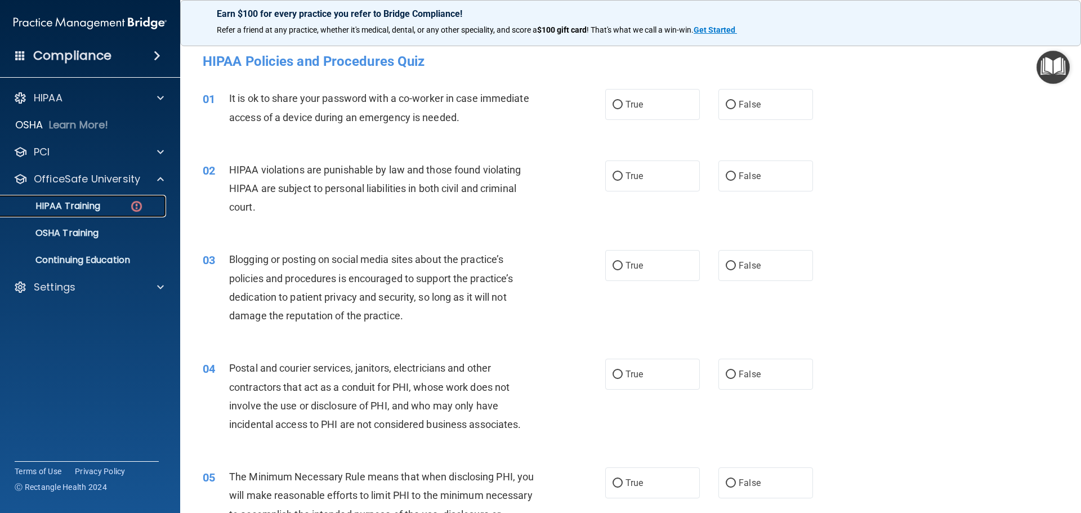
click at [123, 202] on div "HIPAA Training" at bounding box center [84, 205] width 154 height 11
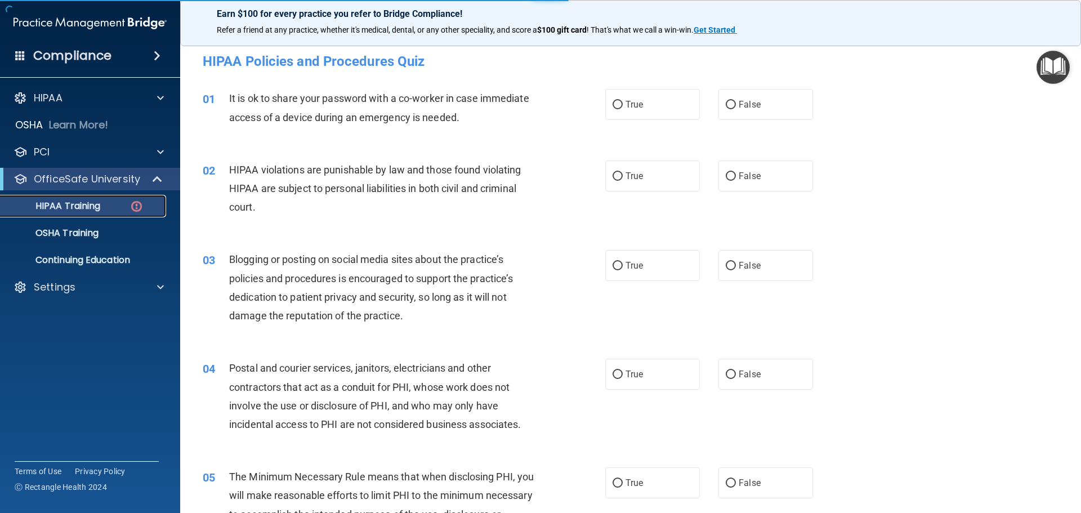
click at [138, 205] on img at bounding box center [136, 206] width 14 height 14
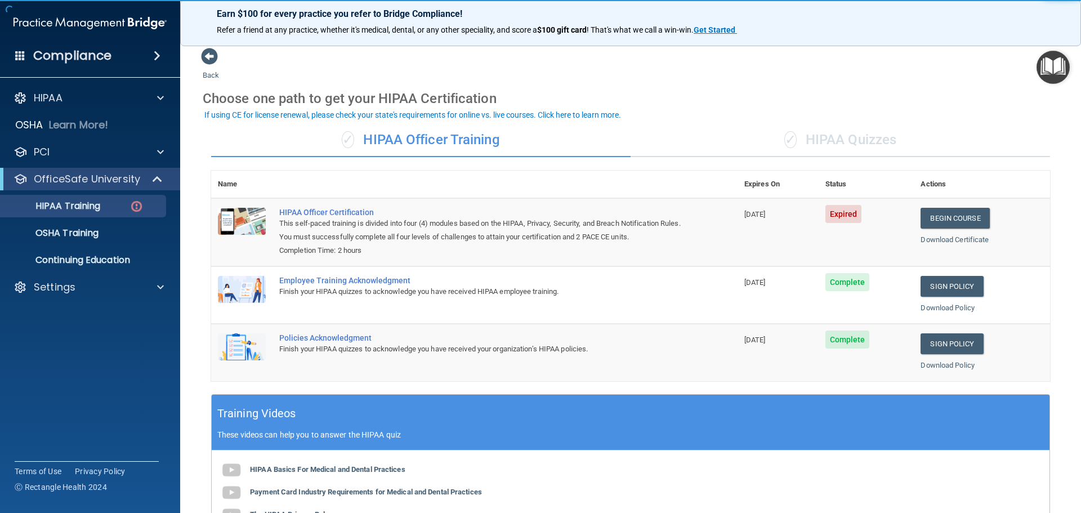
click at [874, 142] on div "✓ HIPAA Quizzes" at bounding box center [839, 140] width 419 height 34
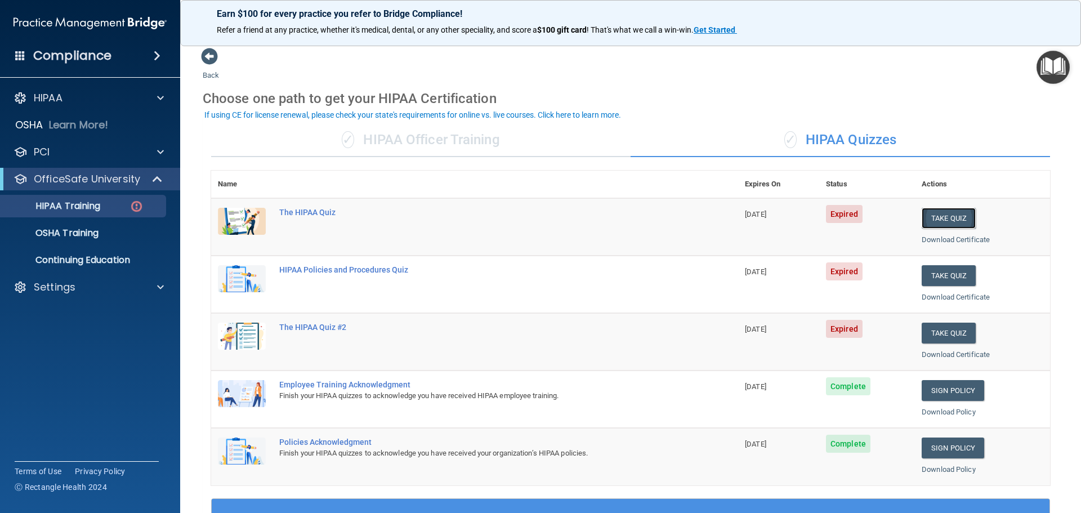
click at [951, 213] on button "Take Quiz" at bounding box center [949, 218] width 54 height 21
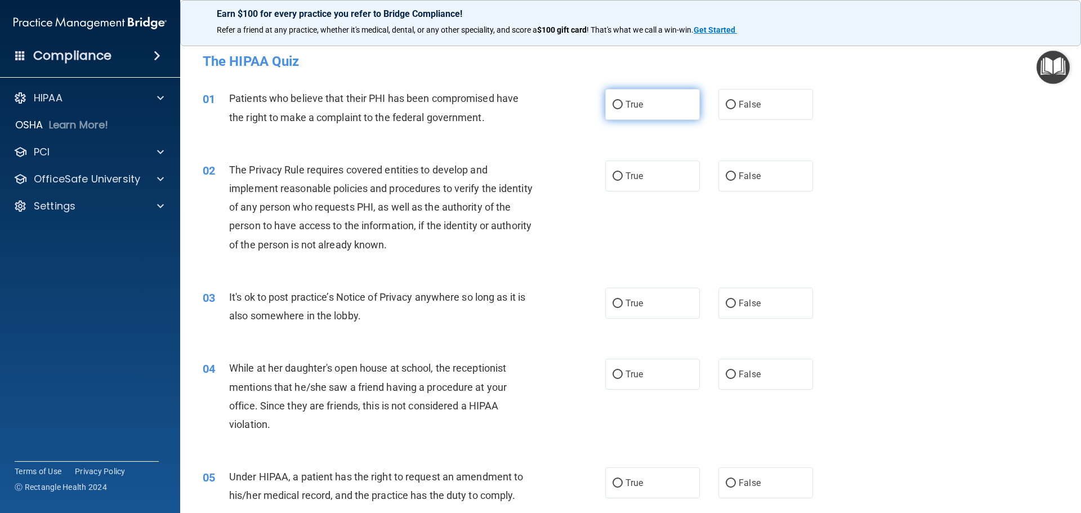
click at [615, 110] on label "True" at bounding box center [652, 104] width 95 height 31
click at [615, 109] on input "True" at bounding box center [617, 105] width 10 height 8
radio input "true"
click at [608, 180] on label "True" at bounding box center [652, 175] width 95 height 31
click at [616, 179] on input "True" at bounding box center [617, 176] width 10 height 8
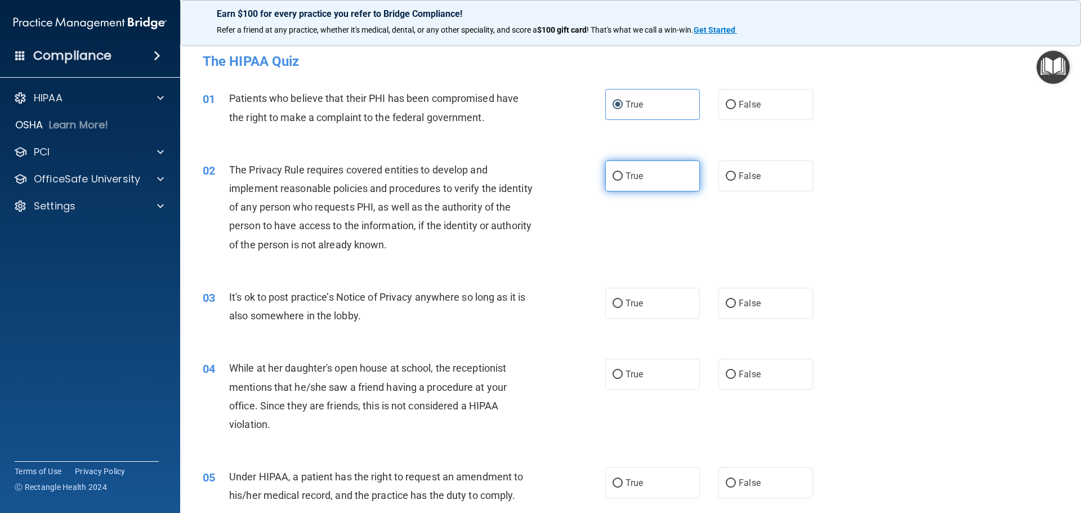
radio input "true"
click at [612, 304] on input "True" at bounding box center [617, 303] width 10 height 8
radio input "true"
click at [726, 376] on input "False" at bounding box center [731, 374] width 10 height 8
radio input "true"
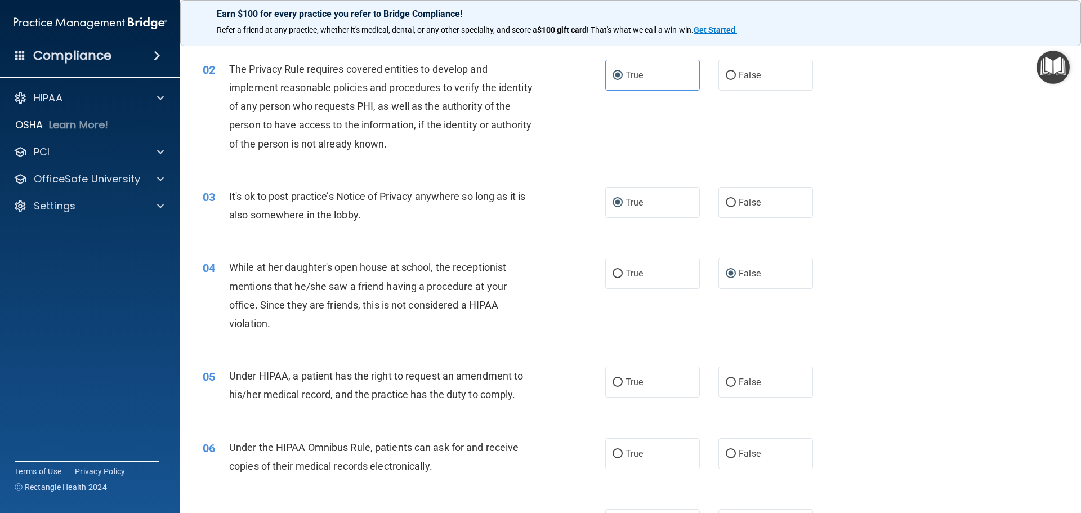
scroll to position [169, 0]
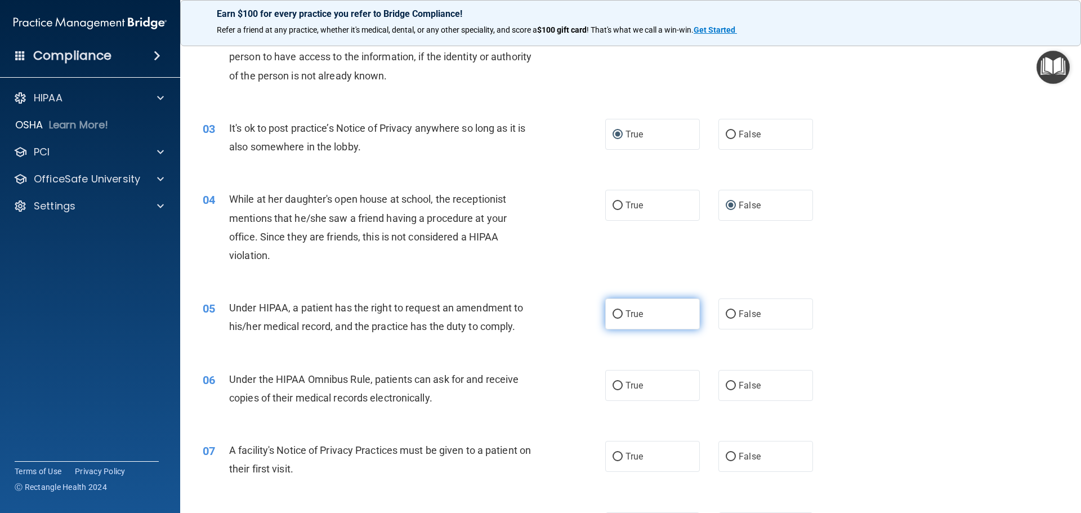
click at [613, 311] on input "True" at bounding box center [617, 314] width 10 height 8
radio input "true"
click at [616, 387] on input "True" at bounding box center [617, 386] width 10 height 8
radio input "true"
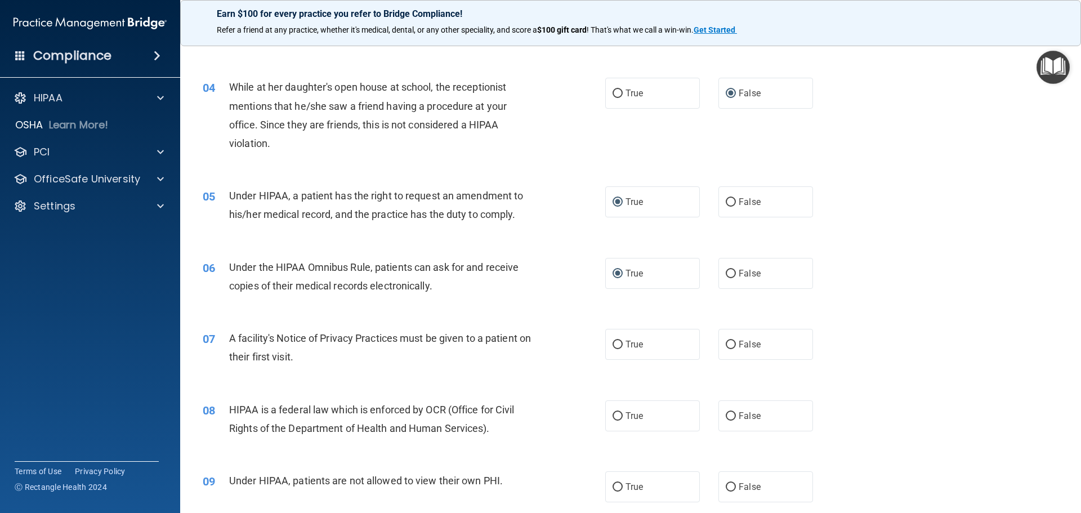
scroll to position [281, 0]
click at [616, 341] on input "True" at bounding box center [617, 344] width 10 height 8
radio input "true"
click at [615, 414] on input "True" at bounding box center [617, 415] width 10 height 8
radio input "true"
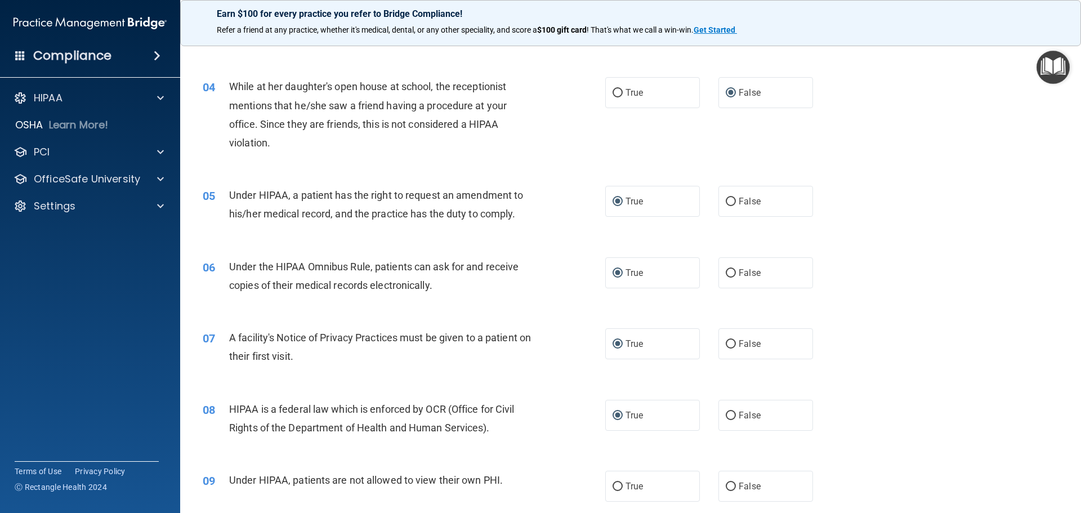
scroll to position [338, 0]
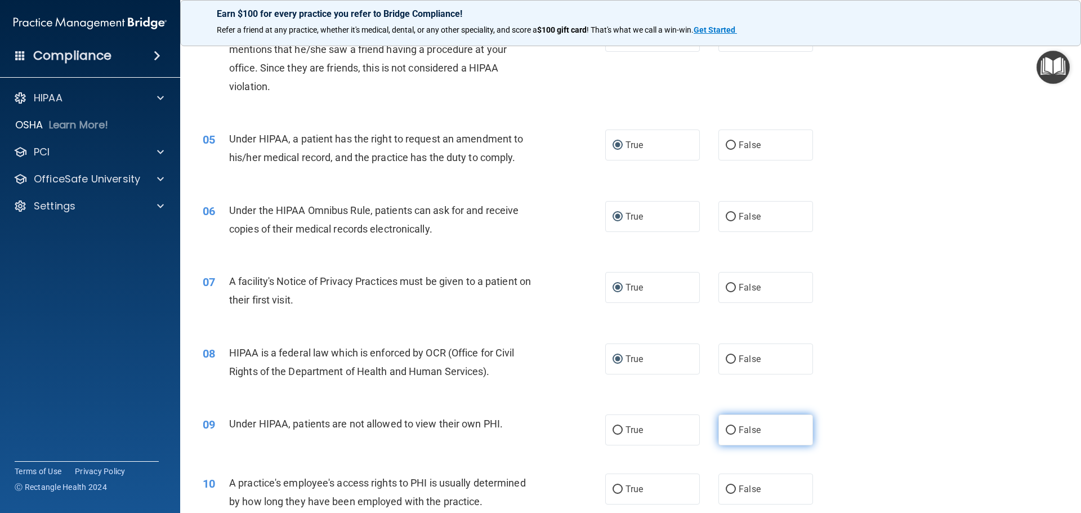
click at [726, 432] on input "False" at bounding box center [731, 430] width 10 height 8
radio input "true"
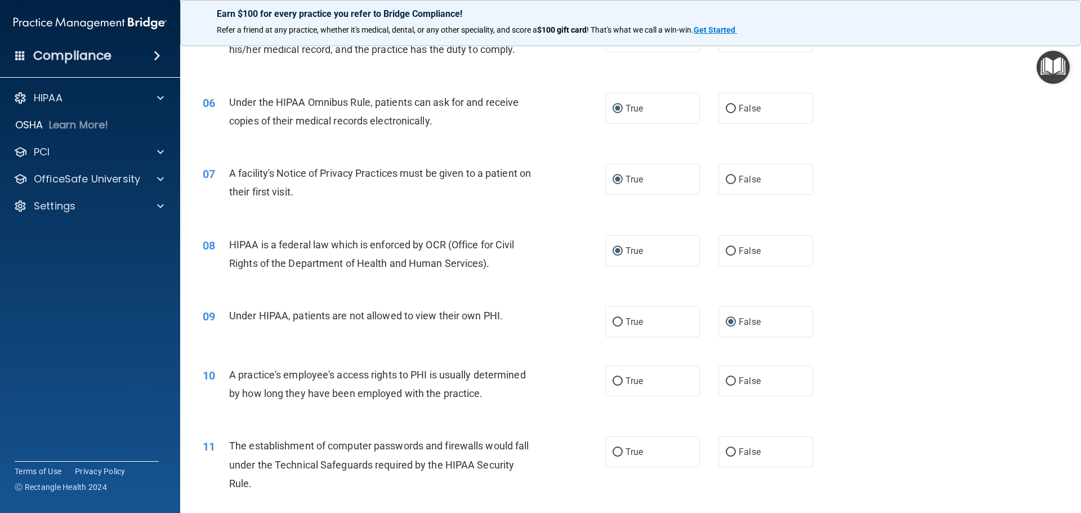
scroll to position [450, 0]
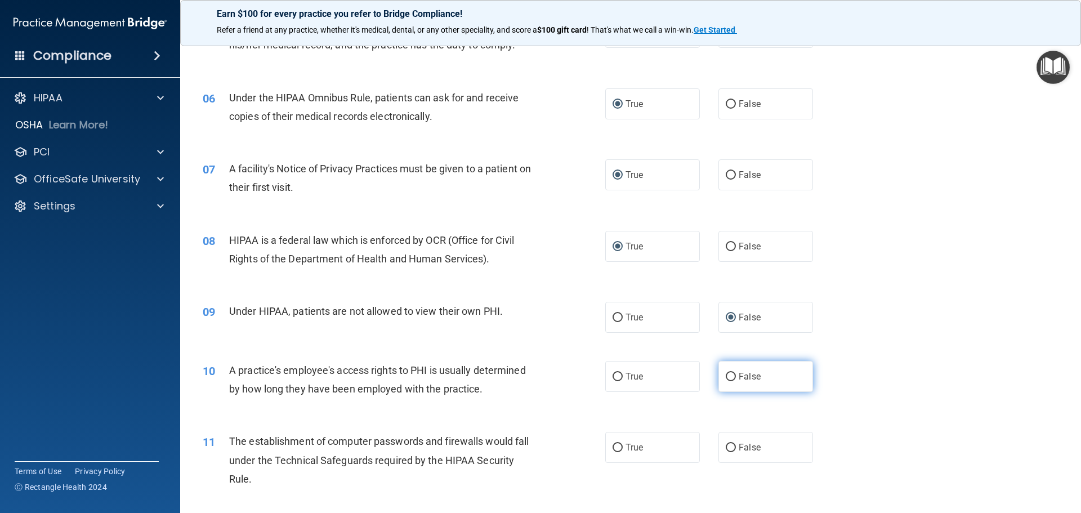
click at [726, 377] on input "False" at bounding box center [731, 377] width 10 height 8
radio input "true"
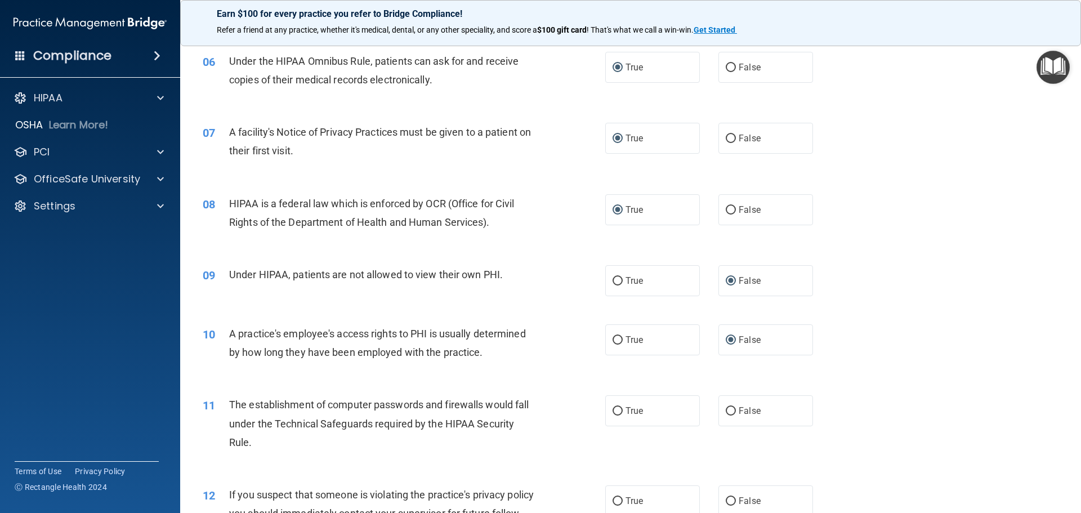
scroll to position [507, 0]
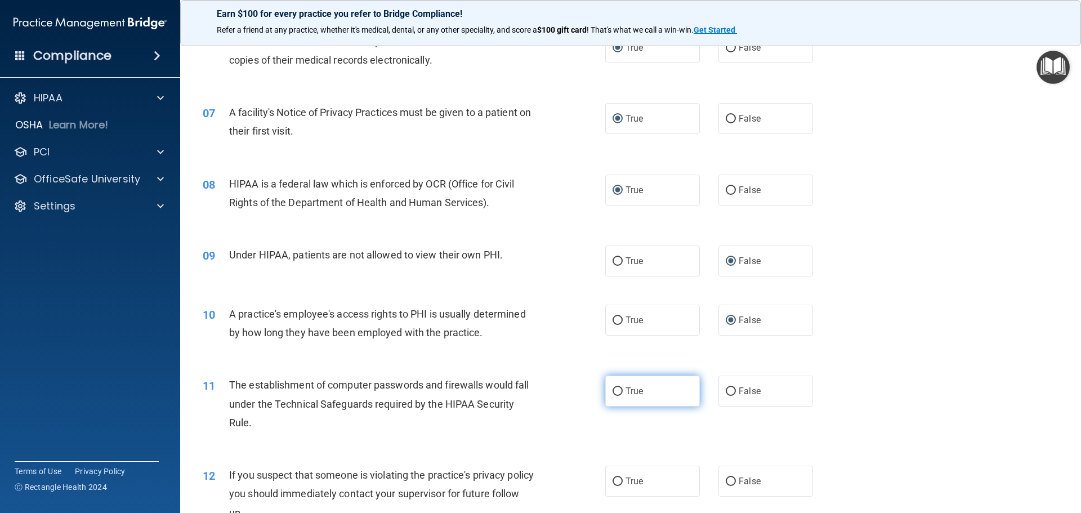
click at [613, 389] on input "True" at bounding box center [617, 391] width 10 height 8
radio input "true"
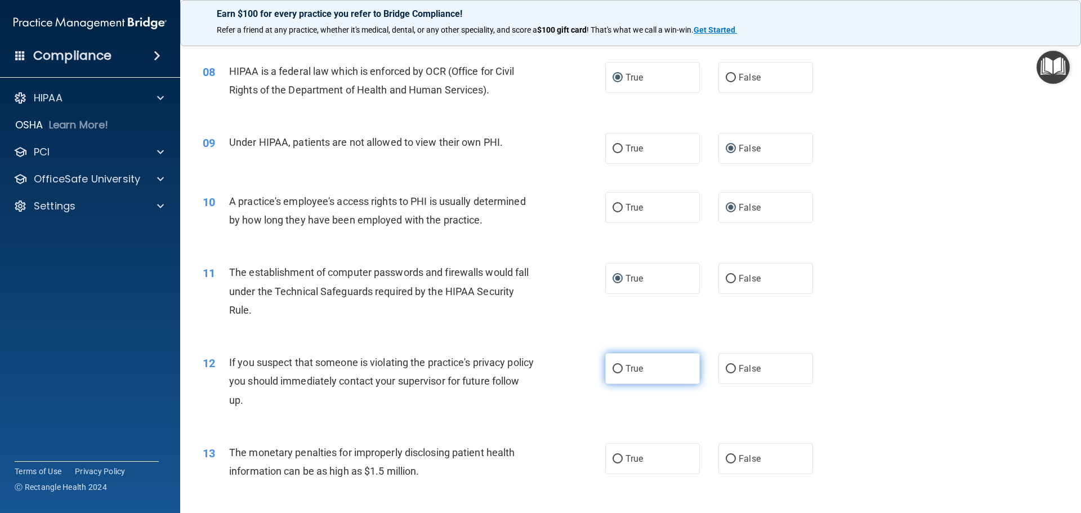
click at [616, 368] on input "True" at bounding box center [617, 369] width 10 height 8
radio input "true"
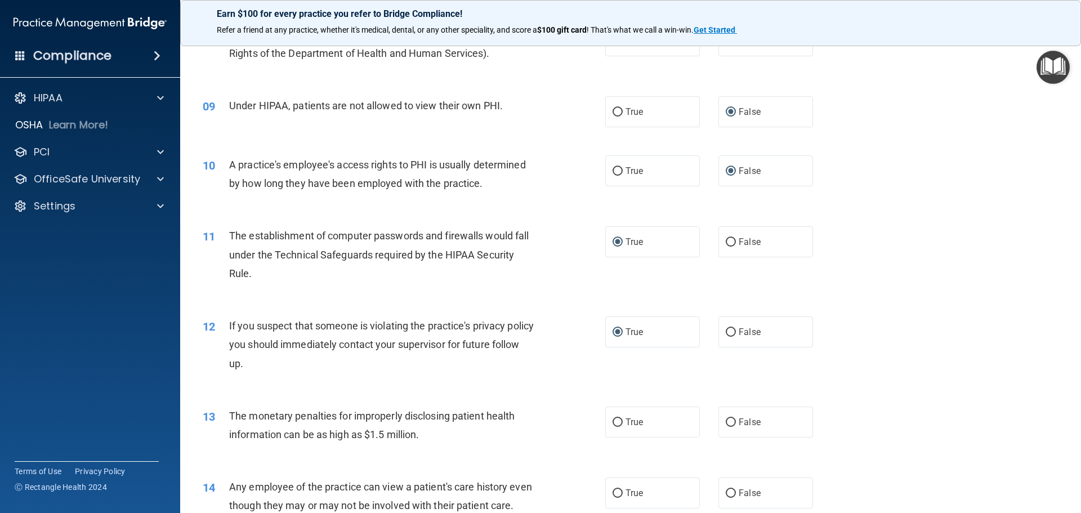
scroll to position [676, 0]
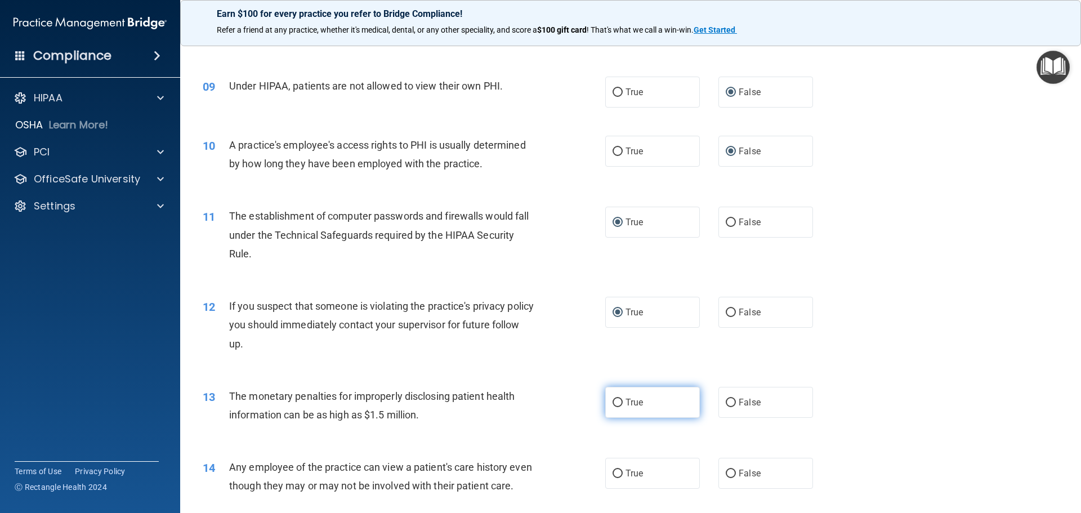
click at [625, 400] on span "True" at bounding box center [633, 402] width 17 height 11
click at [622, 400] on input "True" at bounding box center [617, 403] width 10 height 8
radio input "true"
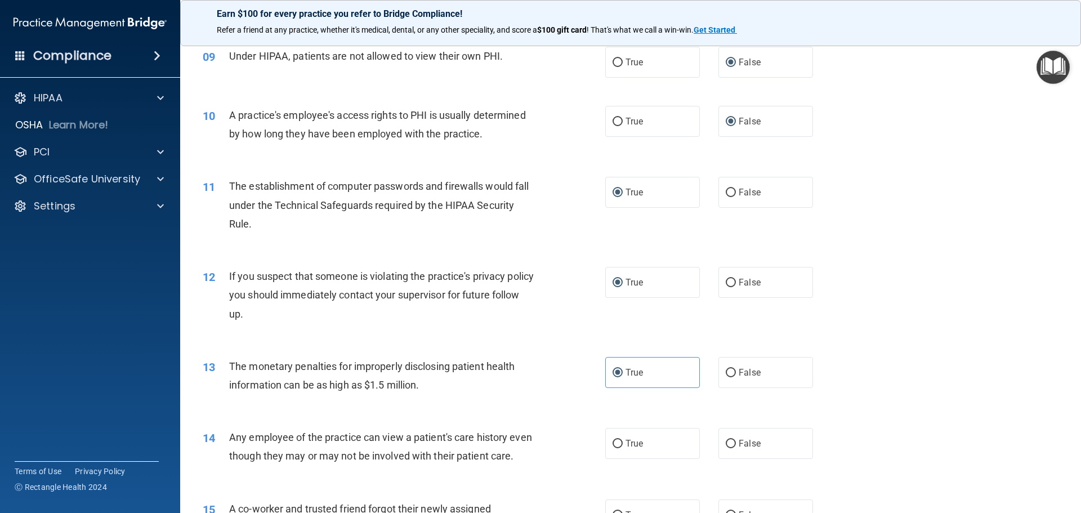
scroll to position [732, 0]
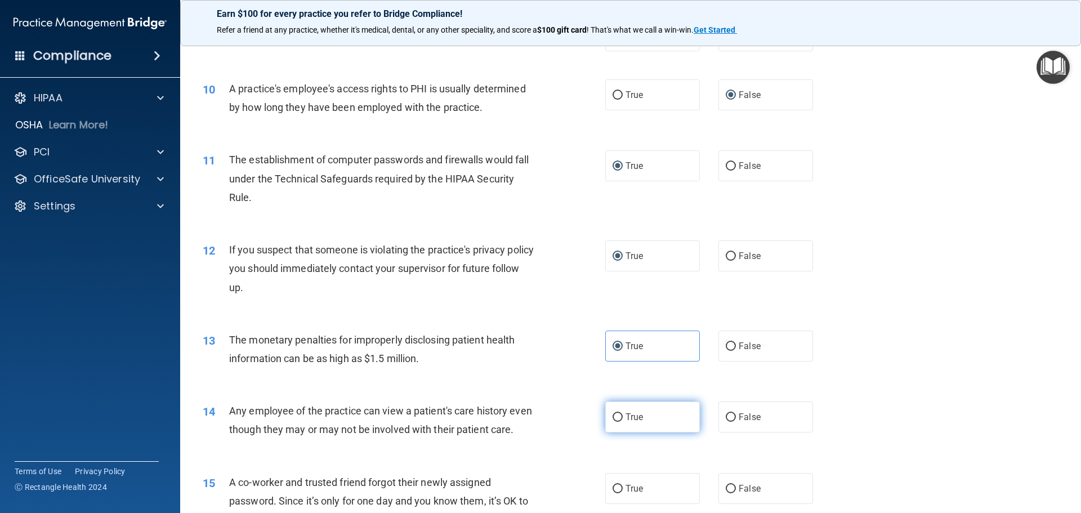
click at [605, 419] on label "True" at bounding box center [652, 416] width 95 height 31
click at [612, 419] on input "True" at bounding box center [617, 417] width 10 height 8
radio input "true"
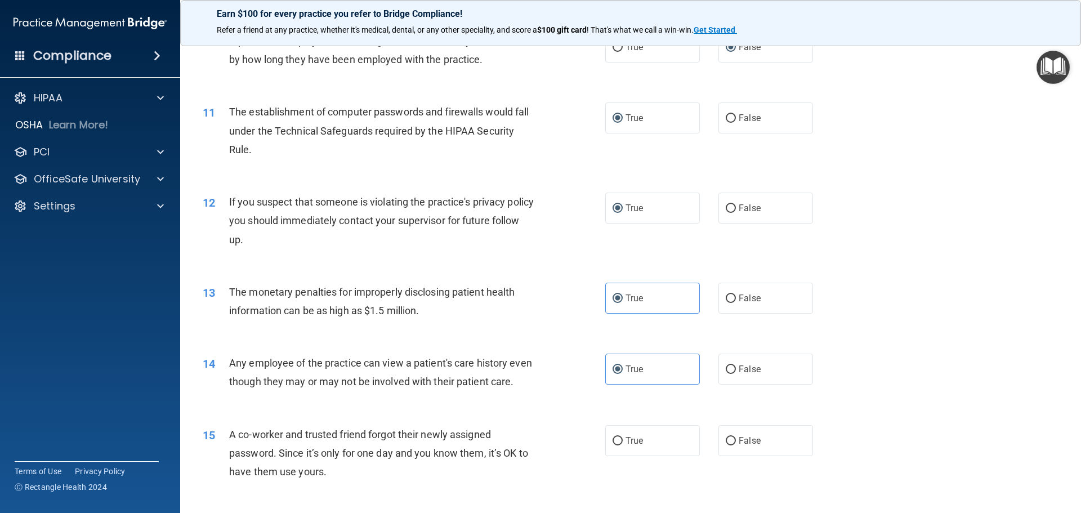
scroll to position [901, 0]
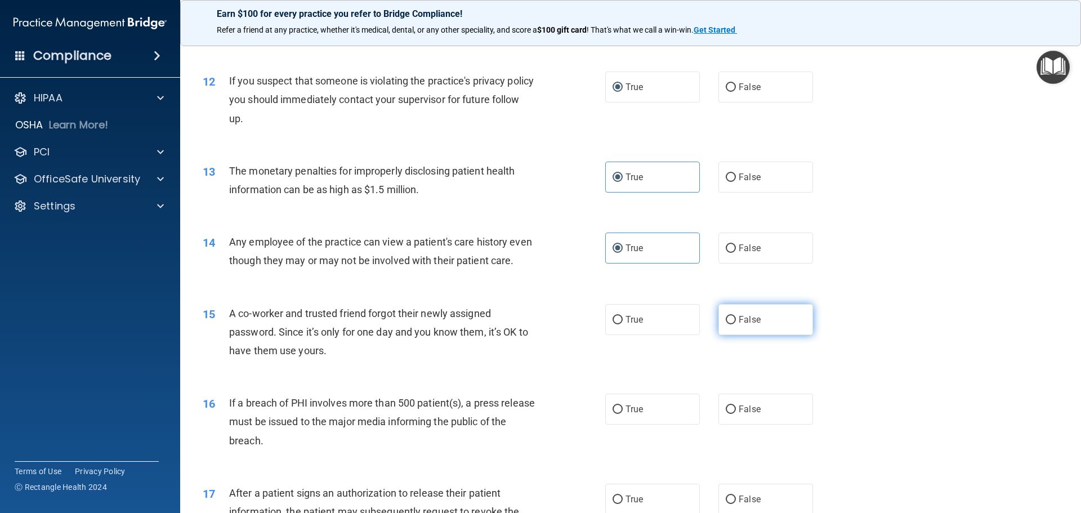
click at [726, 324] on input "False" at bounding box center [731, 320] width 10 height 8
radio input "true"
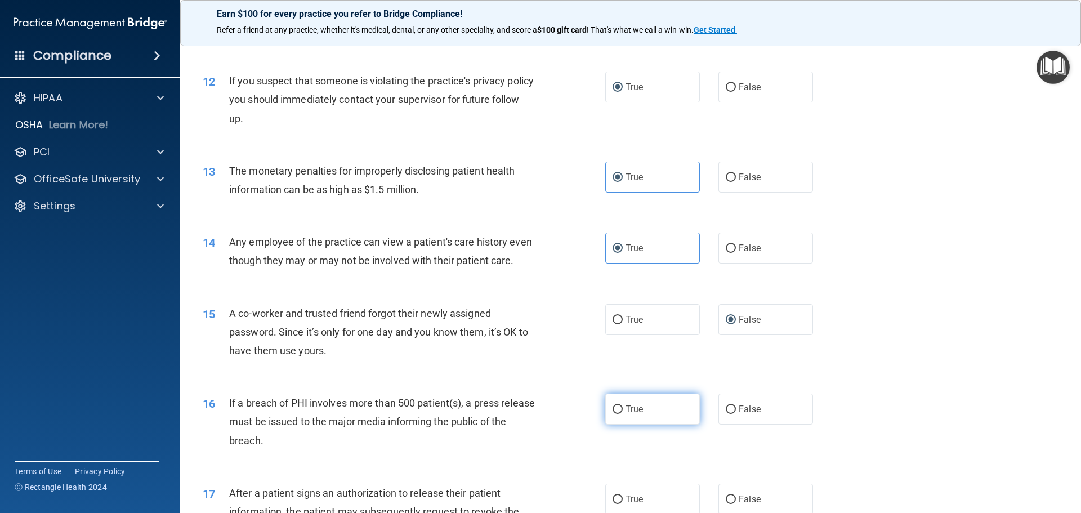
click at [612, 414] on input "True" at bounding box center [617, 409] width 10 height 8
radio input "true"
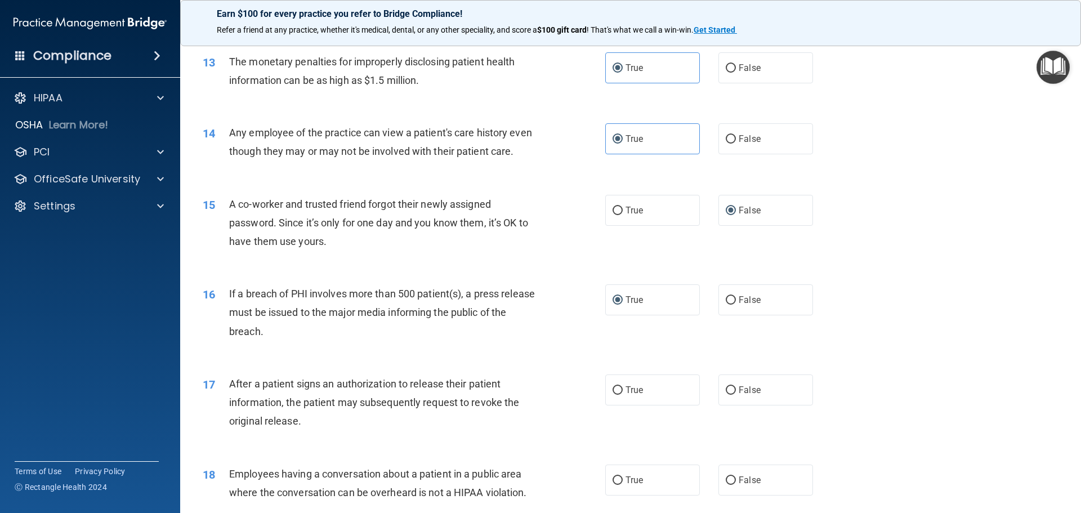
scroll to position [1013, 0]
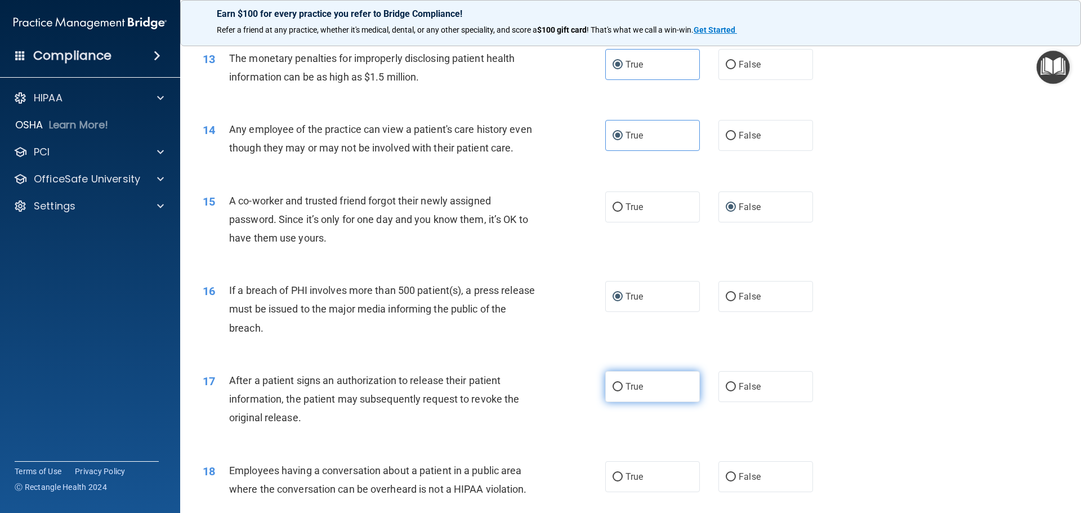
click at [612, 391] on input "True" at bounding box center [617, 387] width 10 height 8
radio input "true"
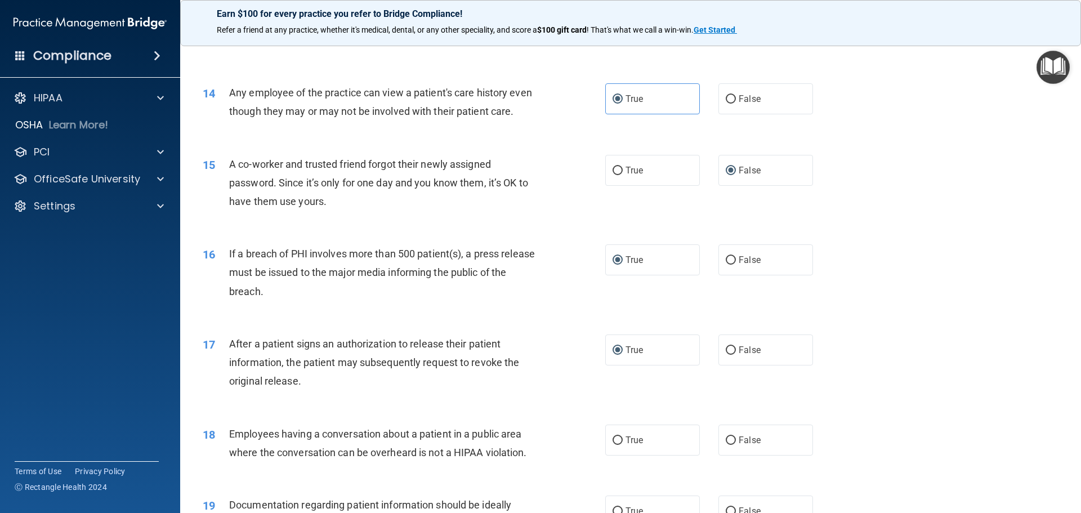
scroll to position [1070, 0]
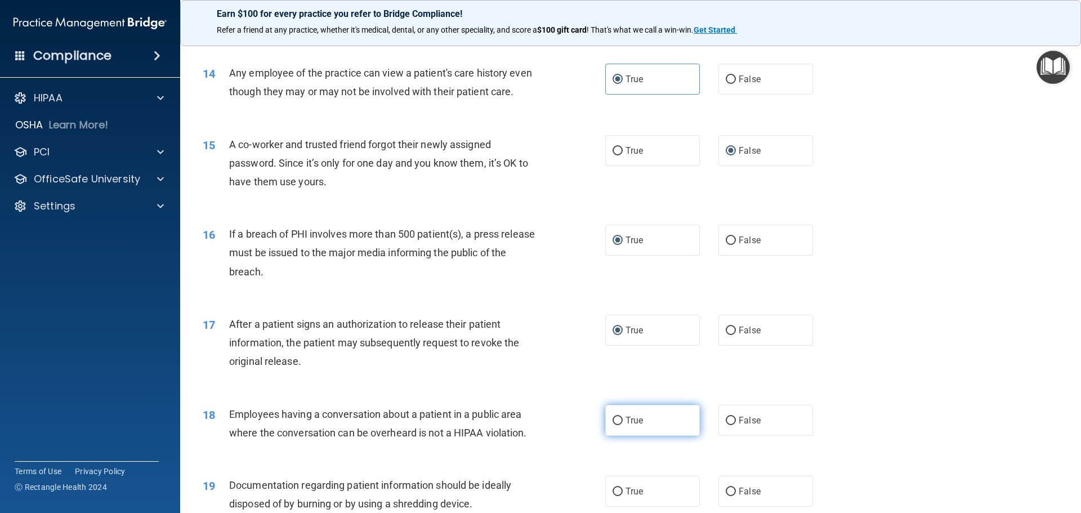
click at [615, 425] on input "True" at bounding box center [617, 421] width 10 height 8
radio input "true"
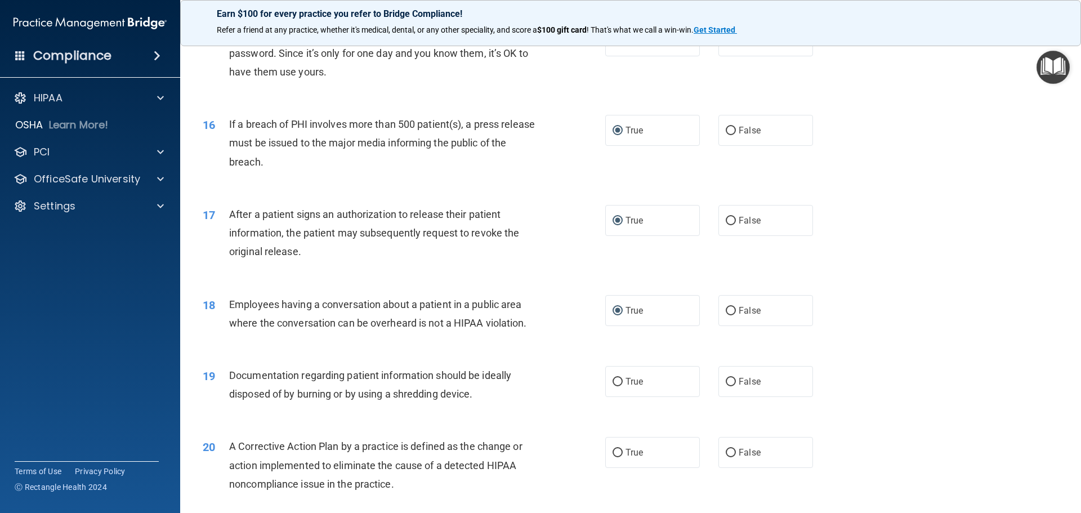
scroll to position [1182, 0]
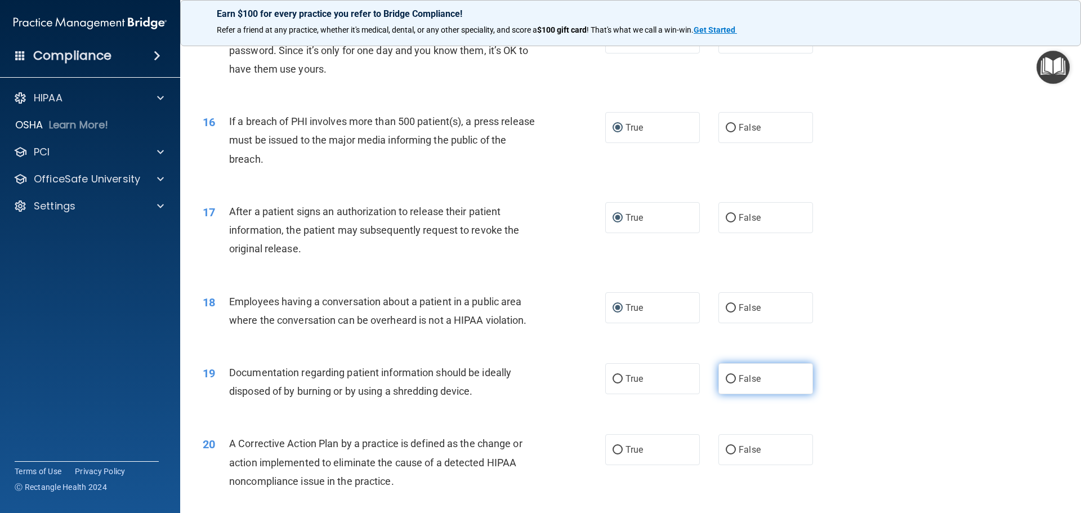
click at [718, 394] on label "False" at bounding box center [765, 378] width 95 height 31
click at [726, 383] on input "False" at bounding box center [731, 379] width 10 height 8
radio input "true"
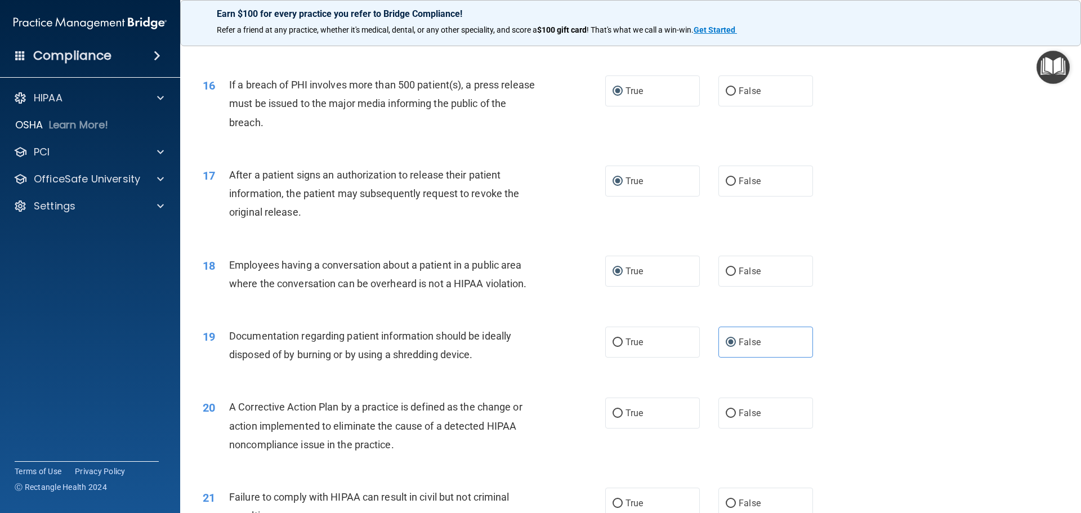
scroll to position [1238, 0]
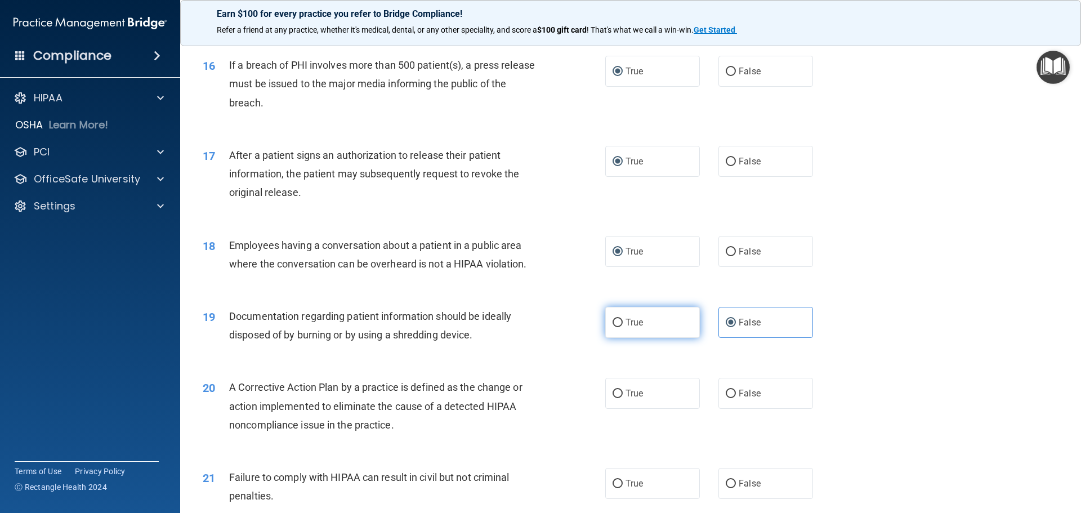
click at [616, 327] on input "True" at bounding box center [617, 323] width 10 height 8
radio input "true"
radio input "false"
drag, startPoint x: 611, startPoint y: 409, endPoint x: 596, endPoint y: 436, distance: 30.8
click at [612, 398] on input "True" at bounding box center [617, 394] width 10 height 8
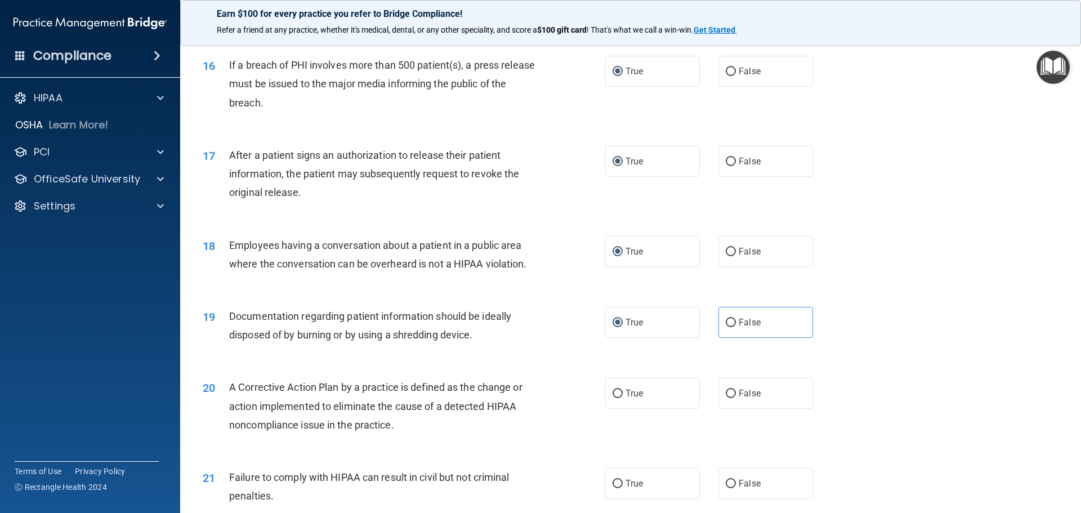
radio input "true"
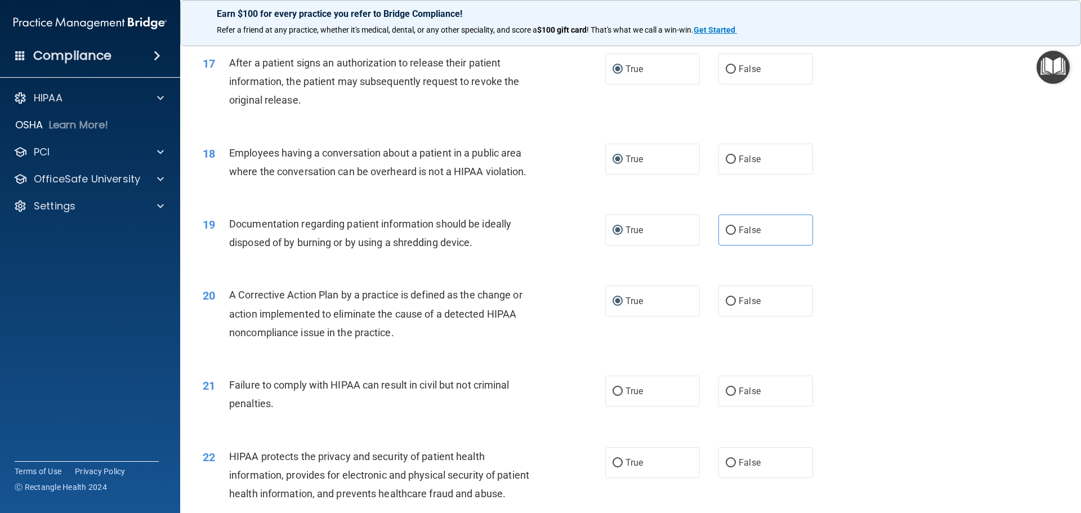
scroll to position [1351, 0]
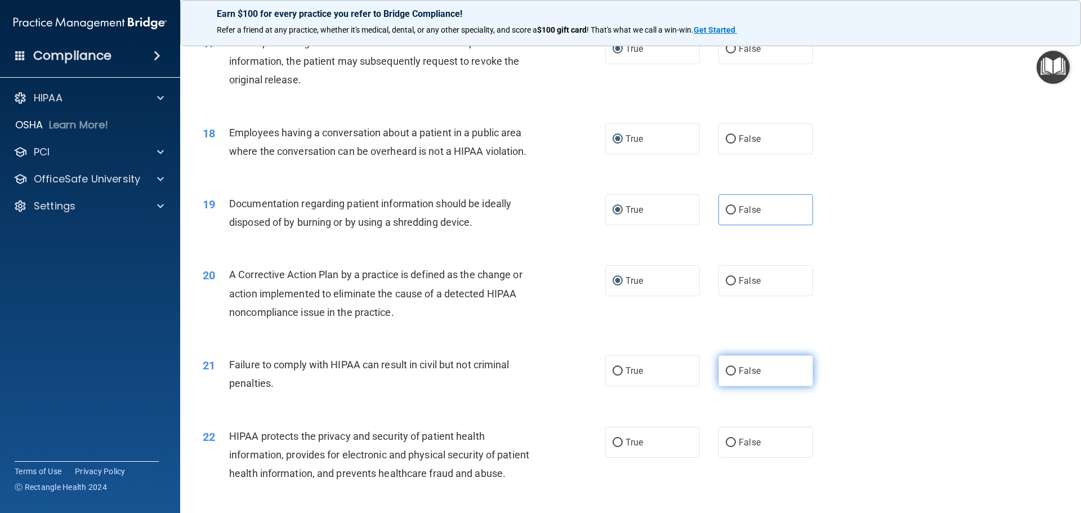
click at [732, 386] on label "False" at bounding box center [765, 370] width 95 height 31
click at [732, 375] on input "False" at bounding box center [731, 371] width 10 height 8
radio input "true"
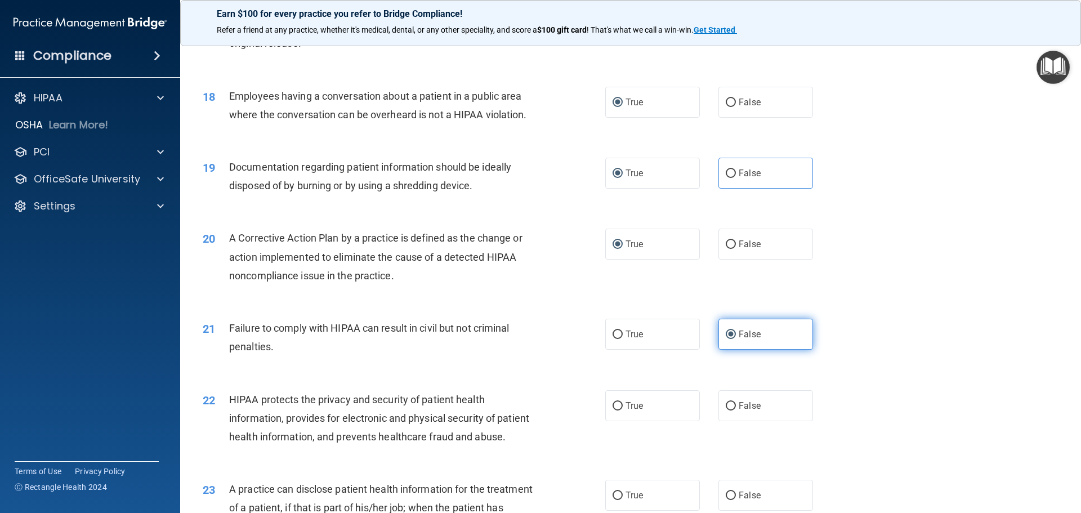
scroll to position [1407, 0]
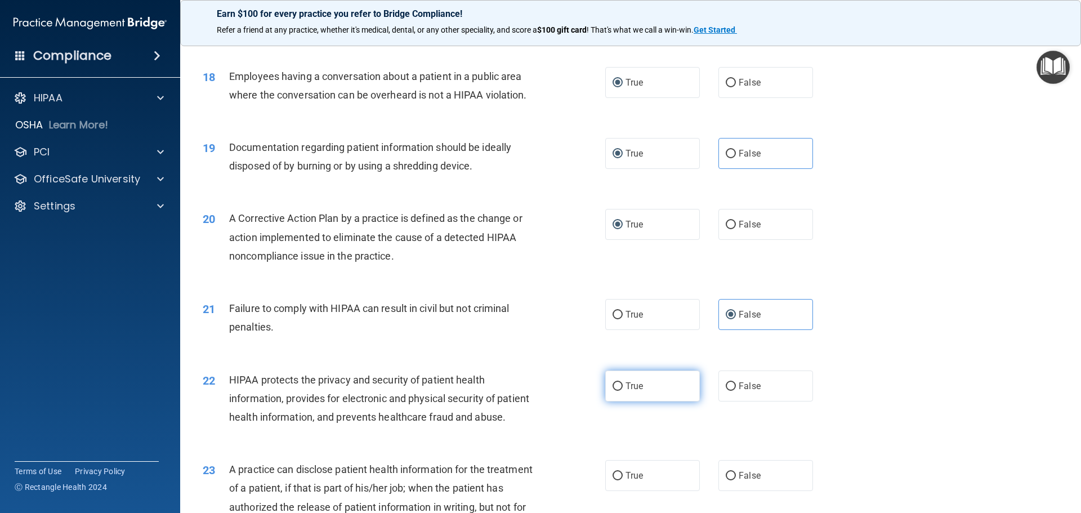
click at [618, 391] on input "True" at bounding box center [617, 386] width 10 height 8
radio input "true"
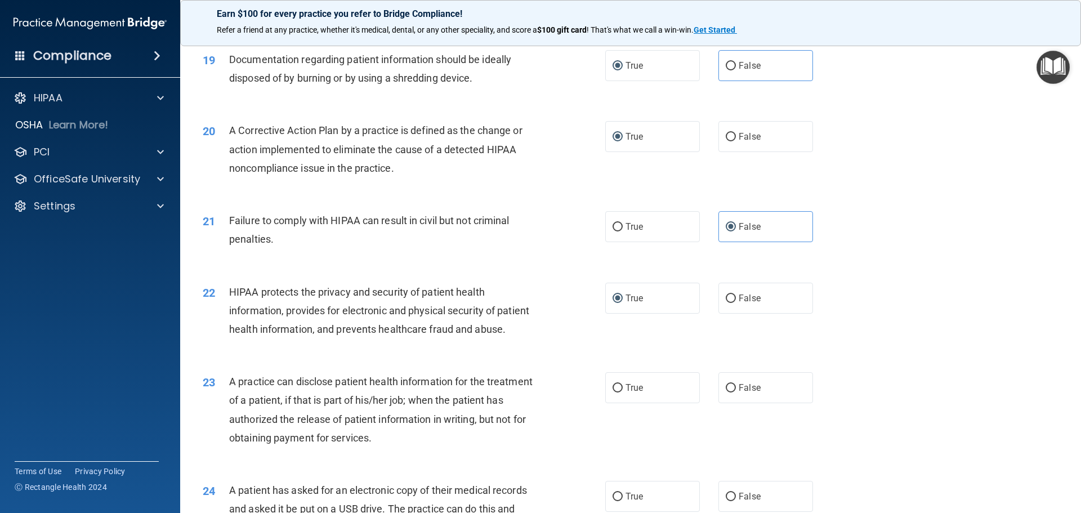
scroll to position [1520, 0]
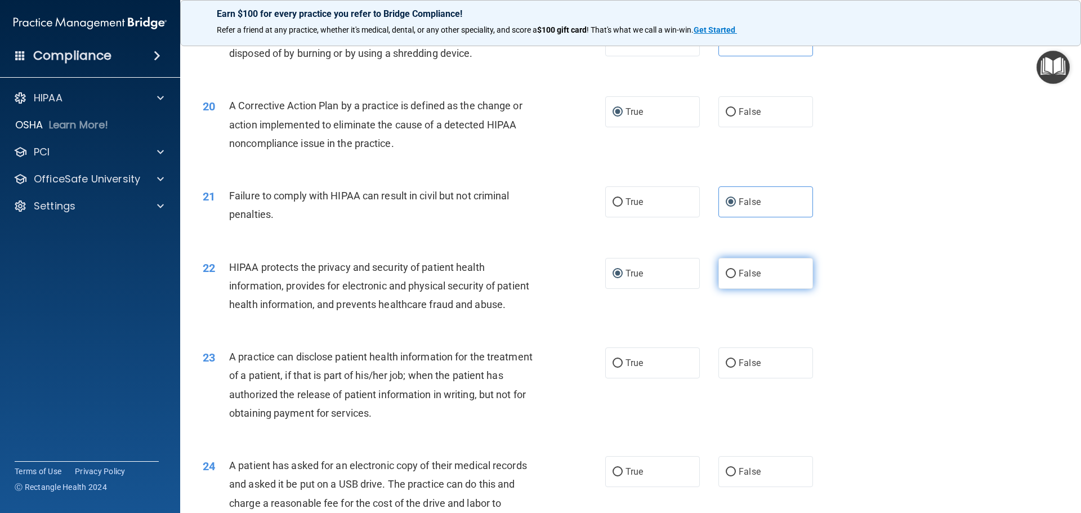
click at [720, 289] on label "False" at bounding box center [765, 273] width 95 height 31
click at [726, 278] on input "False" at bounding box center [731, 274] width 10 height 8
radio input "true"
radio input "false"
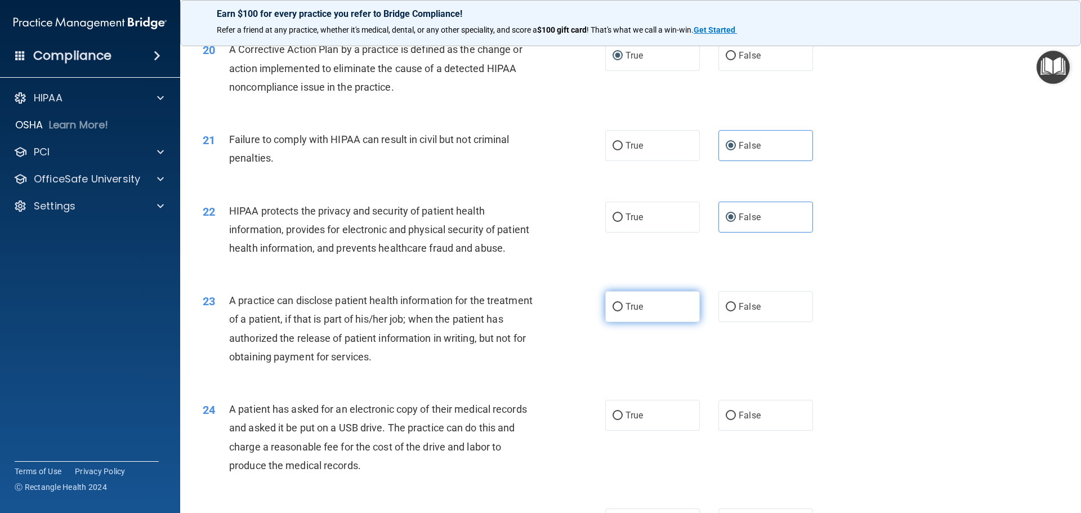
click at [616, 311] on input "True" at bounding box center [617, 307] width 10 height 8
radio input "true"
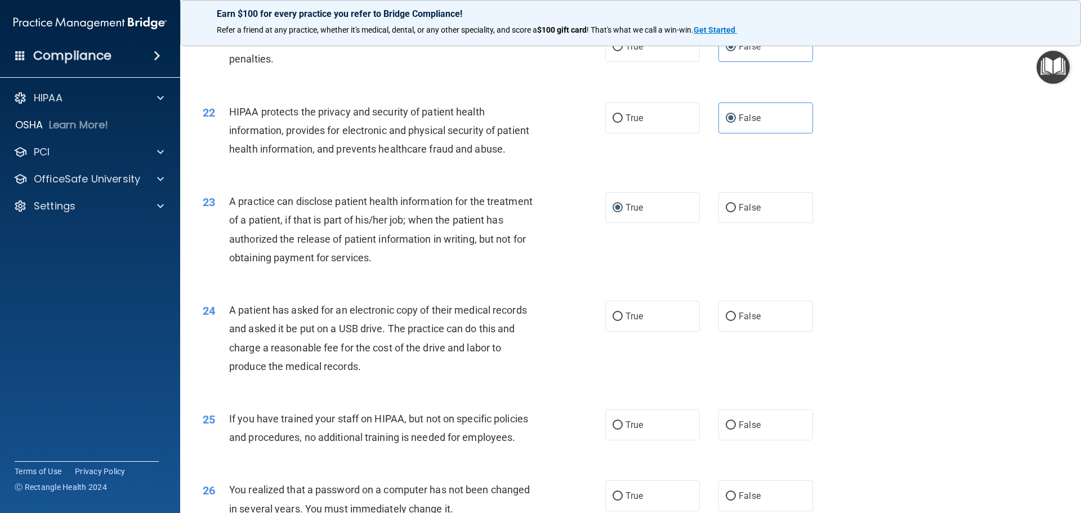
scroll to position [1689, 0]
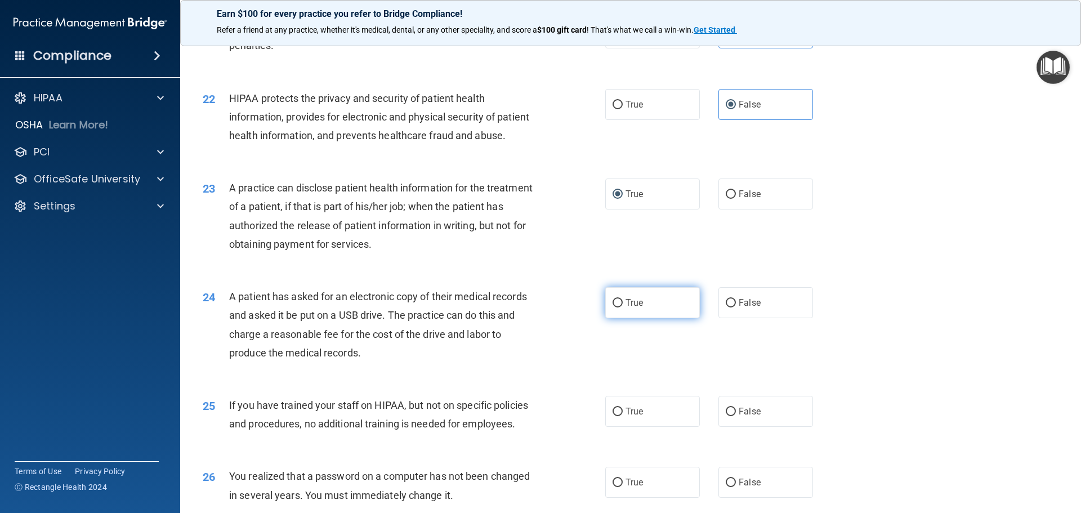
click at [612, 307] on input "True" at bounding box center [617, 303] width 10 height 8
radio input "true"
click at [719, 427] on label "False" at bounding box center [765, 411] width 95 height 31
click at [726, 416] on input "False" at bounding box center [731, 412] width 10 height 8
radio input "true"
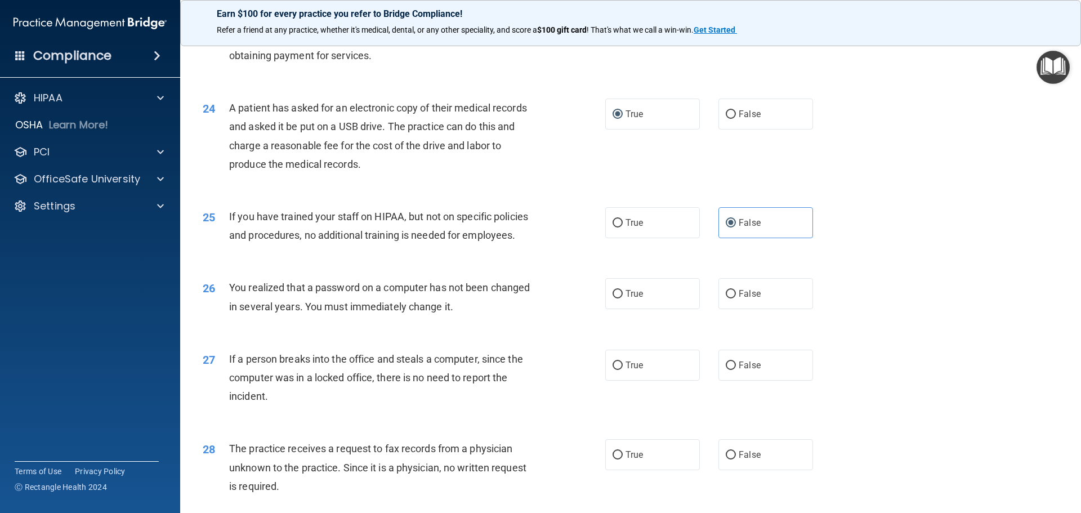
scroll to position [1914, 0]
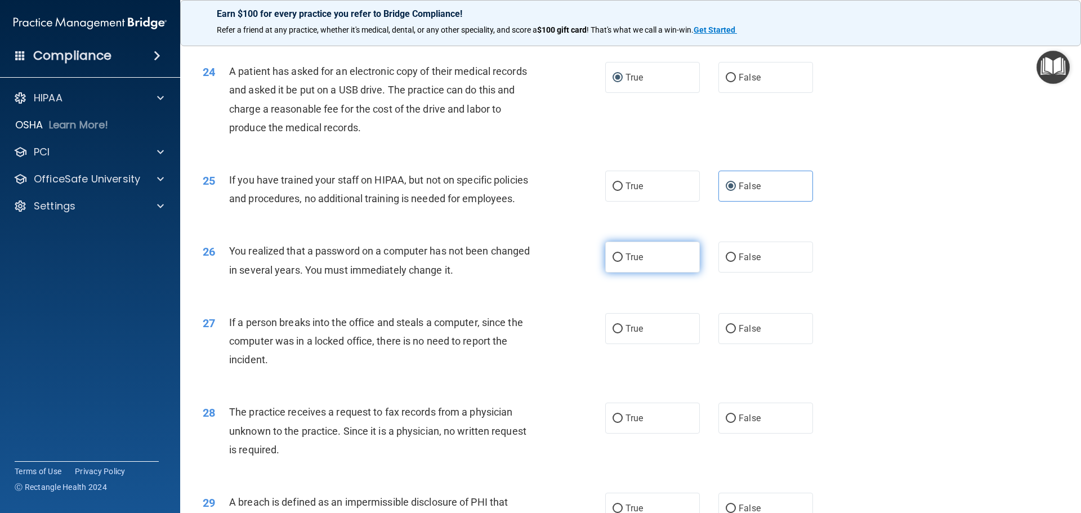
click at [618, 262] on input "True" at bounding box center [617, 257] width 10 height 8
radio input "true"
click at [727, 333] on input "False" at bounding box center [731, 329] width 10 height 8
radio input "true"
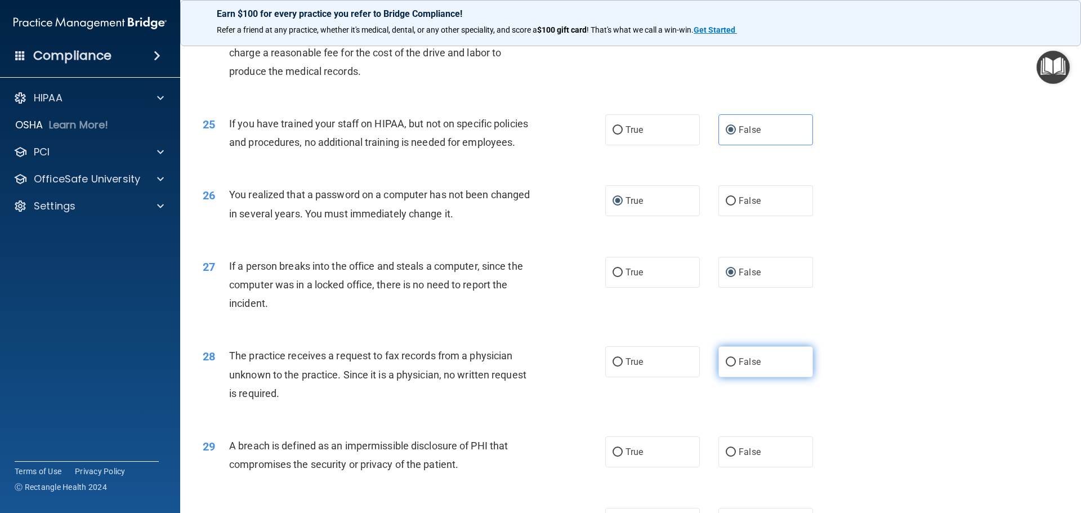
drag, startPoint x: 723, startPoint y: 396, endPoint x: 713, endPoint y: 404, distance: 12.8
click at [726, 366] on input "False" at bounding box center [731, 362] width 10 height 8
radio input "true"
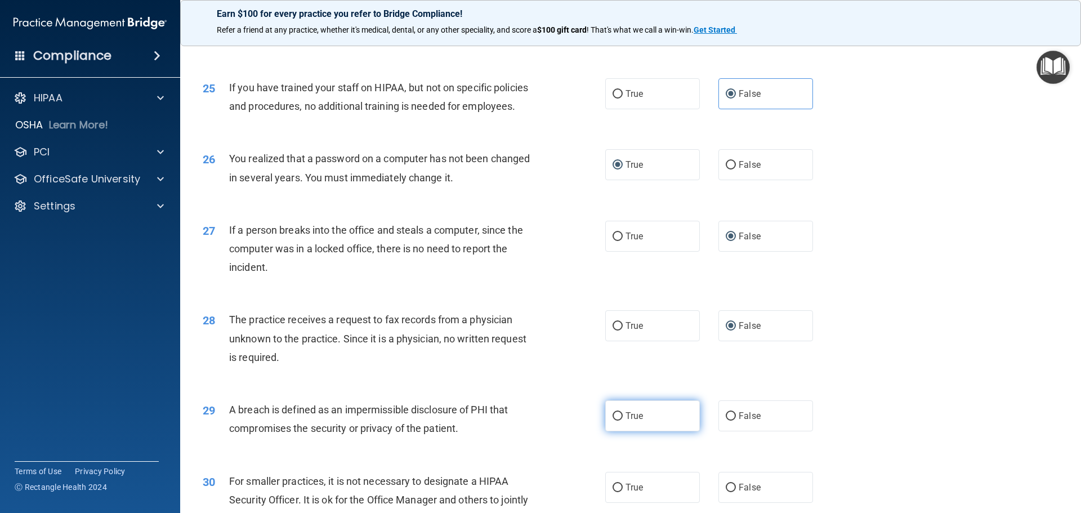
scroll to position [2083, 0]
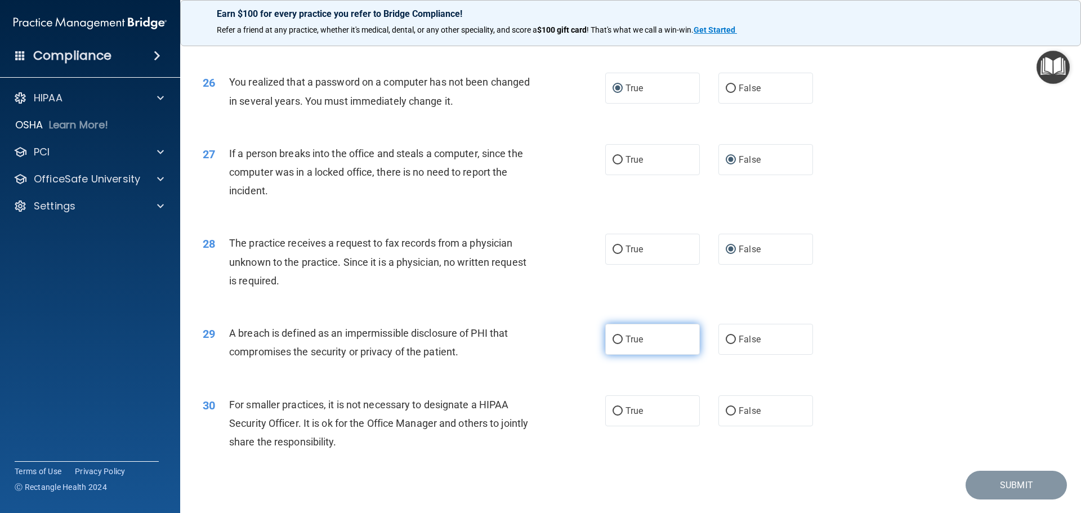
click at [614, 344] on input "True" at bounding box center [617, 340] width 10 height 8
radio input "true"
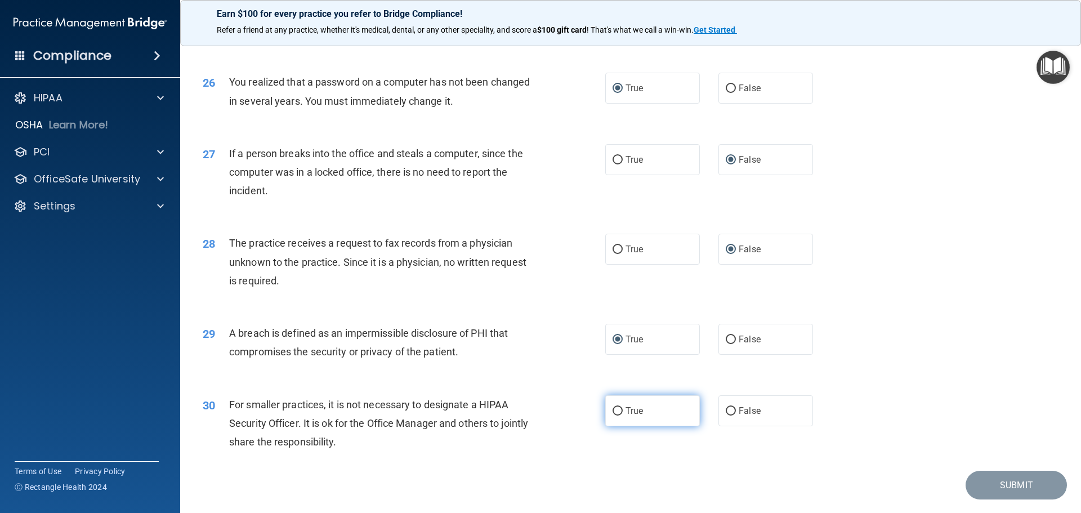
click at [616, 415] on input "True" at bounding box center [617, 411] width 10 height 8
radio input "true"
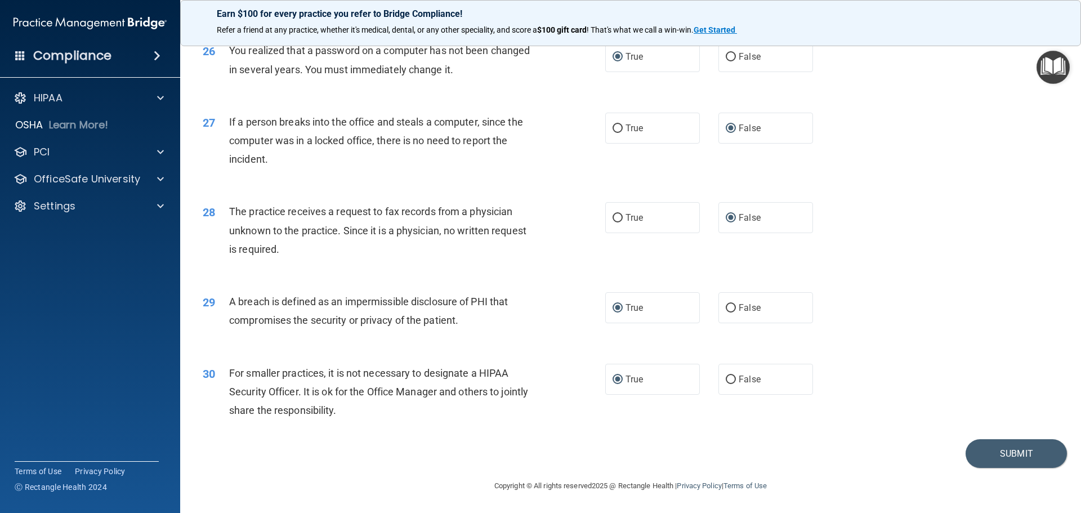
scroll to position [2151, 0]
drag, startPoint x: 1013, startPoint y: 456, endPoint x: 1005, endPoint y: 456, distance: 7.9
click at [1010, 456] on button "Submit" at bounding box center [1015, 453] width 101 height 29
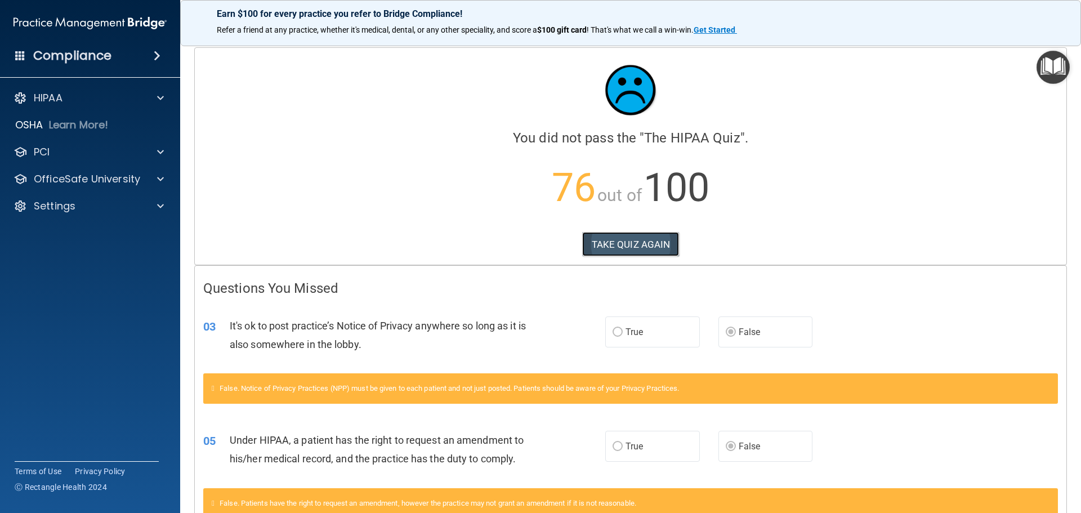
click at [649, 244] on button "TAKE QUIZ AGAIN" at bounding box center [630, 244] width 97 height 25
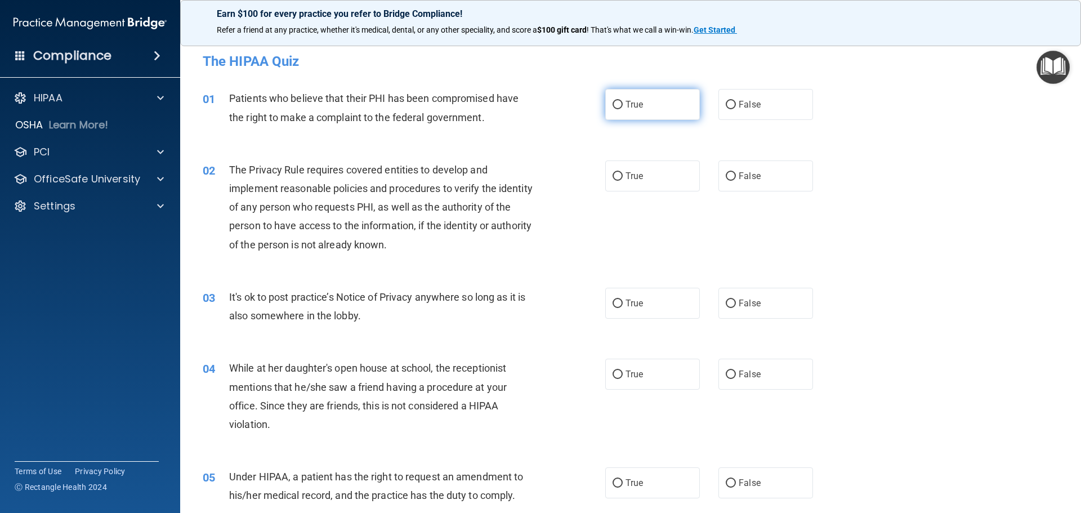
click at [615, 101] on input "True" at bounding box center [617, 105] width 10 height 8
radio input "true"
click at [616, 175] on input "True" at bounding box center [617, 176] width 10 height 8
radio input "true"
click at [726, 307] on input "False" at bounding box center [731, 303] width 10 height 8
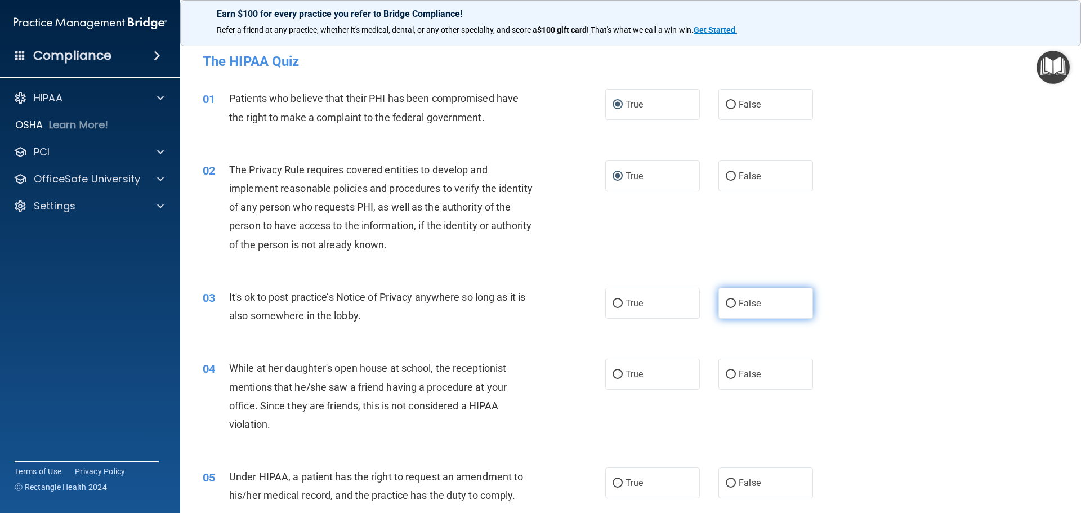
radio input "true"
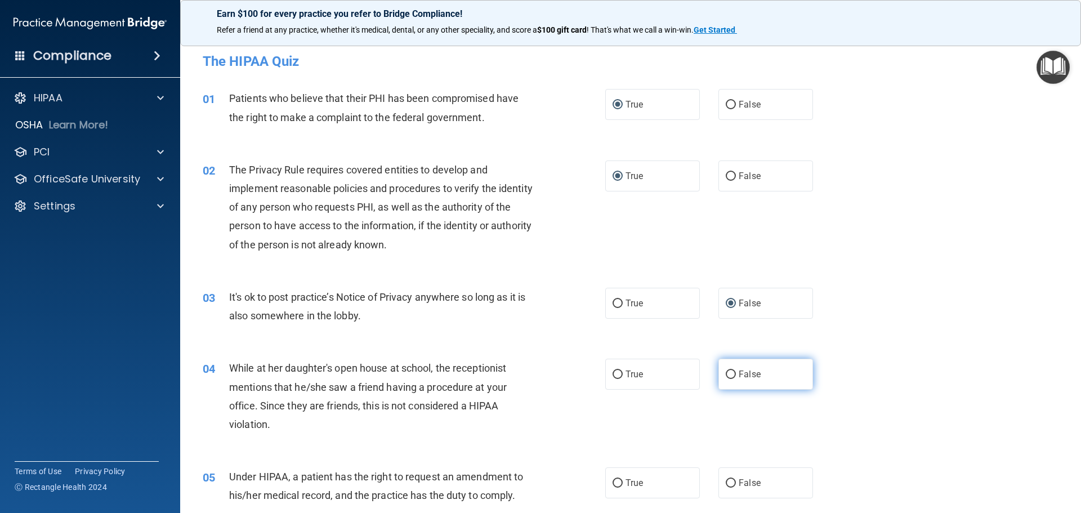
click at [726, 372] on input "False" at bounding box center [731, 374] width 10 height 8
radio input "true"
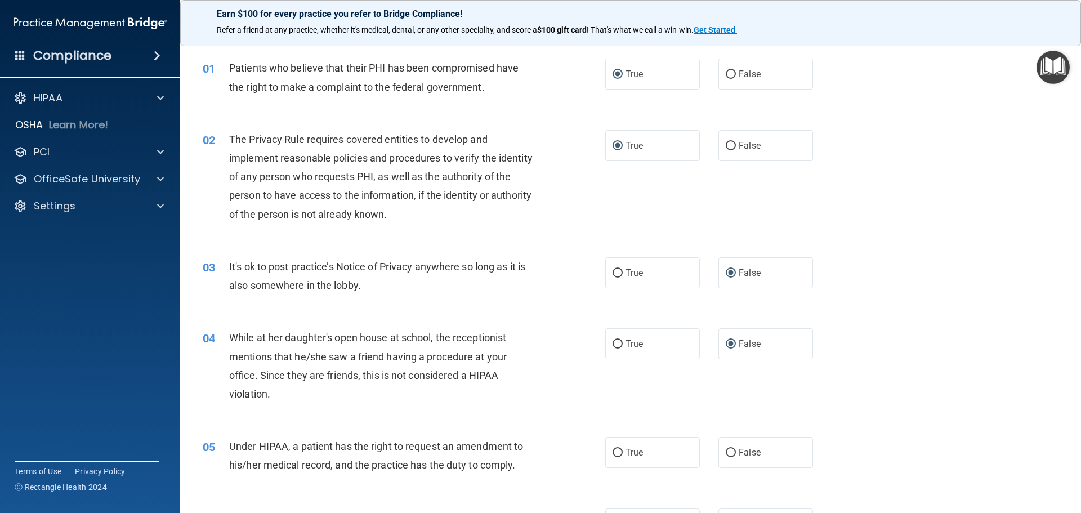
scroll to position [56, 0]
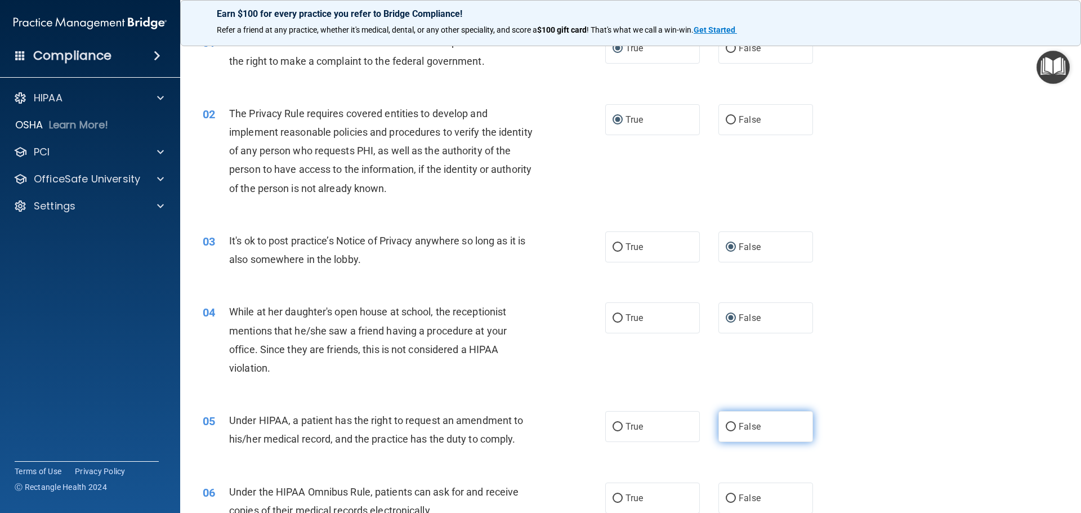
click at [726, 426] on input "False" at bounding box center [731, 427] width 10 height 8
radio input "true"
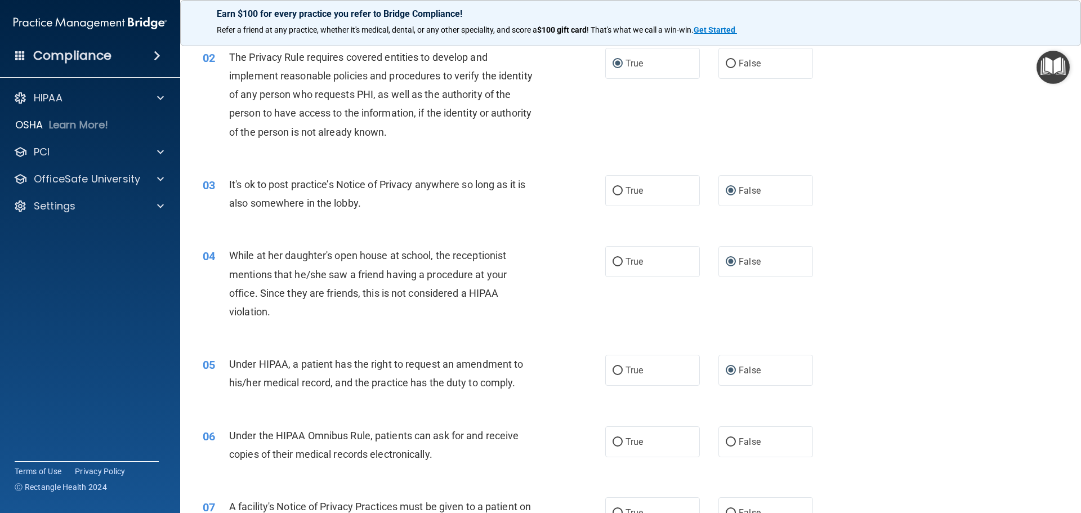
scroll to position [225, 0]
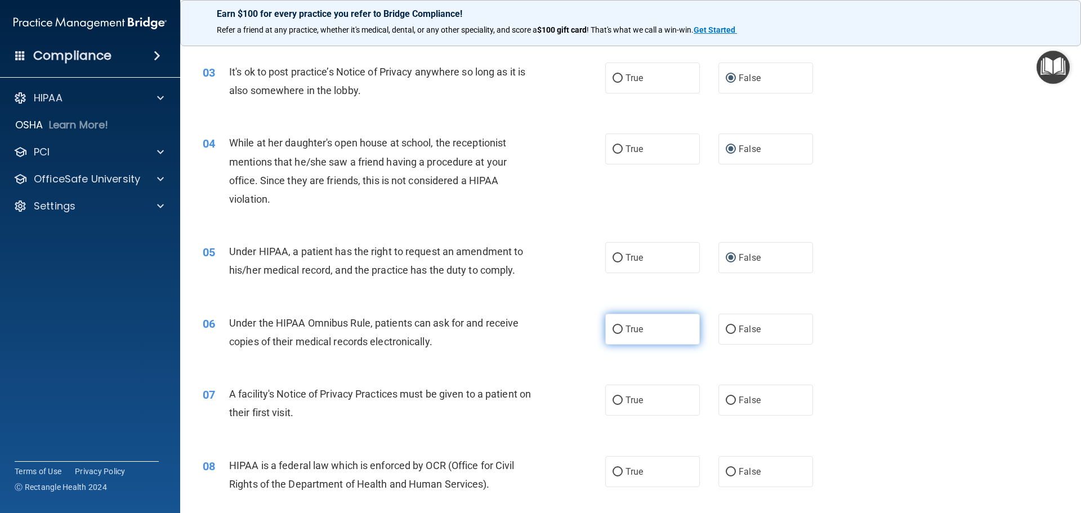
click at [611, 338] on label "True" at bounding box center [652, 329] width 95 height 31
click at [612, 334] on input "True" at bounding box center [617, 329] width 10 height 8
radio input "true"
click at [614, 398] on input "True" at bounding box center [617, 400] width 10 height 8
radio input "true"
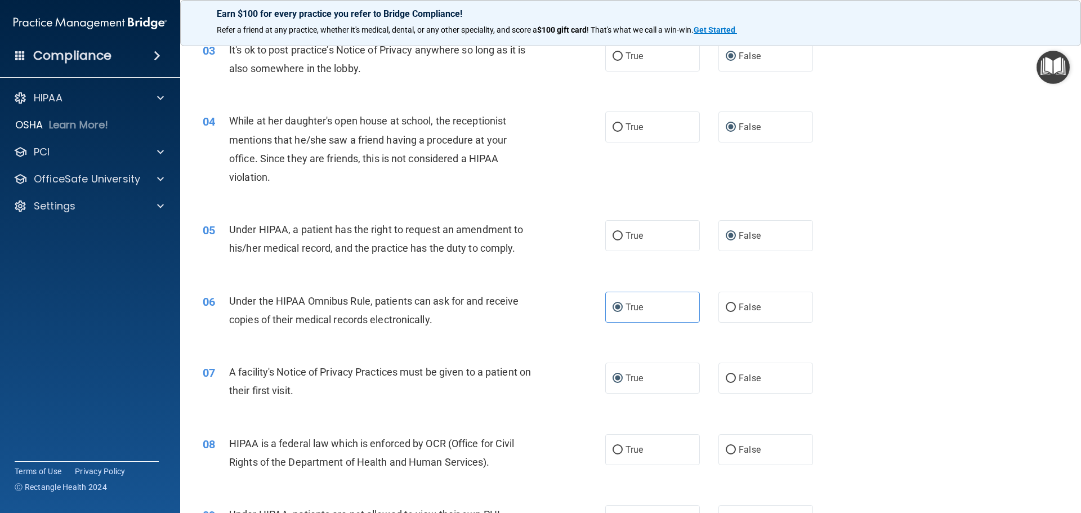
scroll to position [281, 0]
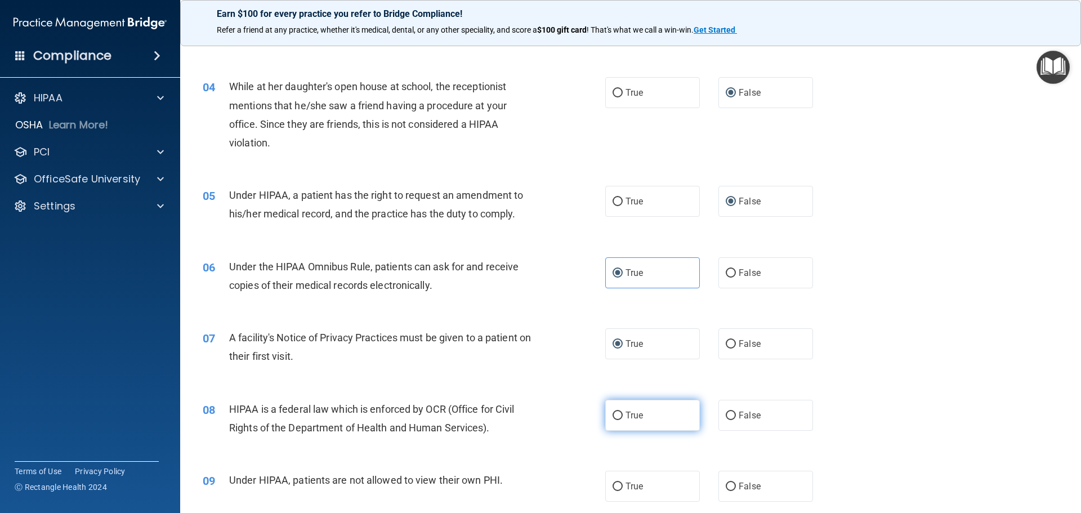
click at [615, 421] on label "True" at bounding box center [652, 415] width 95 height 31
click at [615, 420] on input "True" at bounding box center [617, 415] width 10 height 8
radio input "true"
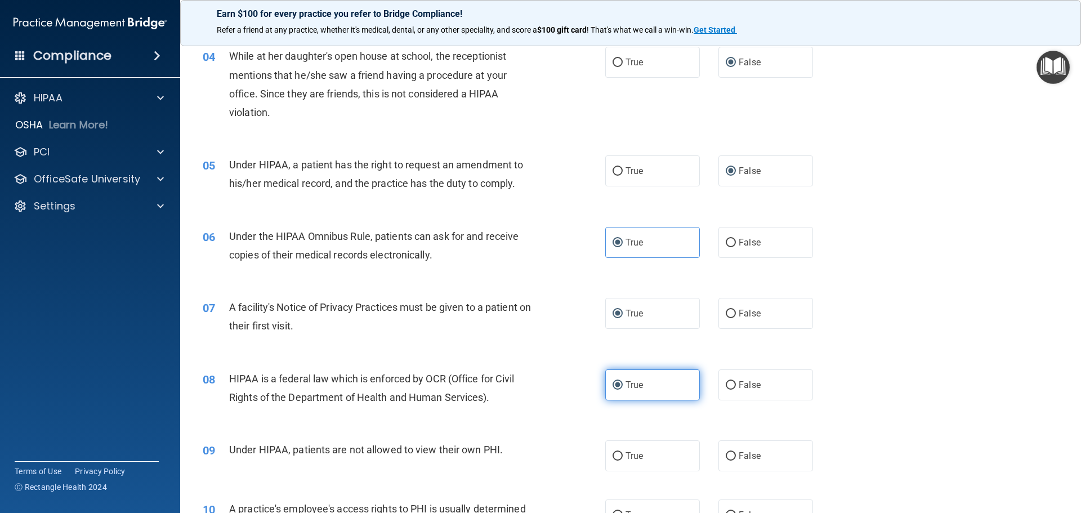
scroll to position [338, 0]
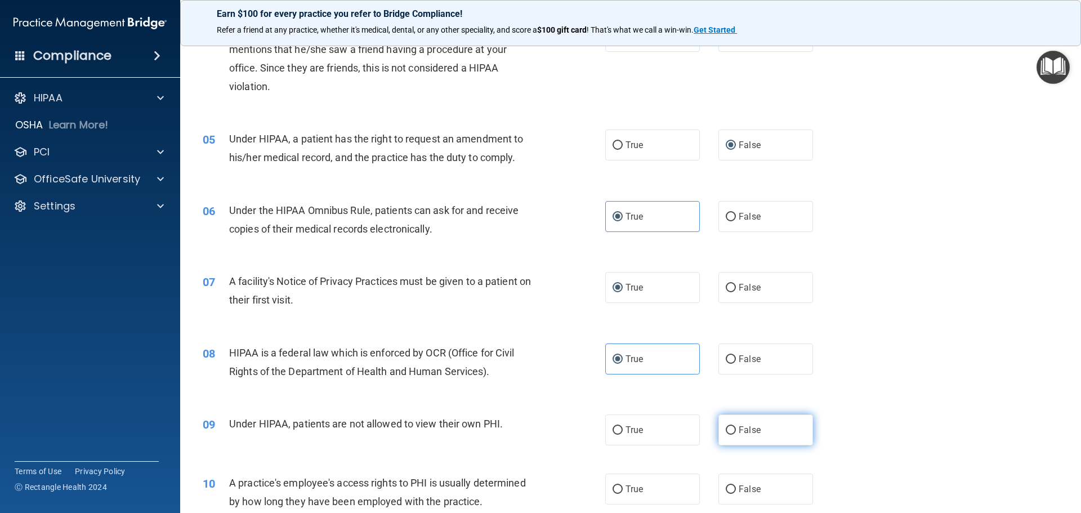
click at [719, 428] on label "False" at bounding box center [765, 429] width 95 height 31
click at [726, 428] on input "False" at bounding box center [731, 430] width 10 height 8
radio input "true"
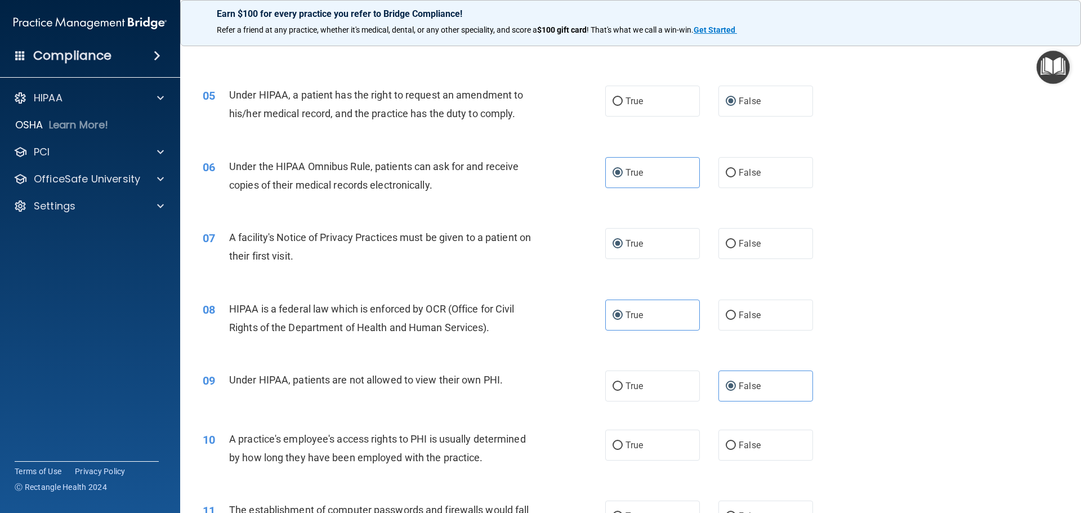
scroll to position [450, 0]
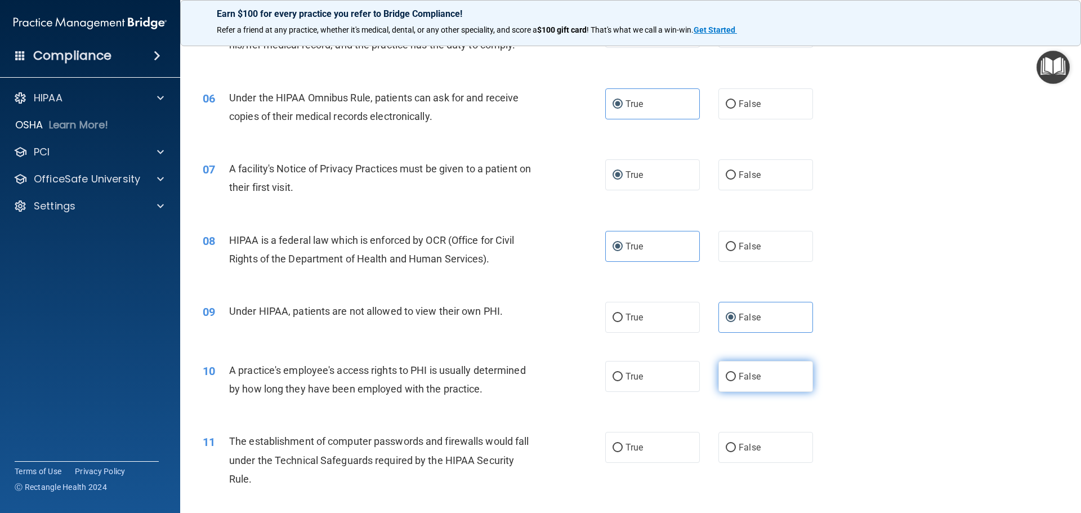
click at [726, 373] on input "False" at bounding box center [731, 377] width 10 height 8
radio input "true"
click at [620, 448] on label "True" at bounding box center [652, 447] width 95 height 31
click at [620, 448] on input "True" at bounding box center [617, 448] width 10 height 8
radio input "true"
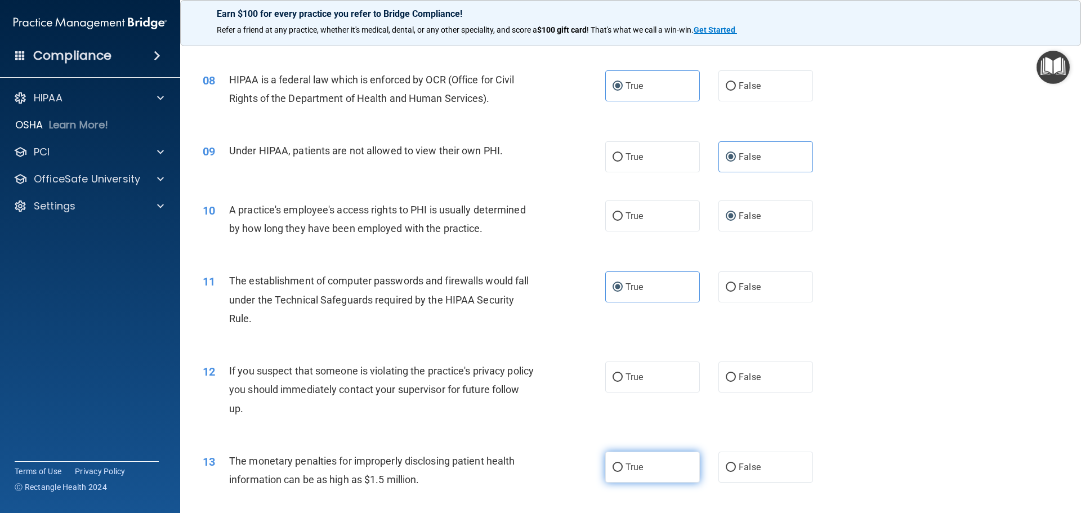
scroll to position [619, 0]
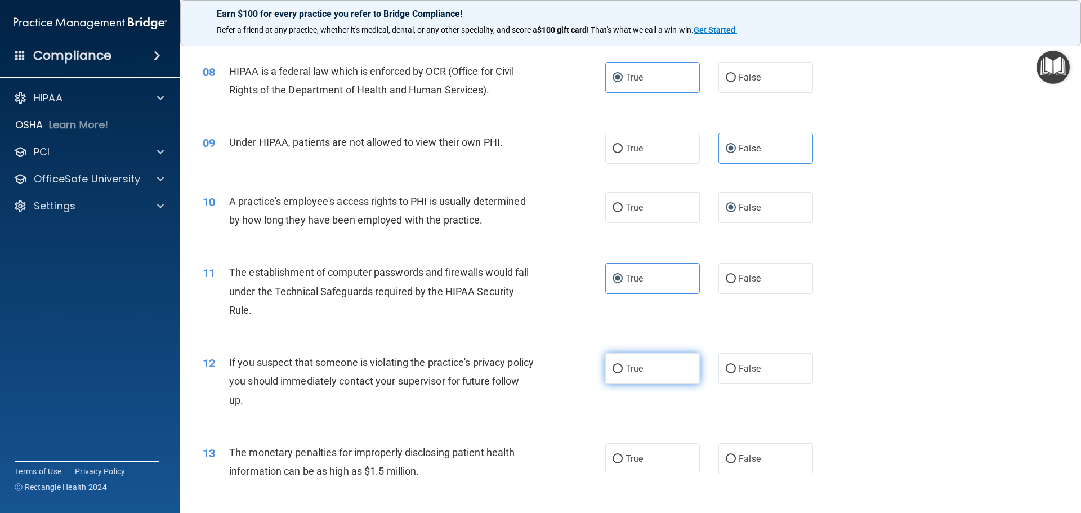
click at [618, 371] on input "True" at bounding box center [617, 369] width 10 height 8
radio input "true"
click at [619, 458] on label "True" at bounding box center [652, 458] width 95 height 31
click at [619, 458] on input "True" at bounding box center [617, 459] width 10 height 8
radio input "true"
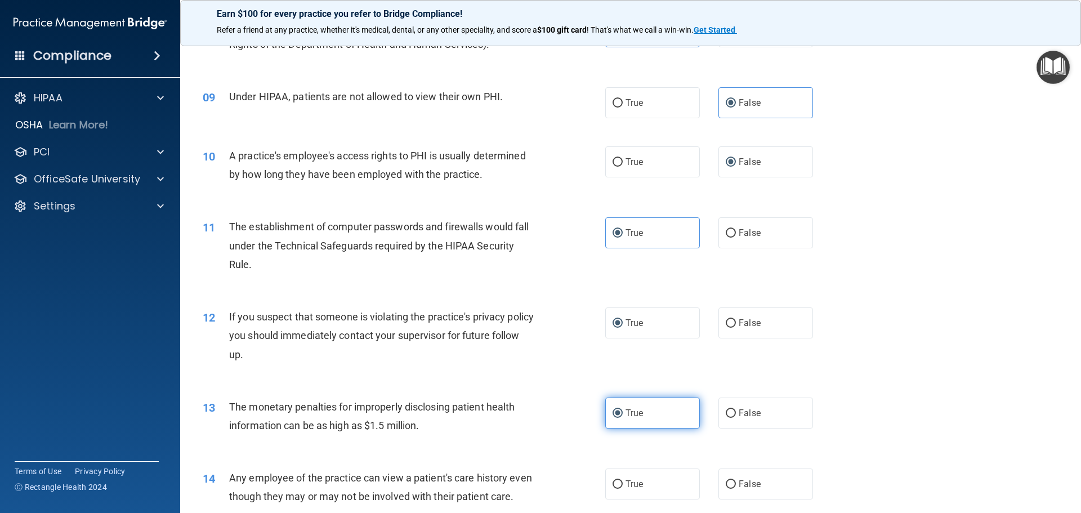
scroll to position [732, 0]
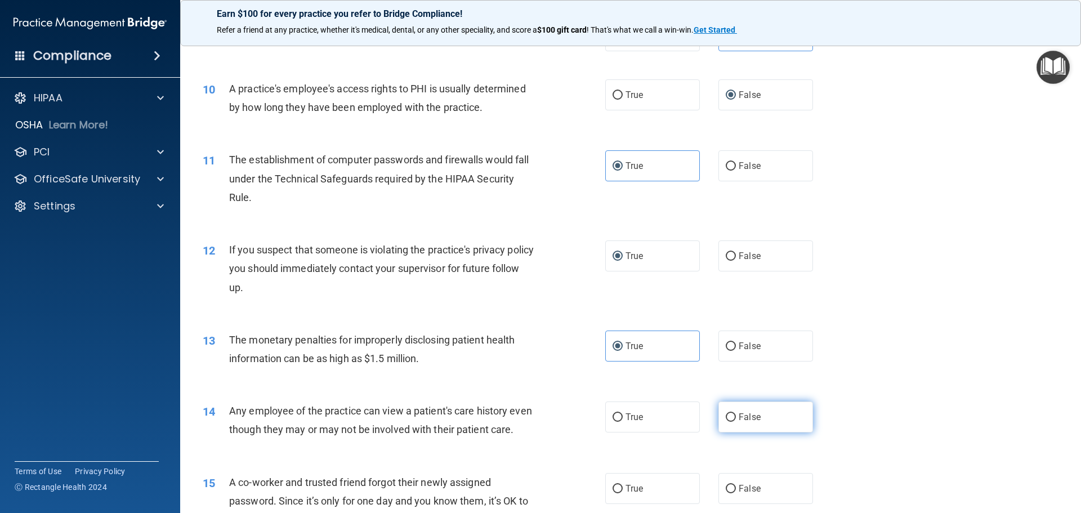
click at [726, 419] on input "False" at bounding box center [731, 417] width 10 height 8
radio input "true"
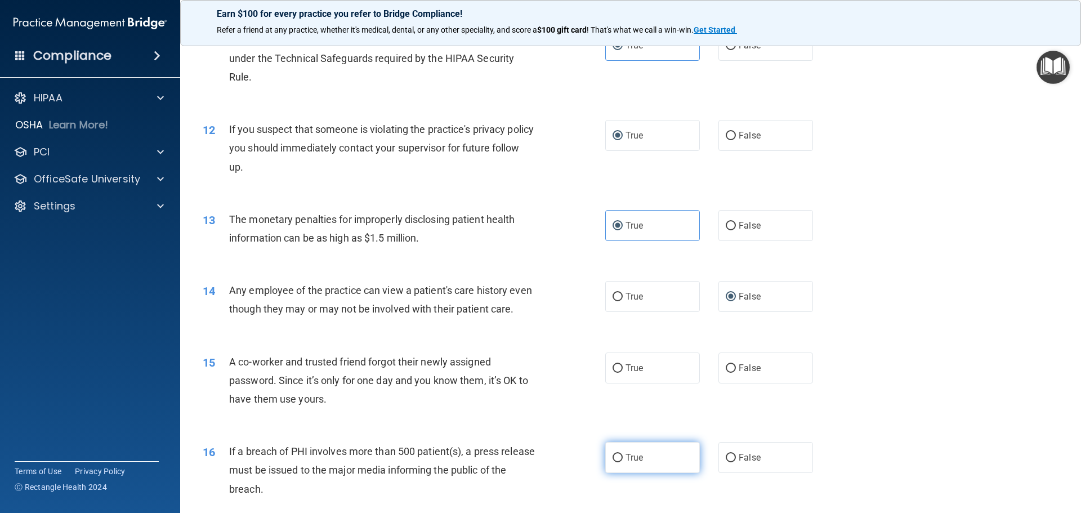
scroll to position [901, 0]
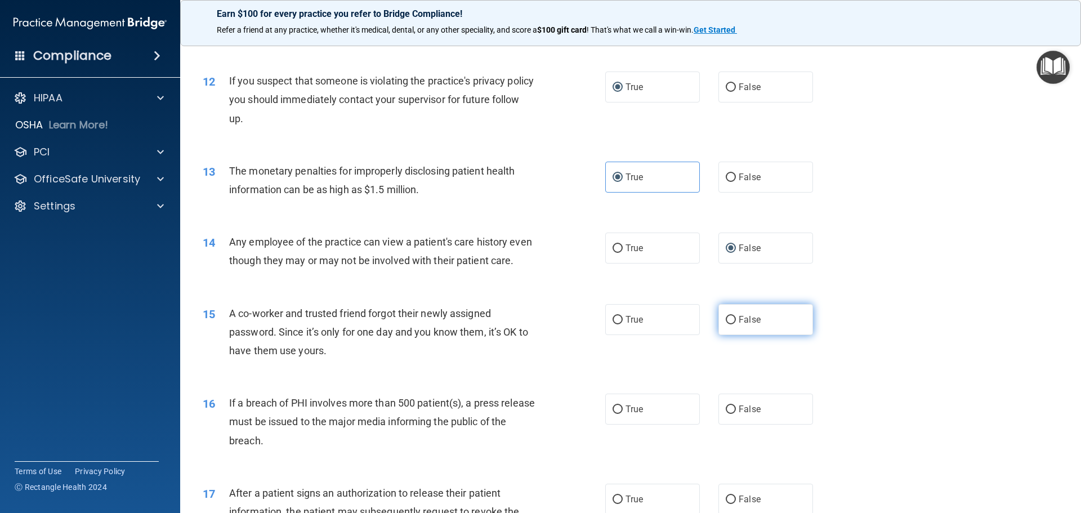
click at [726, 324] on input "False" at bounding box center [731, 320] width 10 height 8
radio input "true"
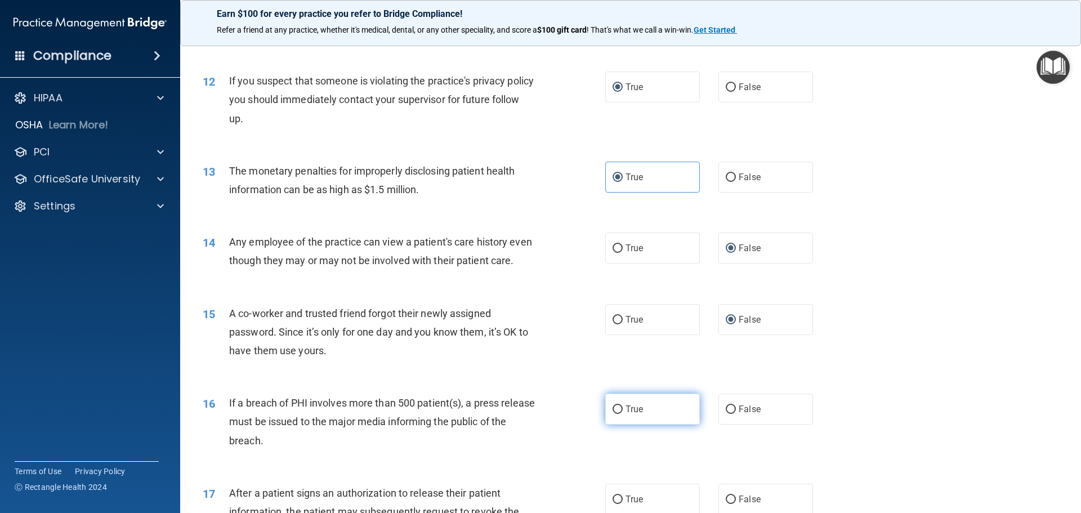
click at [648, 422] on label "True" at bounding box center [652, 408] width 95 height 31
click at [623, 414] on input "True" at bounding box center [617, 409] width 10 height 8
radio input "true"
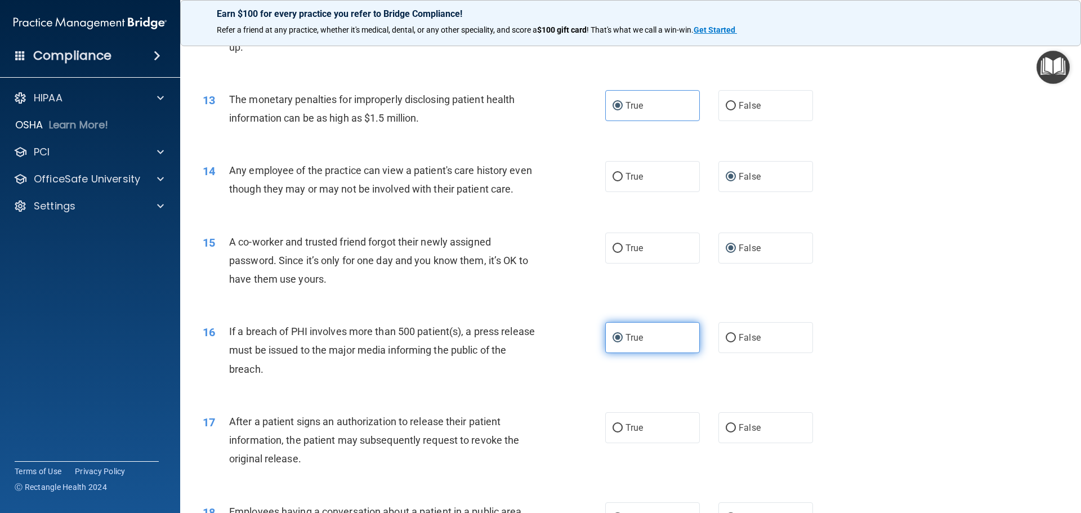
scroll to position [1126, 0]
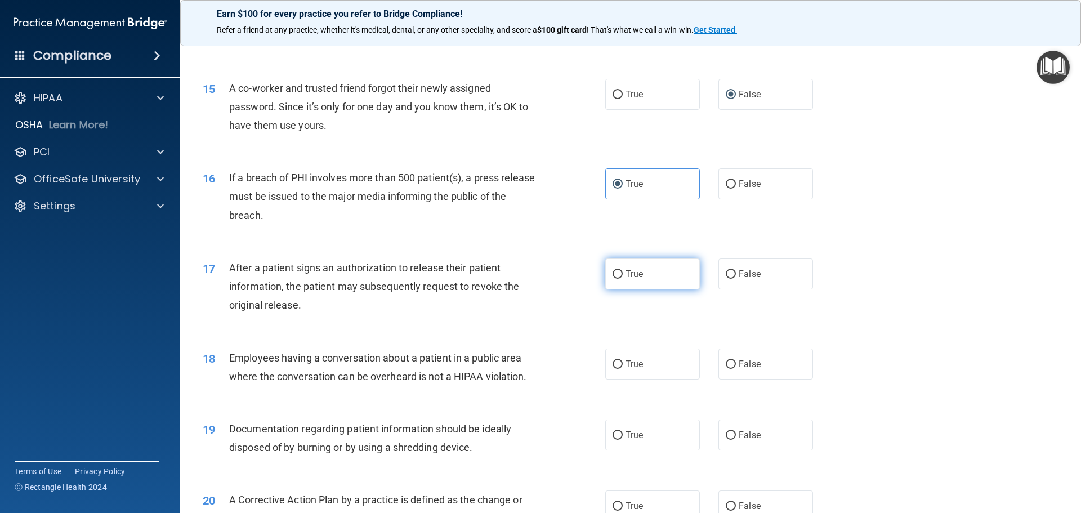
click at [620, 289] on label "True" at bounding box center [652, 273] width 95 height 31
click at [620, 279] on input "True" at bounding box center [617, 274] width 10 height 8
radio input "true"
click at [726, 369] on input "False" at bounding box center [731, 364] width 10 height 8
radio input "true"
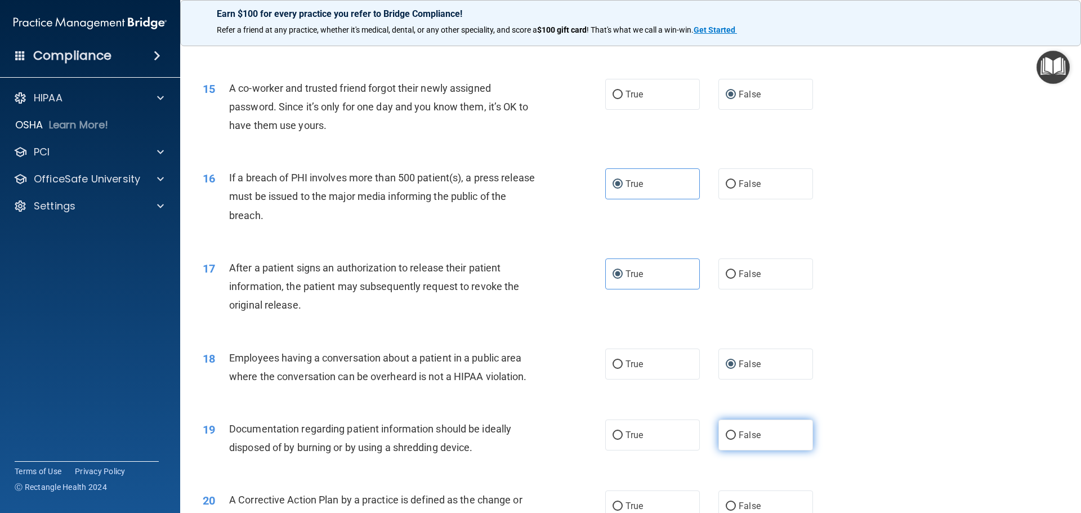
click at [727, 440] on input "False" at bounding box center [731, 435] width 10 height 8
radio input "true"
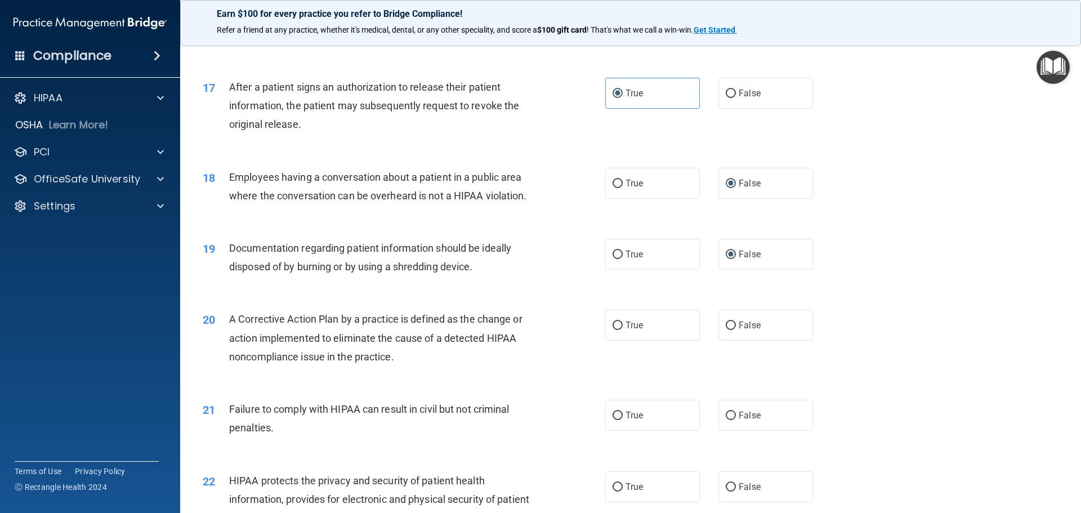
scroll to position [1351, 0]
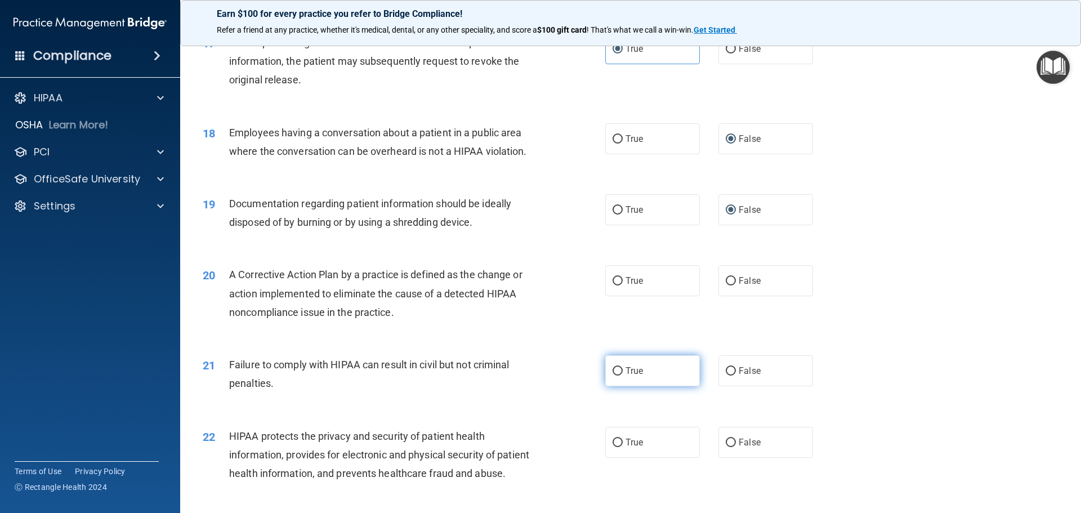
click at [612, 375] on input "True" at bounding box center [617, 371] width 10 height 8
radio input "true"
click at [615, 285] on input "True" at bounding box center [617, 281] width 10 height 8
radio input "true"
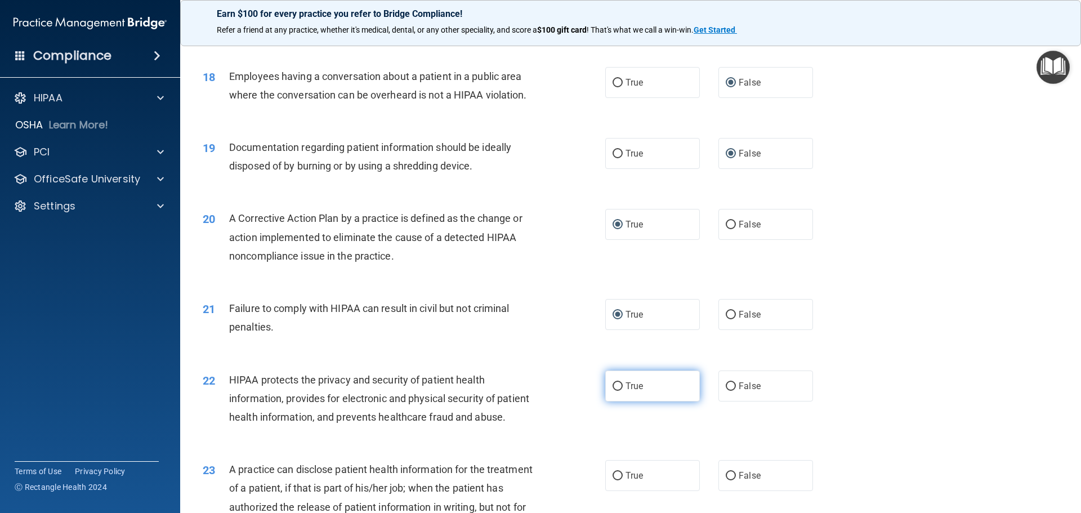
click at [614, 399] on label "True" at bounding box center [652, 385] width 95 height 31
click at [614, 391] on input "True" at bounding box center [617, 386] width 10 height 8
radio input "true"
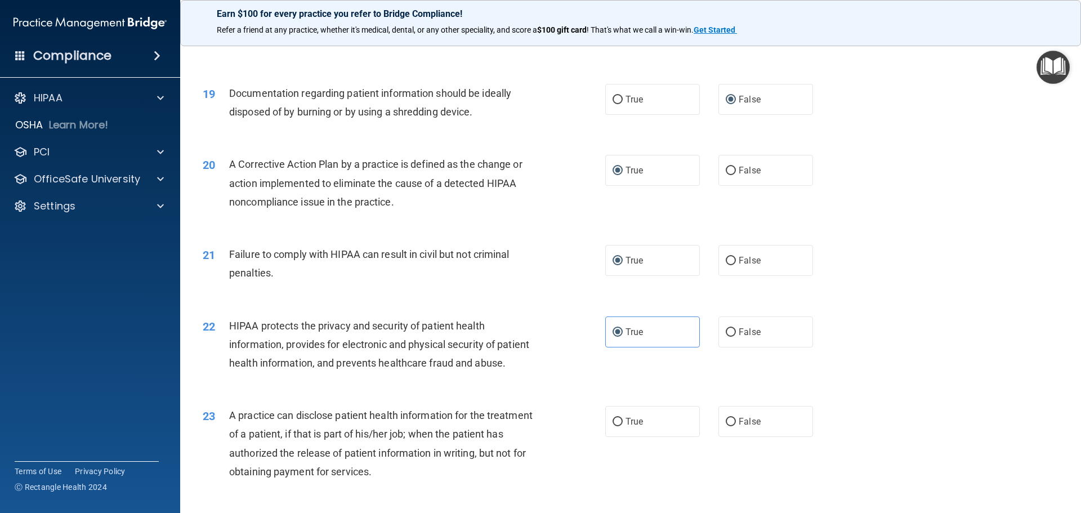
scroll to position [1576, 0]
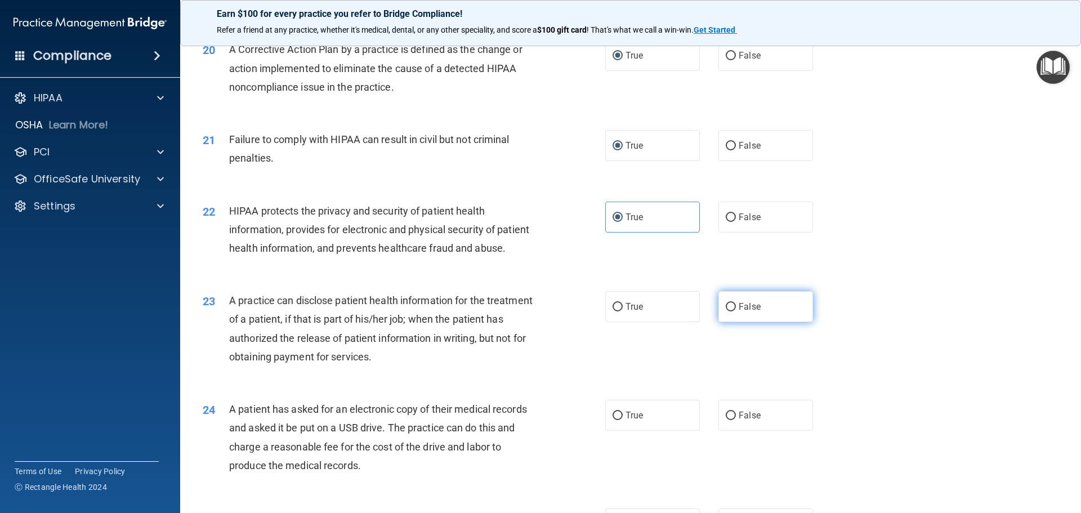
click at [726, 311] on input "False" at bounding box center [731, 307] width 10 height 8
radio input "true"
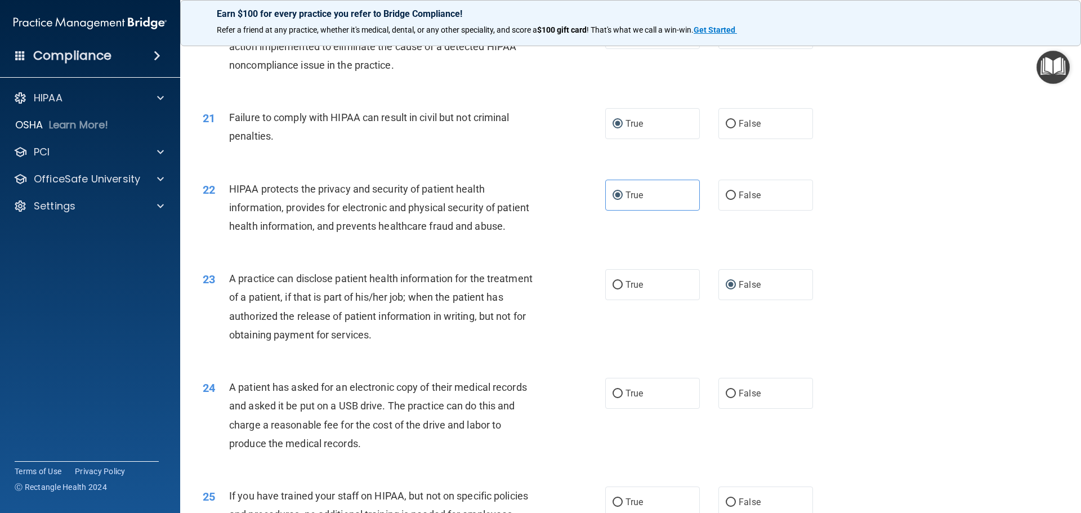
scroll to position [1632, 0]
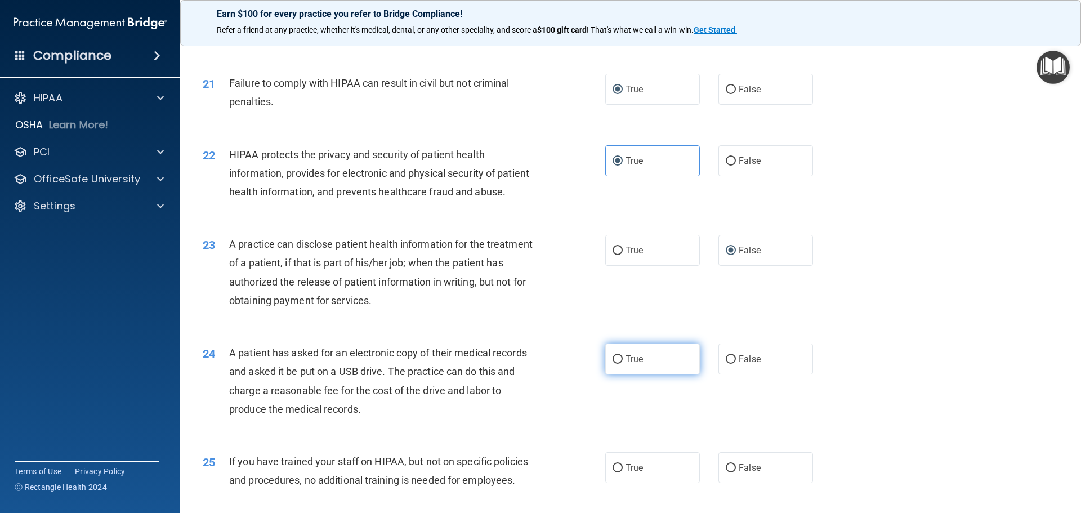
click at [620, 374] on label "True" at bounding box center [652, 358] width 95 height 31
click at [620, 364] on input "True" at bounding box center [617, 359] width 10 height 8
radio input "true"
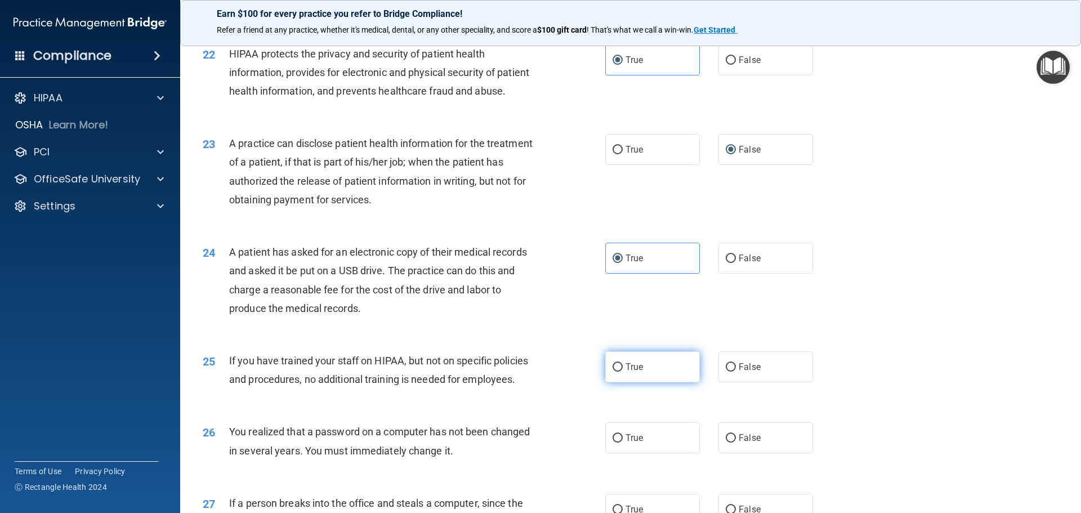
scroll to position [1745, 0]
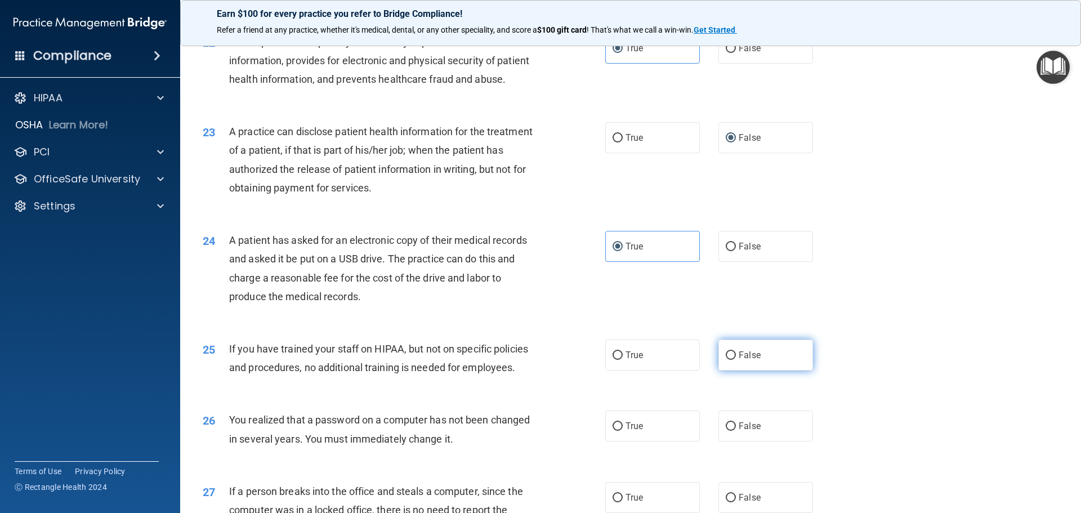
click at [727, 360] on input "False" at bounding box center [731, 355] width 10 height 8
radio input "true"
click at [621, 441] on label "True" at bounding box center [652, 425] width 95 height 31
click at [621, 431] on input "True" at bounding box center [617, 426] width 10 height 8
radio input "true"
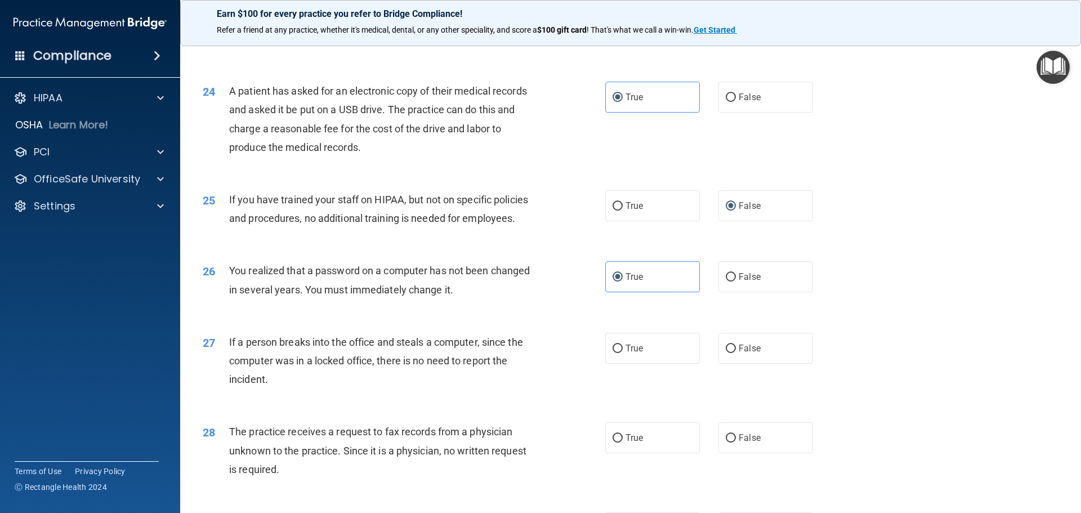
scroll to position [1914, 0]
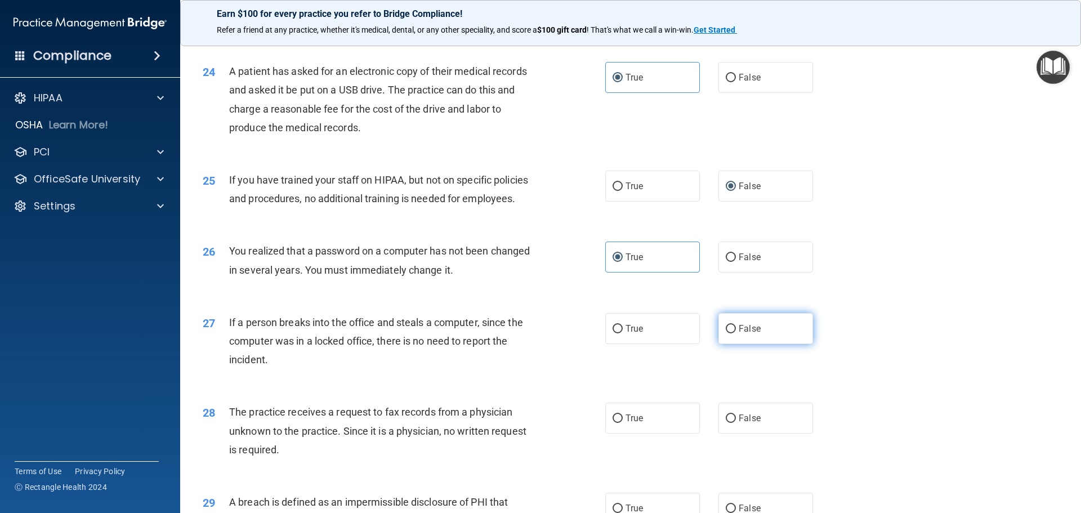
click at [723, 344] on label "False" at bounding box center [765, 328] width 95 height 31
click at [726, 333] on input "False" at bounding box center [731, 329] width 10 height 8
radio input "true"
click at [613, 423] on input "True" at bounding box center [617, 418] width 10 height 8
radio input "true"
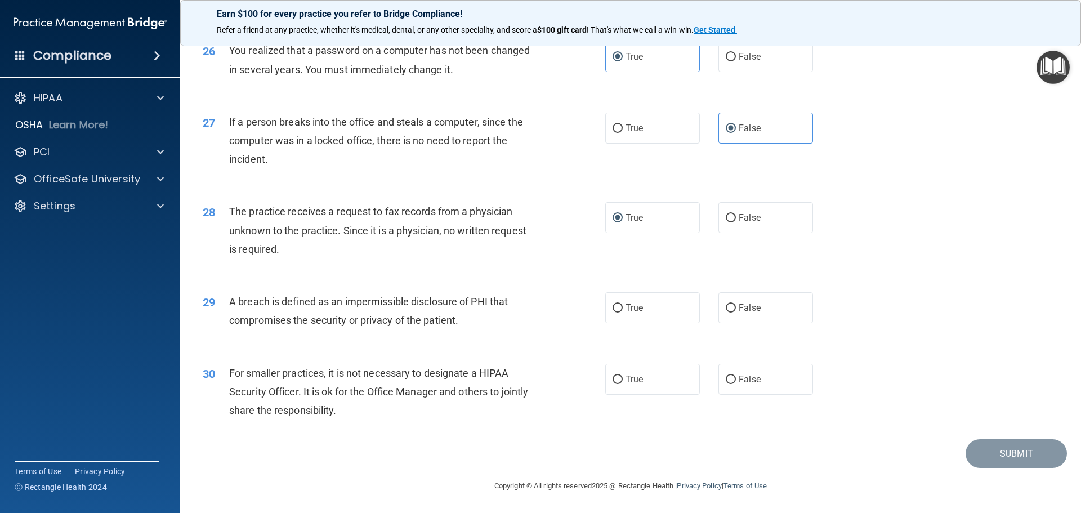
scroll to position [2139, 0]
click at [615, 312] on input "True" at bounding box center [617, 308] width 10 height 8
radio input "true"
click at [718, 395] on label "False" at bounding box center [765, 379] width 95 height 31
click at [726, 384] on input "False" at bounding box center [731, 379] width 10 height 8
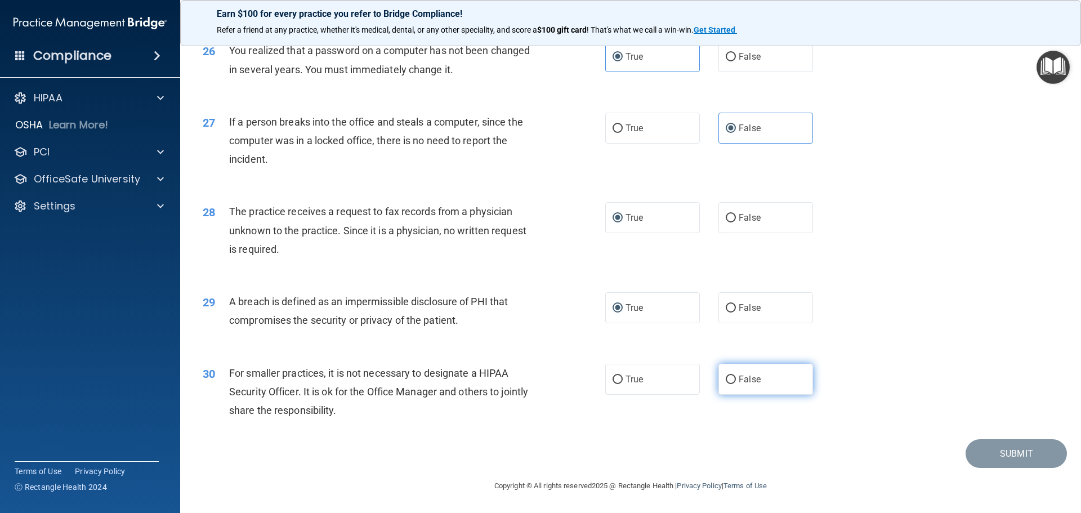
radio input "true"
click at [1004, 461] on button "Submit" at bounding box center [1015, 453] width 101 height 29
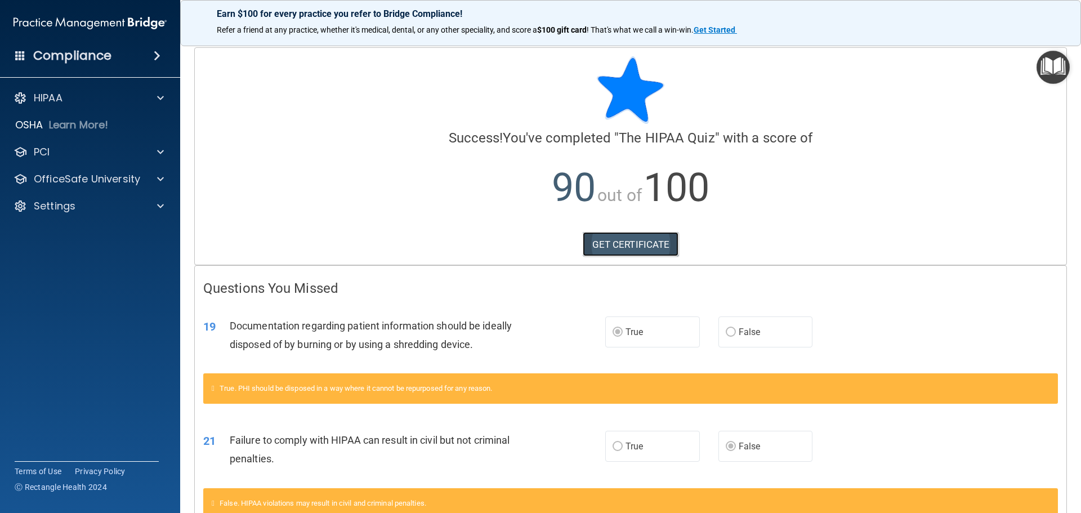
click at [647, 247] on link "GET CERTIFICATE" at bounding box center [631, 244] width 96 height 25
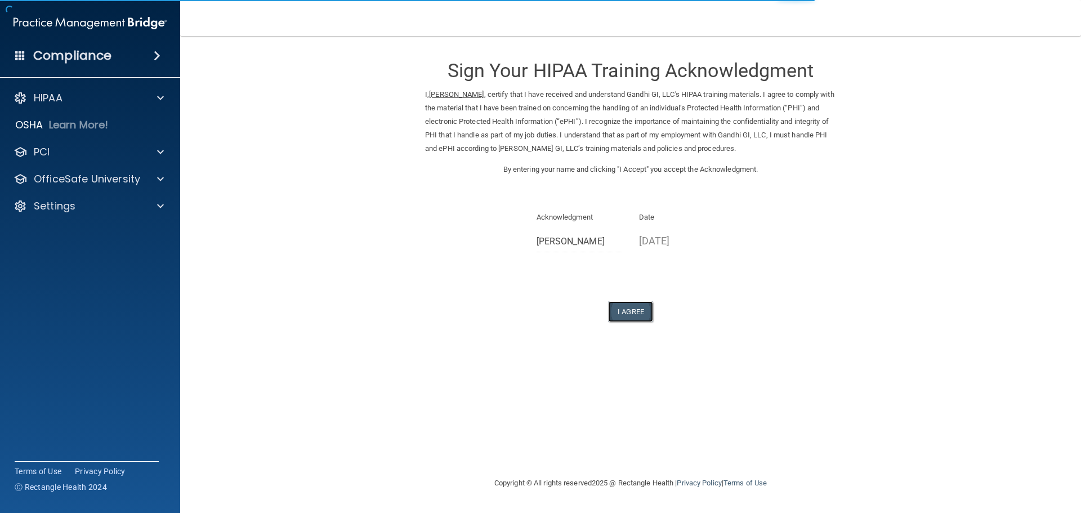
click at [640, 315] on button "I Agree" at bounding box center [630, 311] width 45 height 21
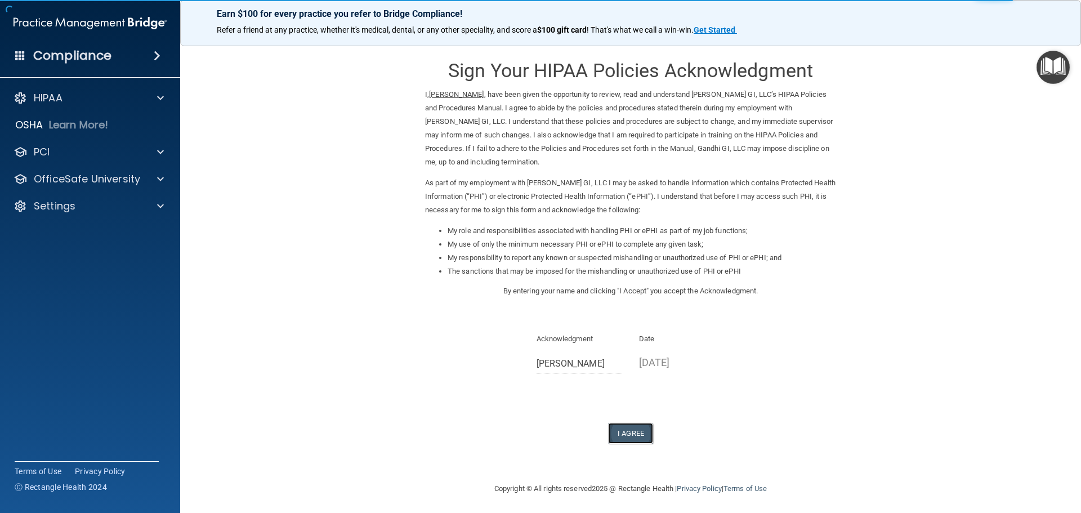
click at [622, 432] on button "I Agree" at bounding box center [630, 433] width 45 height 21
